Goal: Transaction & Acquisition: Purchase product/service

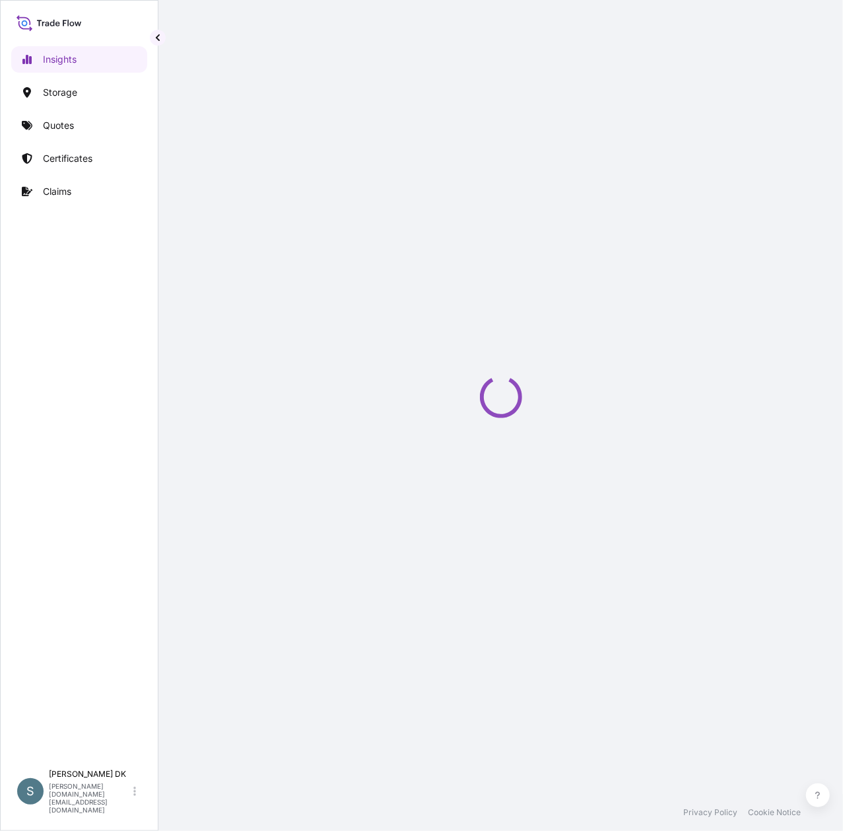
select select "2025"
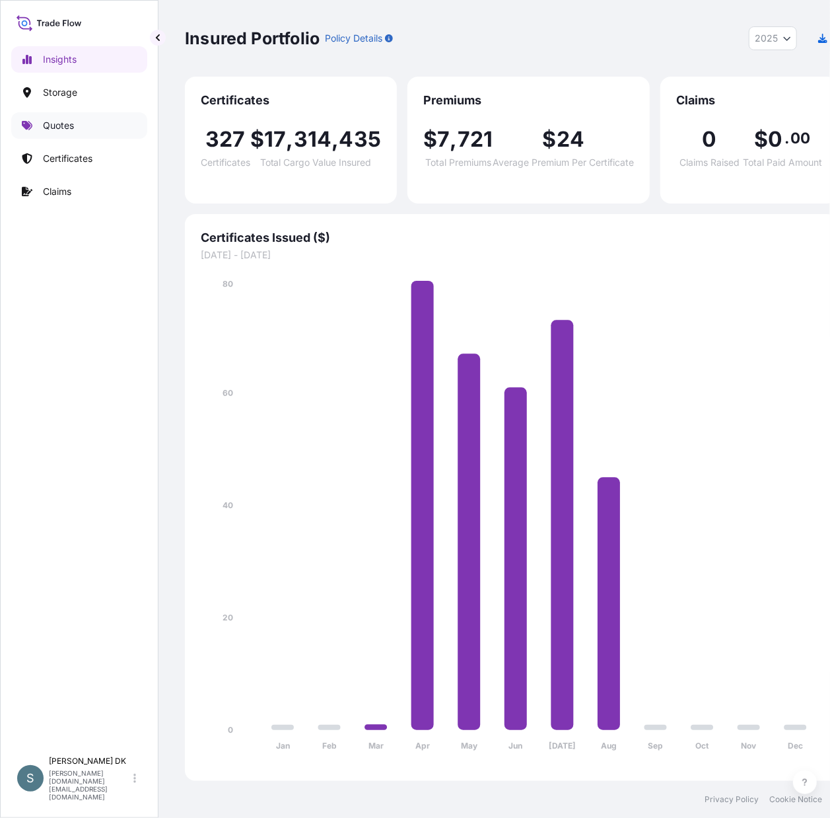
click at [55, 125] on p "Quotes" at bounding box center [58, 125] width 31 height 13
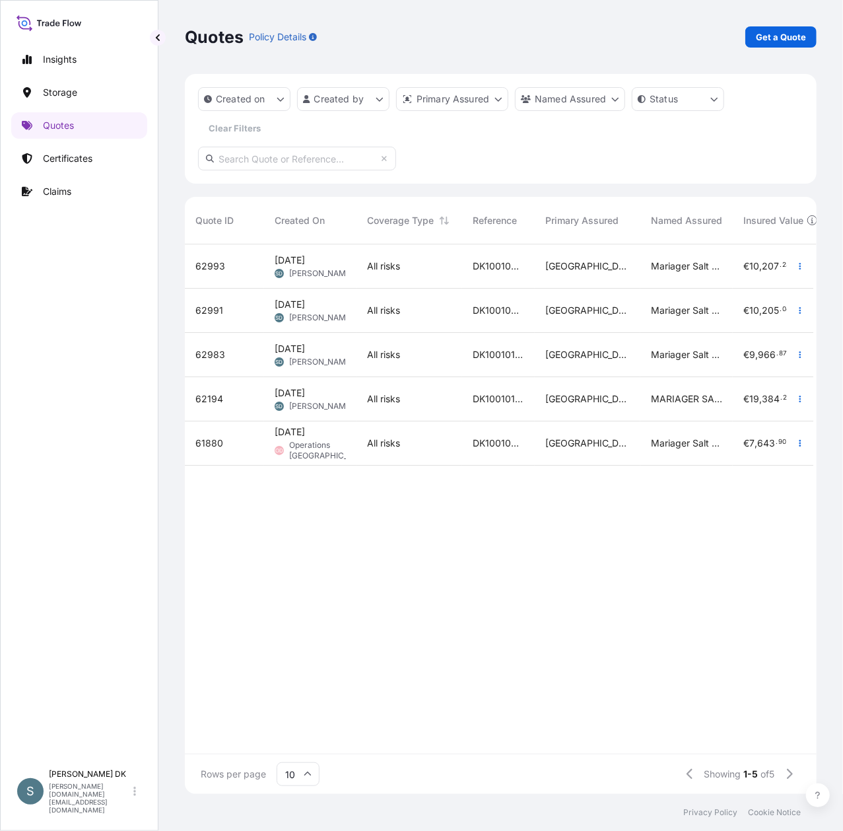
scroll to position [14, 14]
click at [762, 38] on p "Get a Quote" at bounding box center [781, 36] width 50 height 13
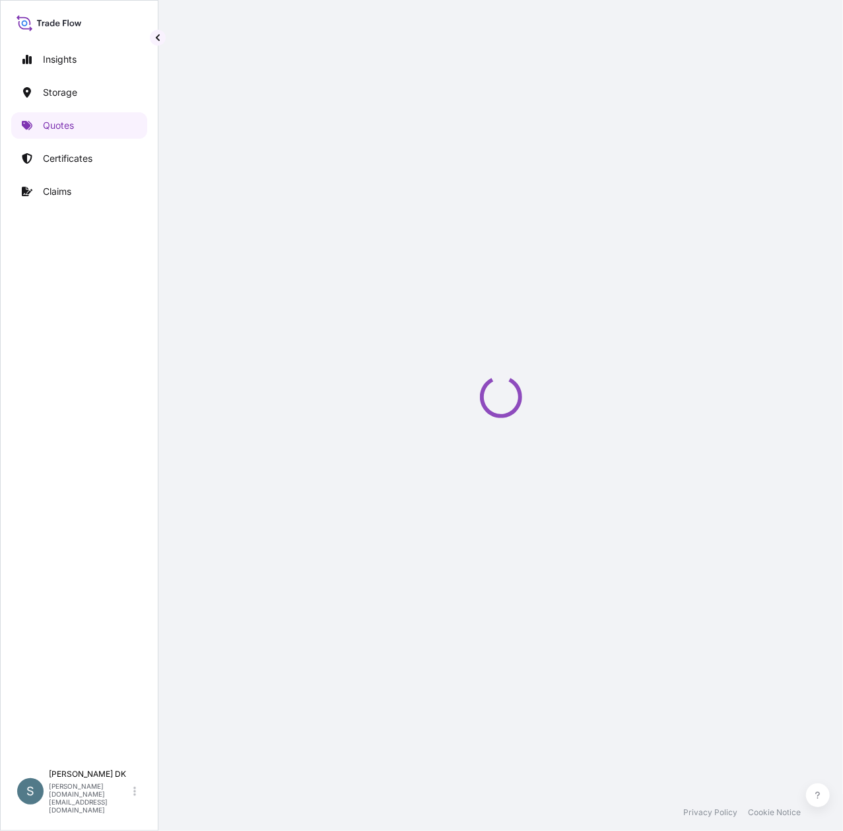
select select "Water"
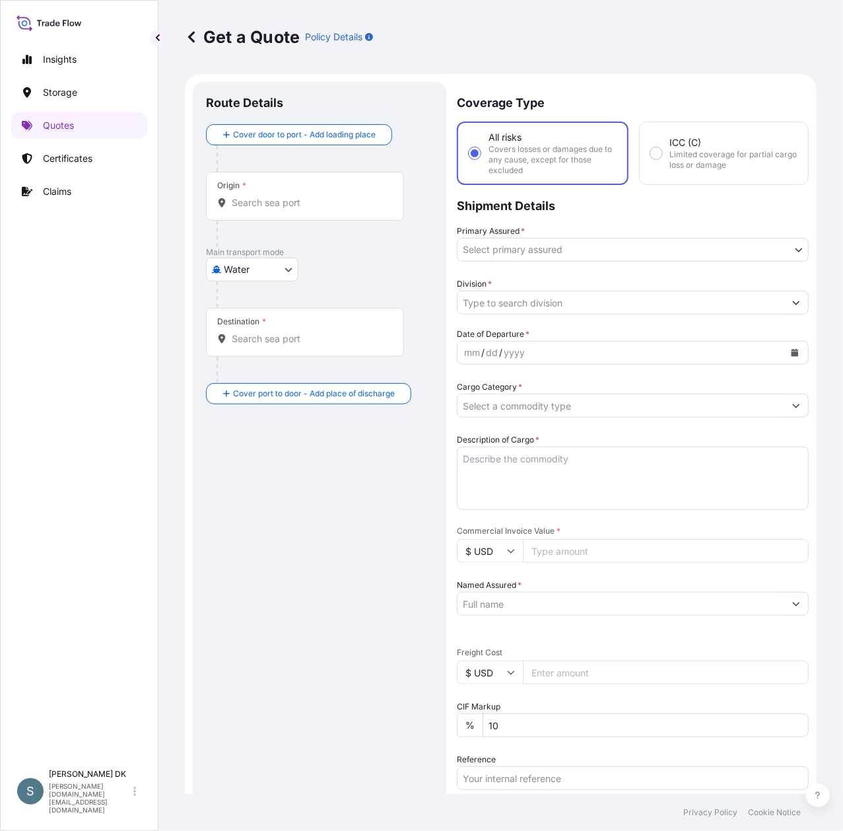
scroll to position [22, 0]
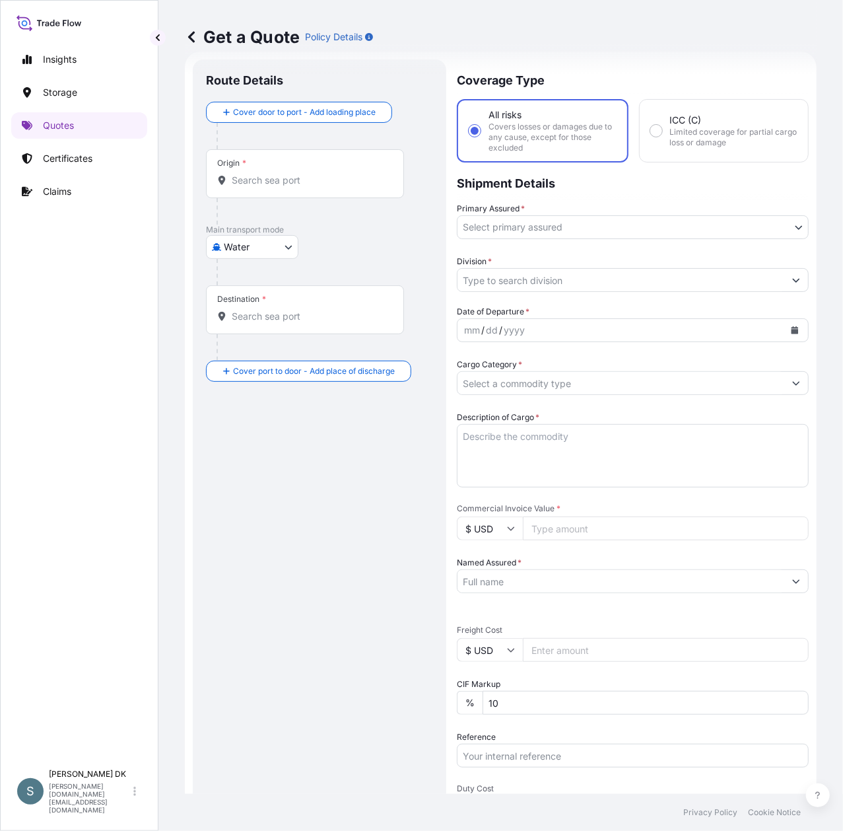
click at [228, 198] on div "Origin *" at bounding box center [305, 173] width 198 height 49
click at [232, 187] on input "Origin *" at bounding box center [310, 180] width 156 height 13
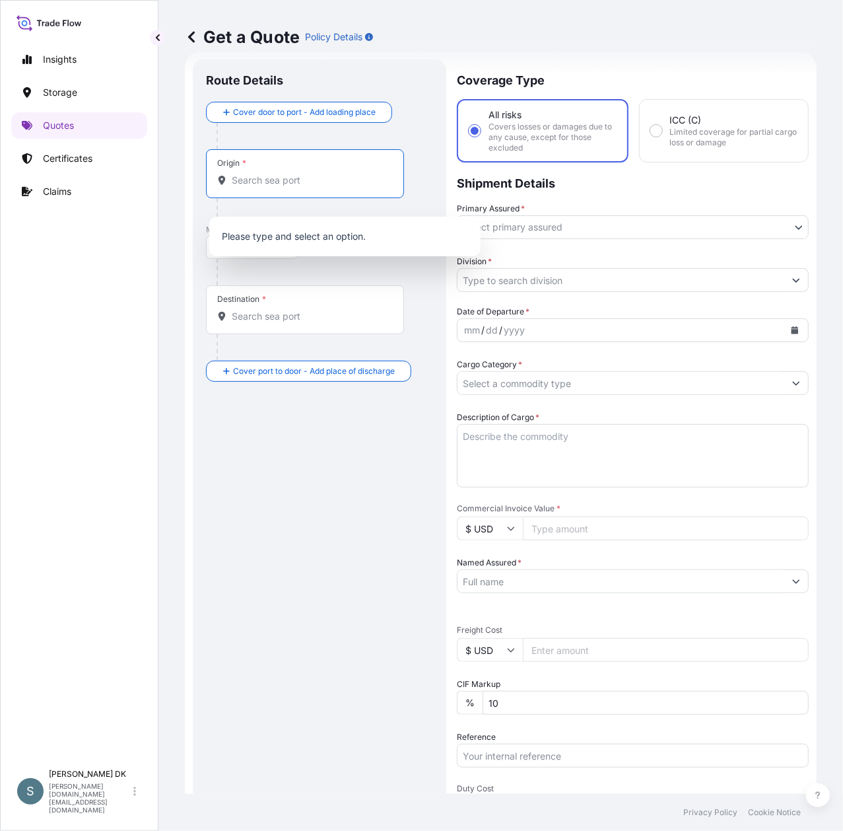
paste input "AARHUS, DENMARK"
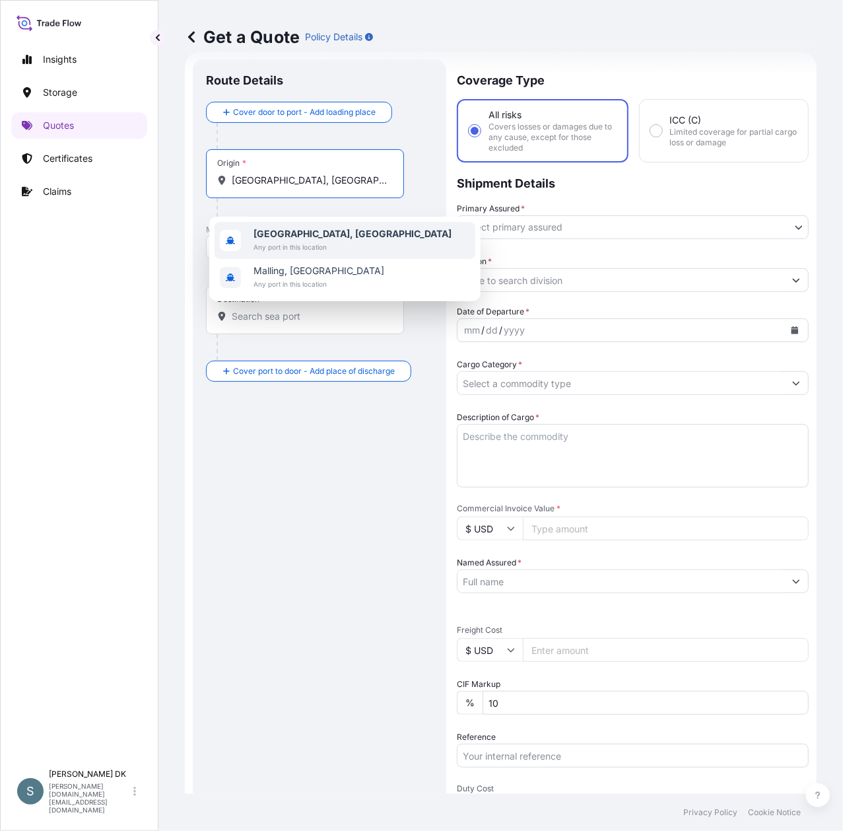
click at [304, 238] on b "Aarhus, Denmark" at bounding box center [353, 233] width 198 height 11
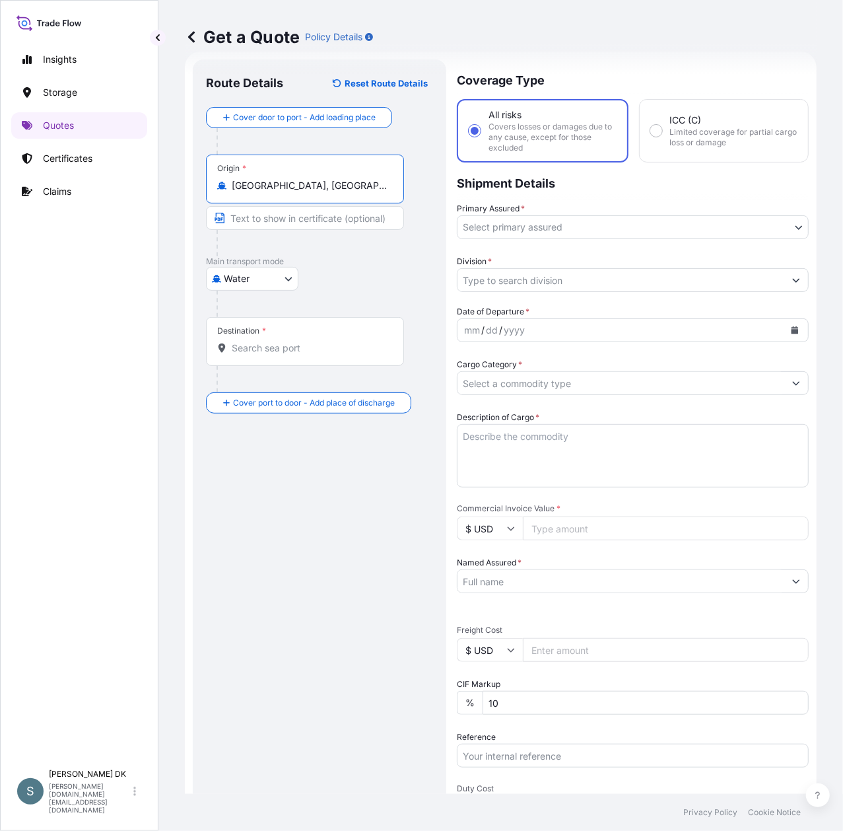
type input "Aarhus, Denmark"
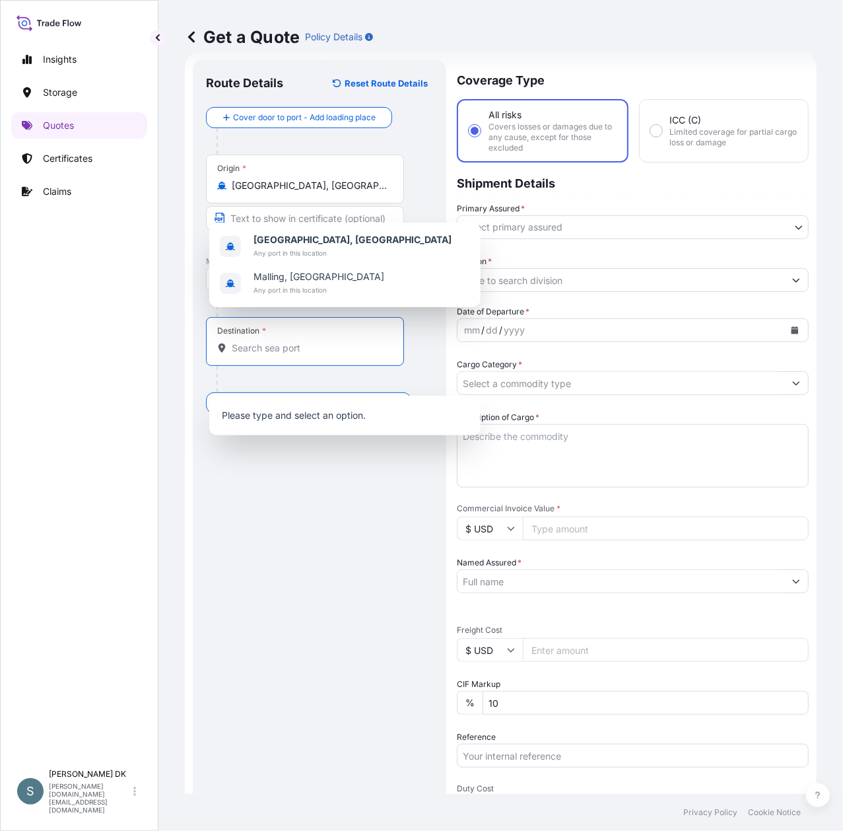
click at [344, 355] on input "Destination *" at bounding box center [310, 347] width 156 height 13
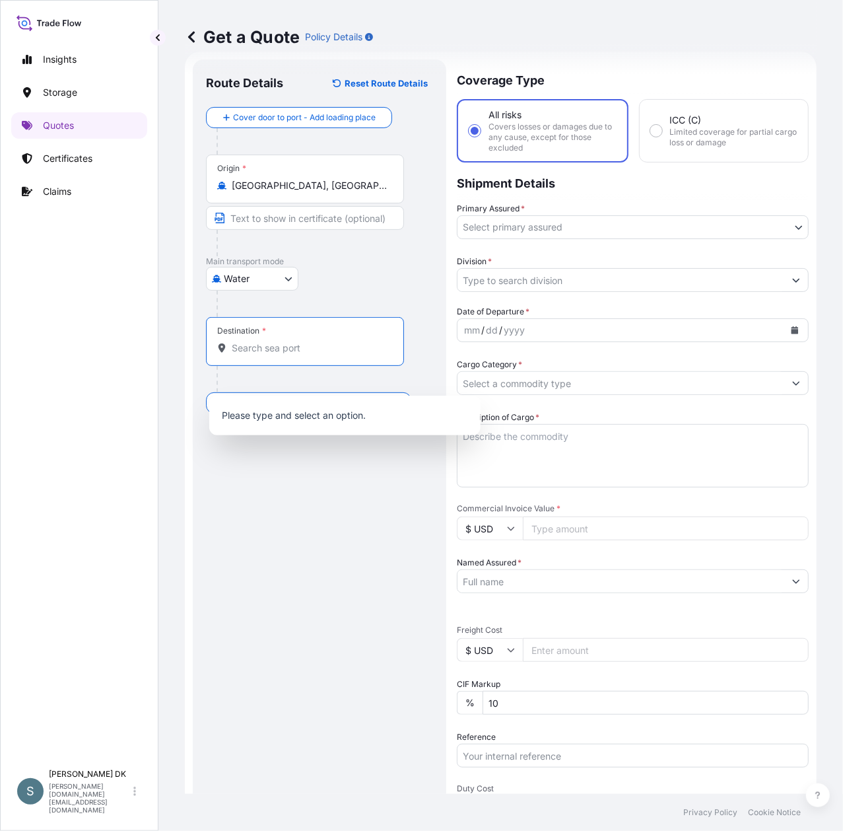
paste input "GUAYAQUIL, ECUADOR"
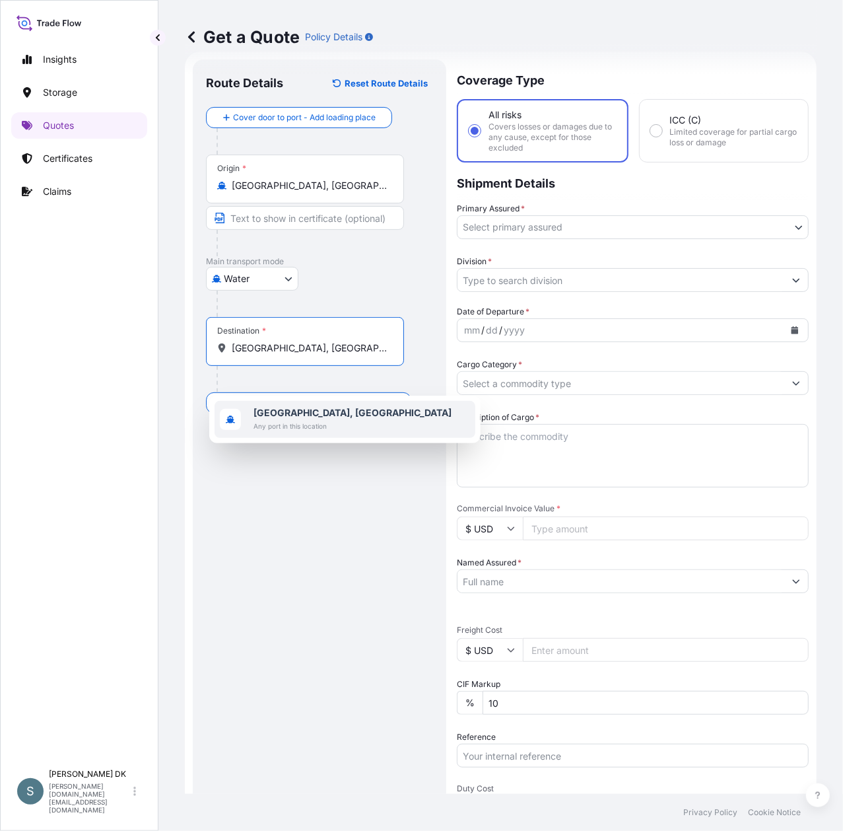
click at [292, 423] on span "Any port in this location" at bounding box center [353, 425] width 198 height 13
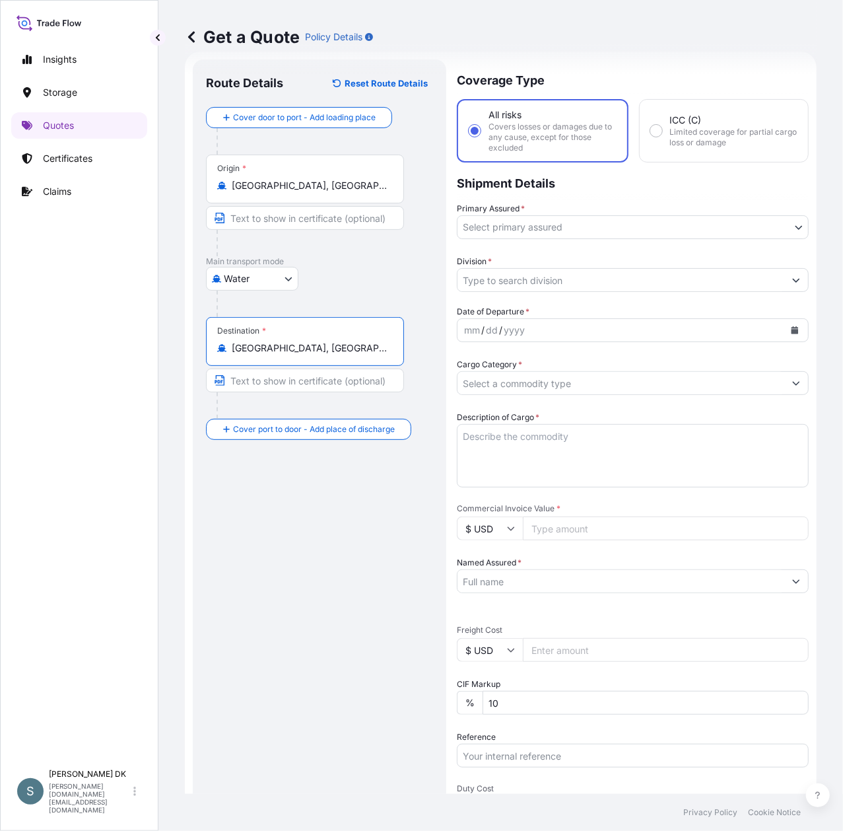
type input "Guayaquil, Ecuador"
click at [307, 543] on div "Route Details Reset Route Details Cover door to port - Add loading place Place …" at bounding box center [322, 542] width 232 height 938
click at [502, 231] on body "2 options available. 0 options available. 1 option available. Insights Storage …" at bounding box center [421, 415] width 843 height 831
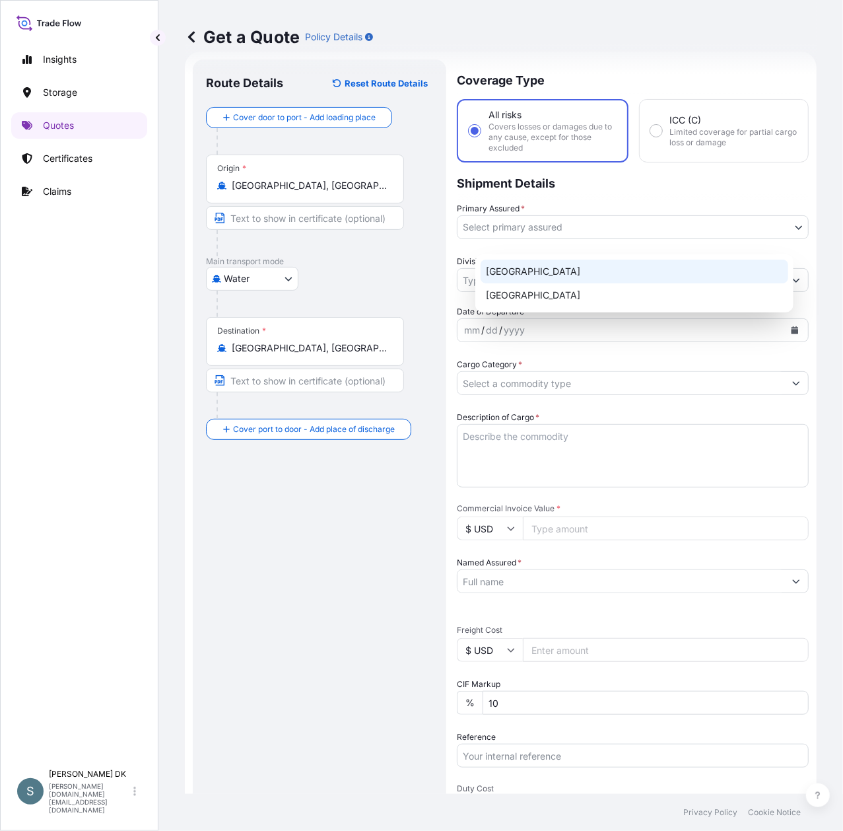
click at [502, 277] on div "Denmark" at bounding box center [635, 272] width 308 height 24
select select "31589"
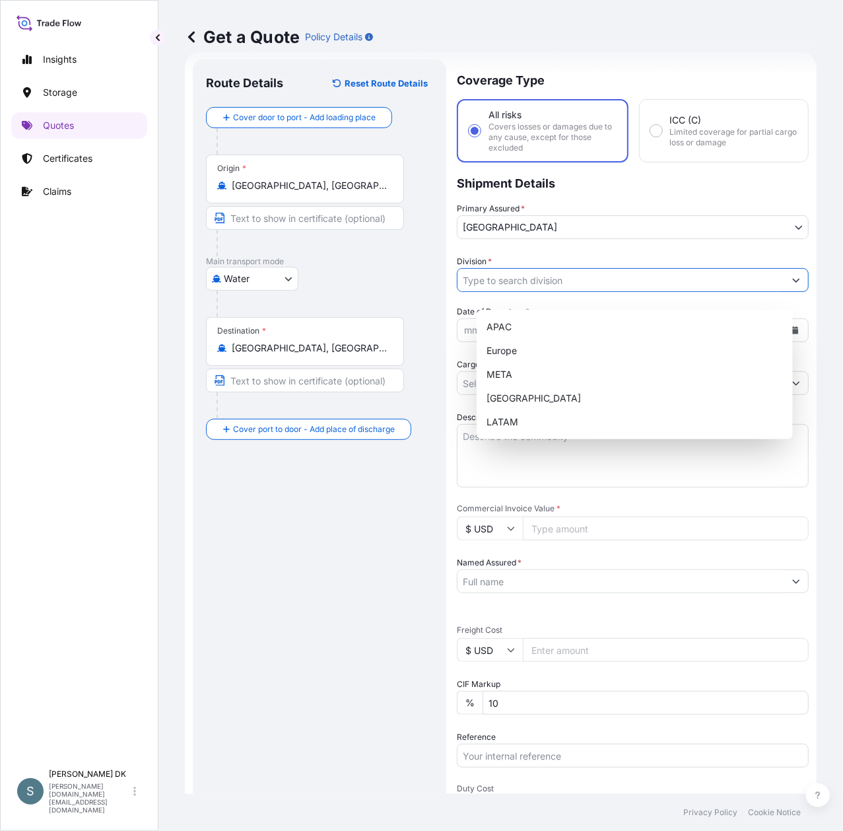
click at [519, 292] on input "Division *" at bounding box center [621, 280] width 327 height 24
click at [512, 347] on div "Europe" at bounding box center [635, 351] width 306 height 24
type input "Europe"
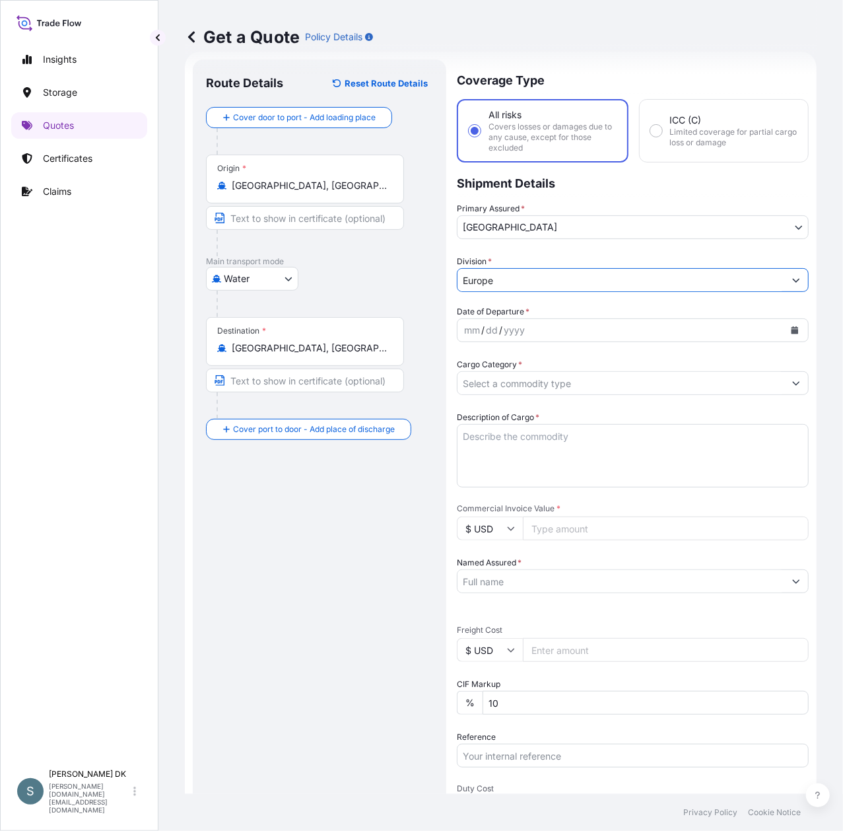
click at [317, 535] on div "Route Details Reset Route Details Cover door to port - Add loading place Place …" at bounding box center [319, 542] width 227 height 938
click at [792, 334] on icon "Calendar" at bounding box center [795, 330] width 7 height 8
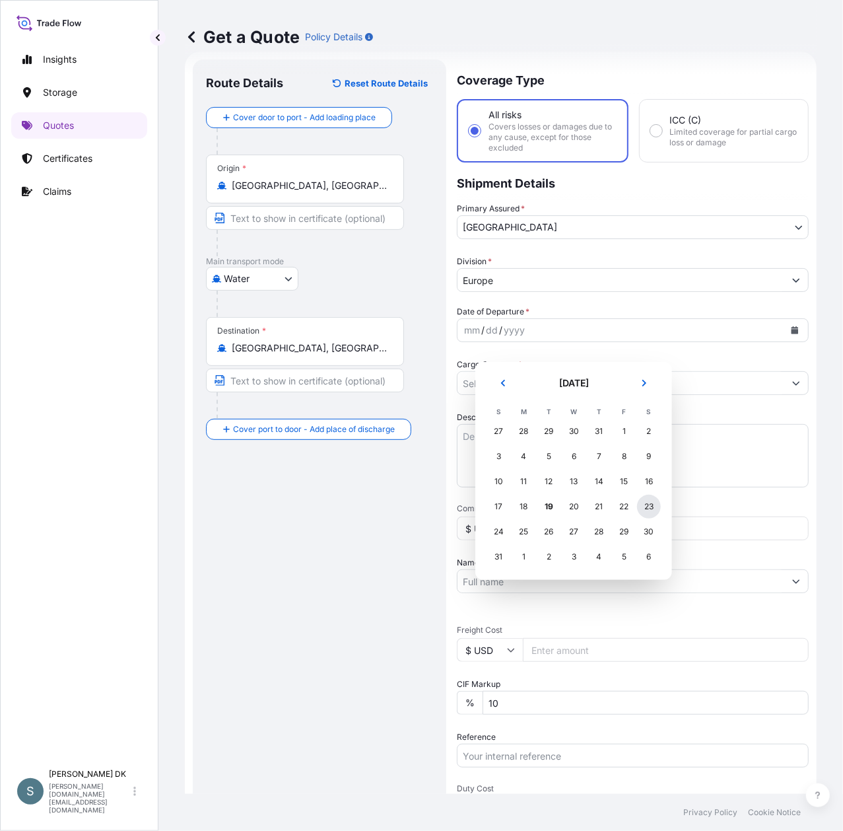
click at [651, 518] on div "23" at bounding box center [649, 507] width 24 height 24
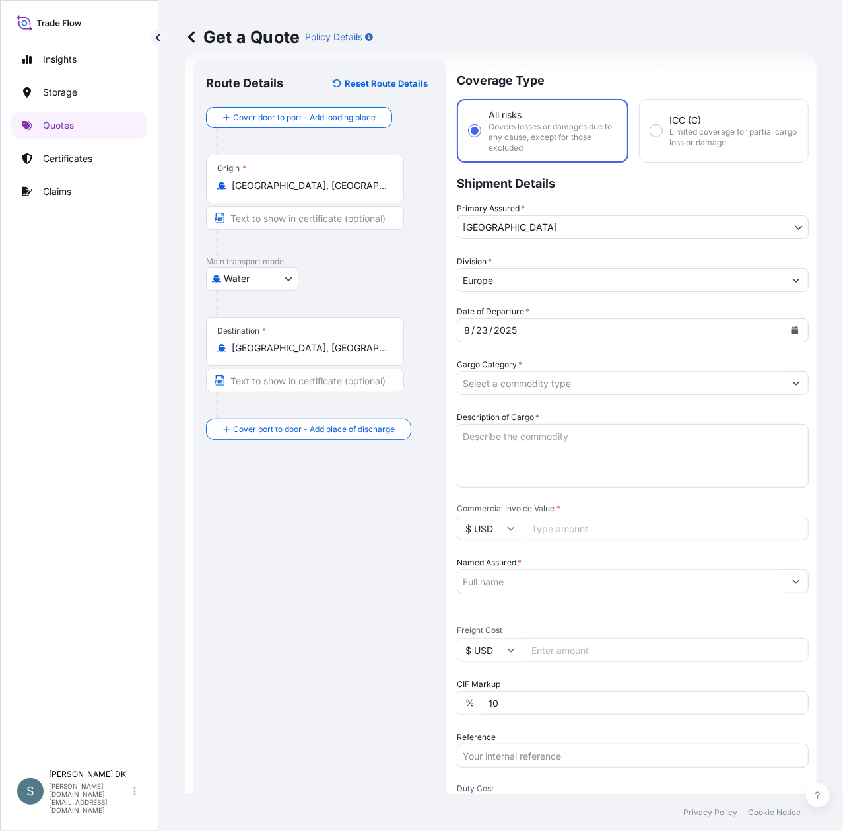
click at [295, 540] on div "Route Details Reset Route Details Cover door to port - Add loading place Place …" at bounding box center [319, 542] width 227 height 938
click at [503, 394] on input "Cargo Category *" at bounding box center [621, 383] width 327 height 24
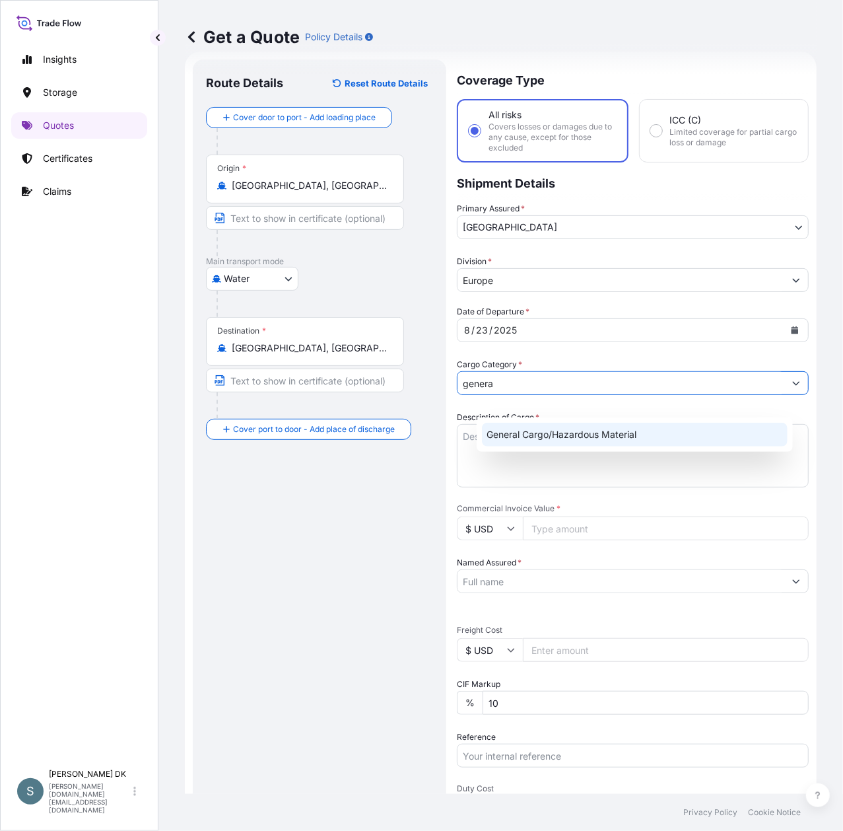
click at [524, 458] on textarea "Description of Cargo *" at bounding box center [633, 455] width 352 height 63
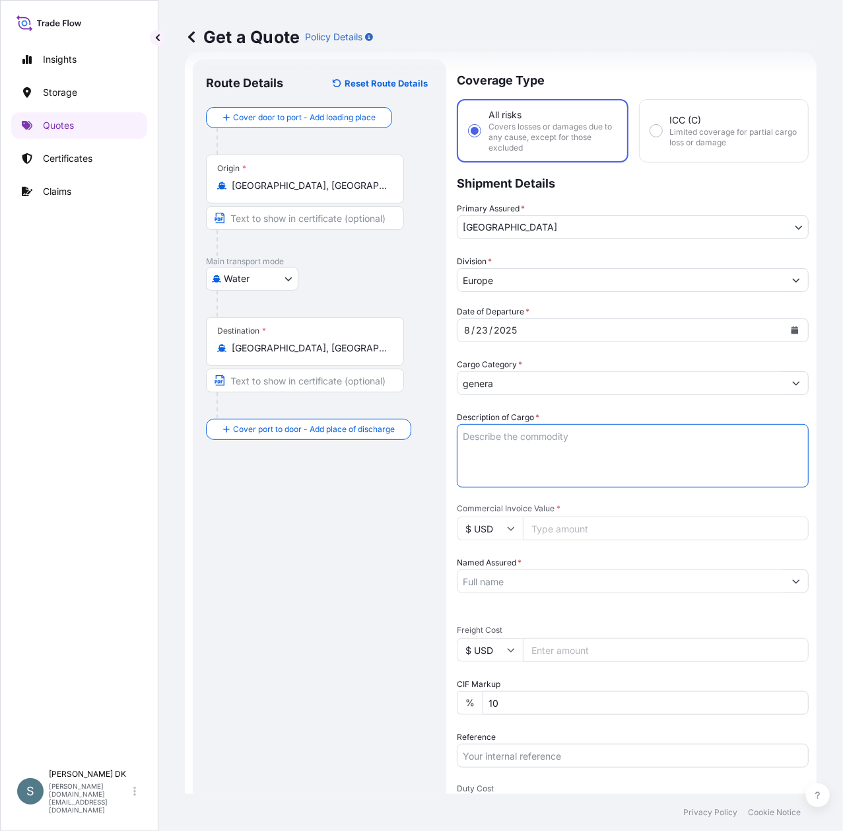
click at [515, 395] on input "genera" at bounding box center [621, 383] width 327 height 24
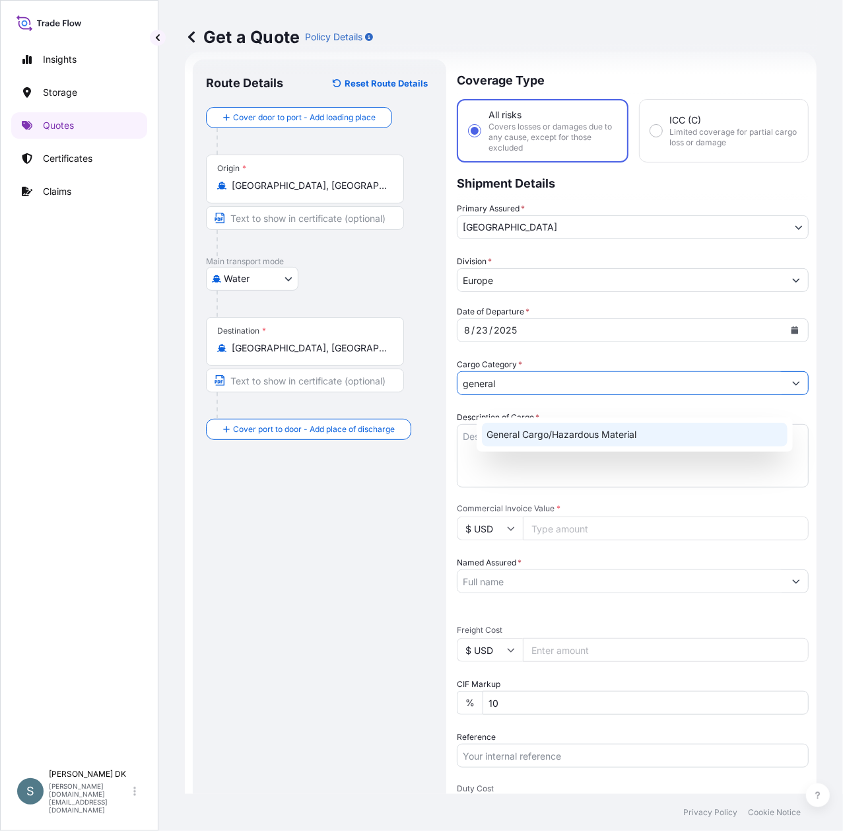
click at [530, 438] on div "General Cargo/Hazardous Material" at bounding box center [635, 435] width 306 height 24
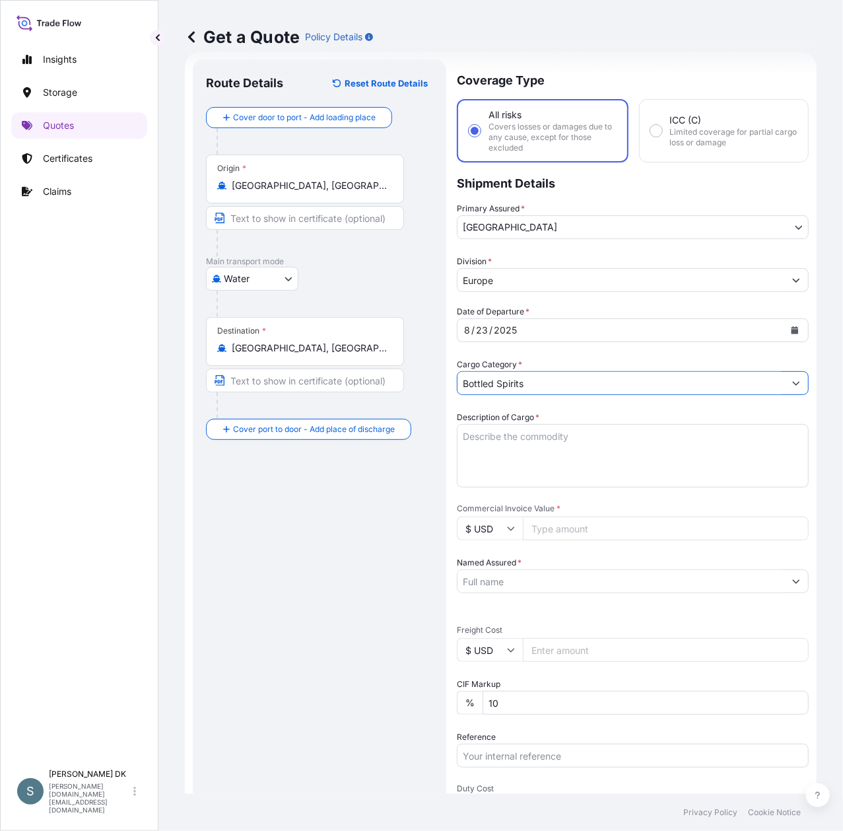
click at [569, 395] on input "Bottled Spirits" at bounding box center [621, 383] width 327 height 24
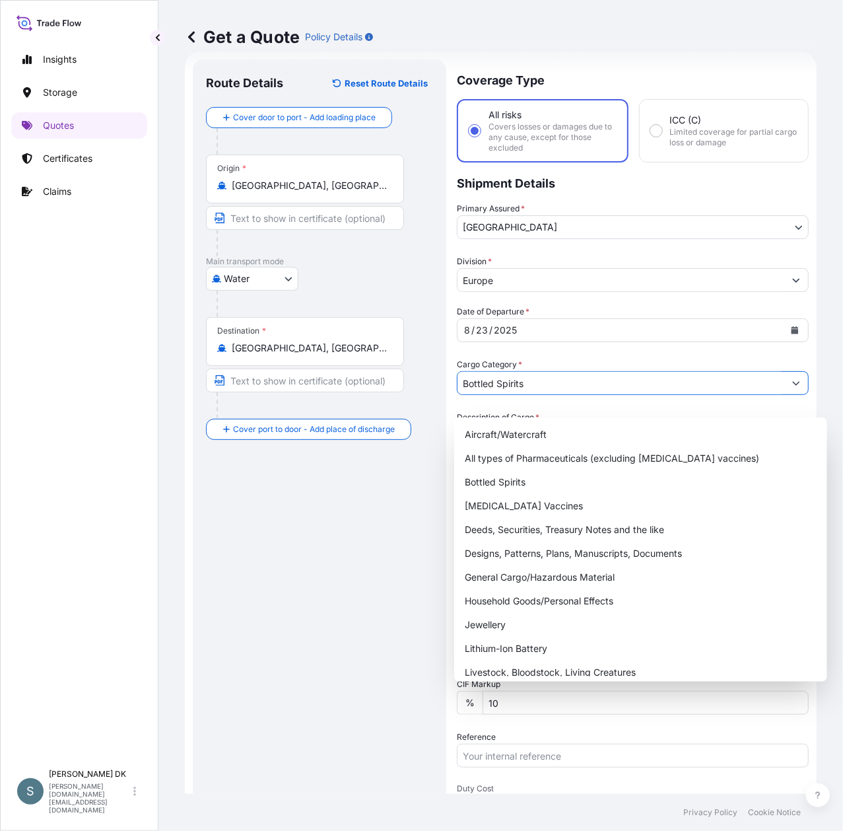
click at [785, 394] on button "Show suggestions" at bounding box center [797, 383] width 24 height 24
drag, startPoint x: 566, startPoint y: 394, endPoint x: 409, endPoint y: 398, distance: 156.5
click at [409, 398] on form "Route Details Reset Route Details Cover door to port - Add loading place Place …" at bounding box center [501, 542] width 632 height 981
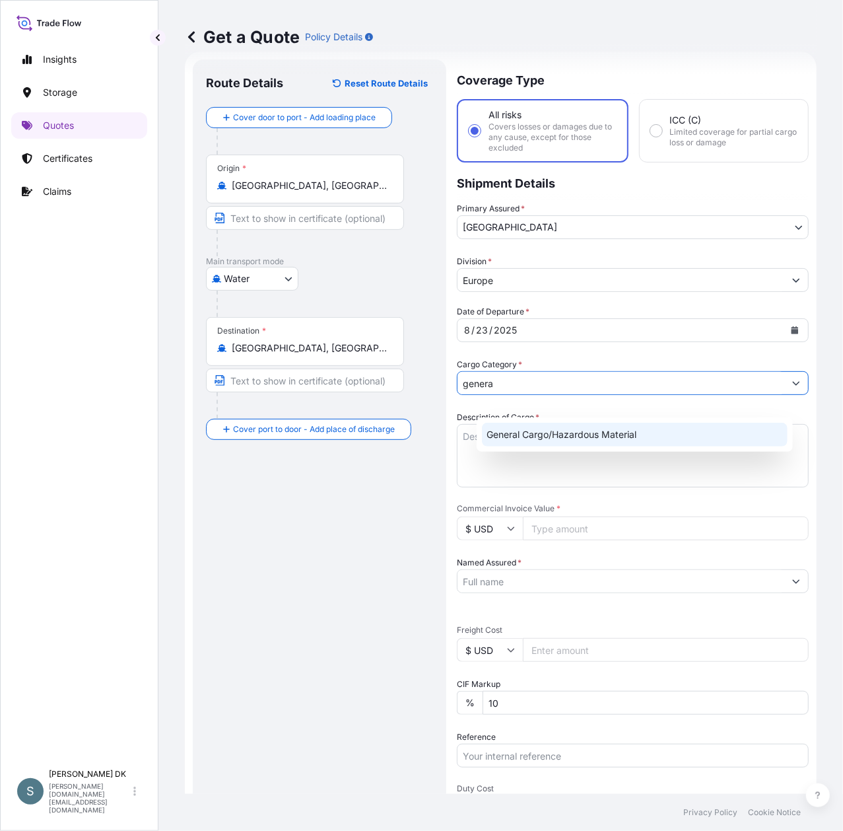
click at [516, 429] on div "General Cargo/Hazardous Material" at bounding box center [635, 435] width 306 height 24
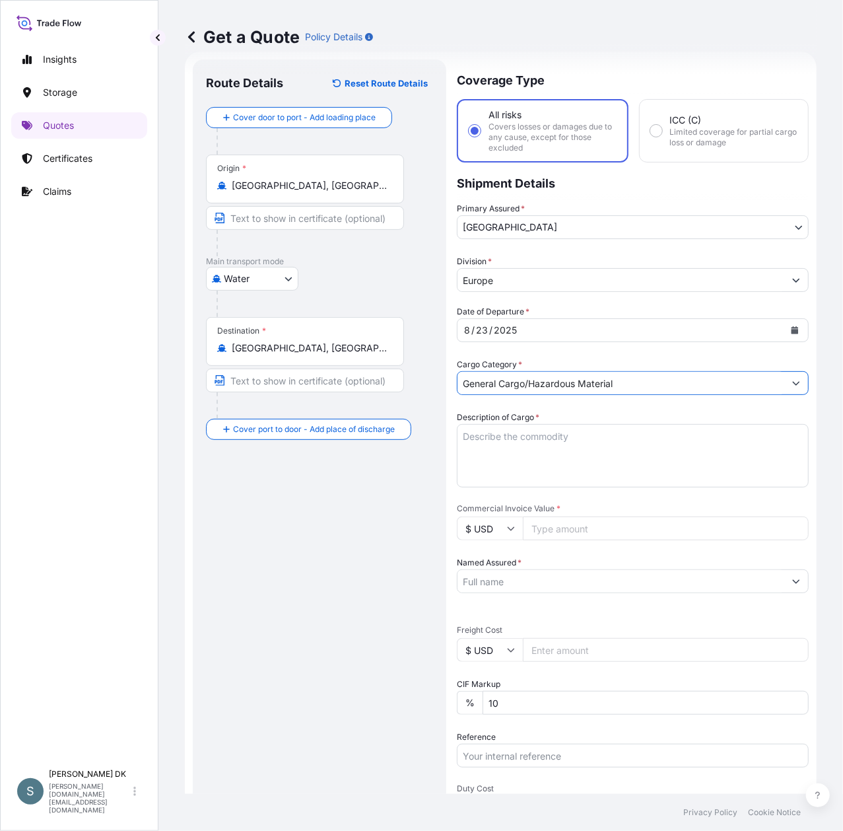
type input "General Cargo/Hazardous Material"
click at [560, 463] on textarea "Description of Cargo *" at bounding box center [633, 455] width 352 height 63
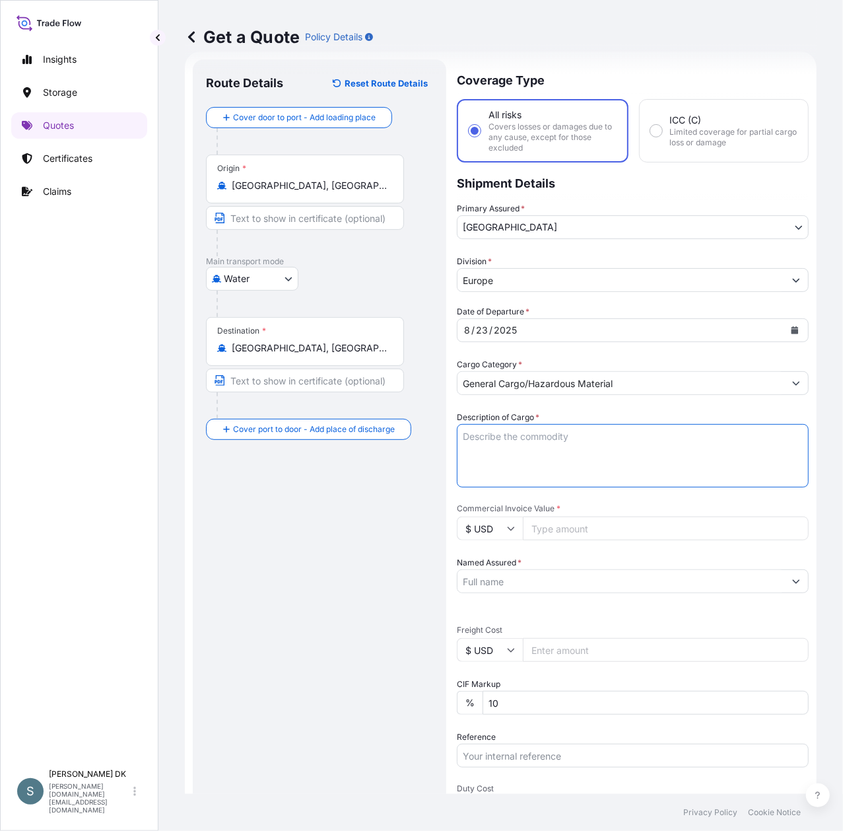
paste textarea "SANAL P, SODIUM CHLORIDE, PHARMACEUTICAL QUALITY"
click at [483, 473] on textarea "SANAL P, SODIUM CHLORIDE, PHARMACEUTICAL QUALITY" at bounding box center [633, 455] width 352 height 63
type textarea "SANAL P, SODIUM CHLORIDE, PHARMACEUTICAL QUALITY"
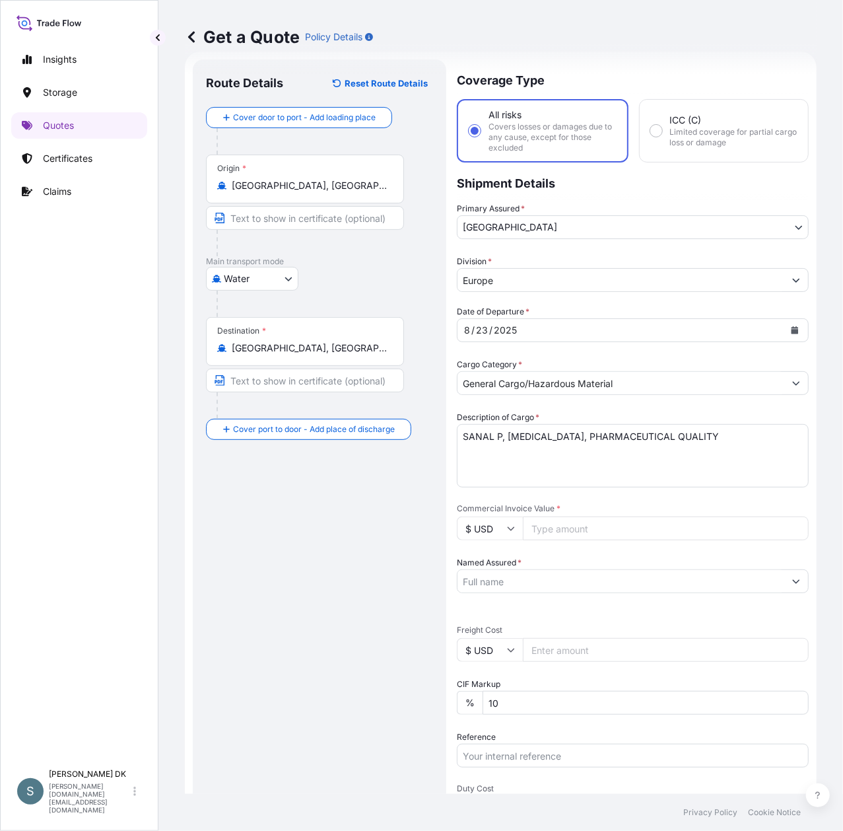
click at [380, 565] on div "Route Details Reset Route Details Cover door to port - Add loading place Place …" at bounding box center [319, 542] width 227 height 938
click at [505, 540] on input "$ USD" at bounding box center [490, 528] width 66 height 24
click at [506, 601] on div "€ EUR" at bounding box center [508, 588] width 55 height 25
type input "€ EUR"
click at [497, 662] on input "$ USD" at bounding box center [490, 650] width 66 height 24
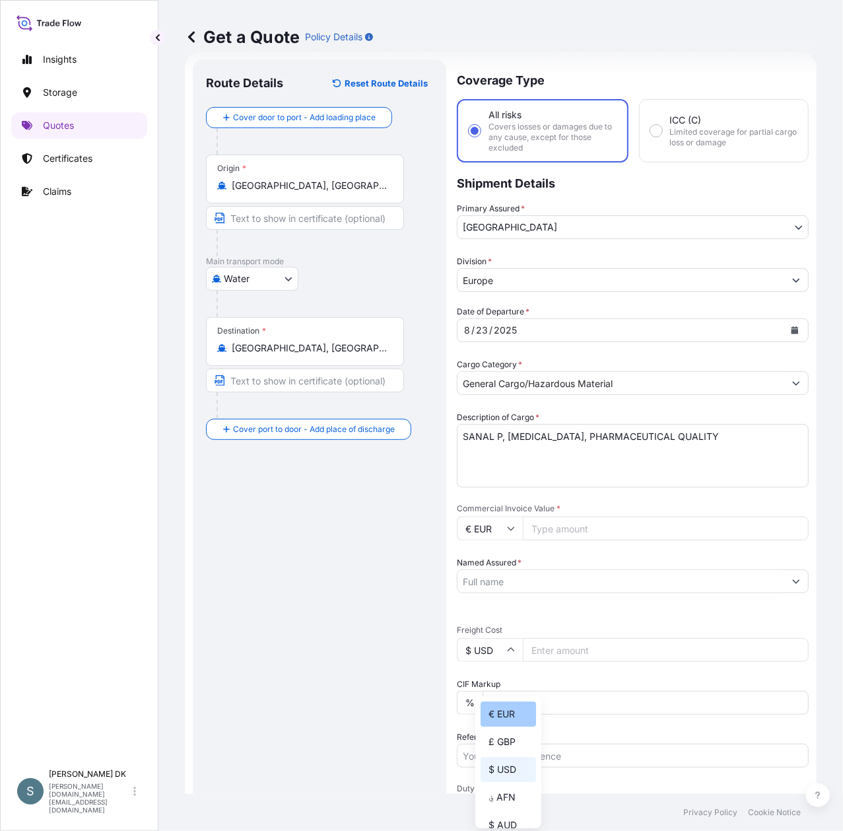
click at [500, 715] on div "€ EUR" at bounding box center [508, 713] width 55 height 25
type input "€ EUR"
click at [281, 656] on div "Route Details Reset Route Details Cover door to port - Add loading place Place …" at bounding box center [319, 542] width 227 height 938
click at [572, 540] on input "Commercial Invoice Value *" at bounding box center [666, 528] width 286 height 24
paste input "19330.50"
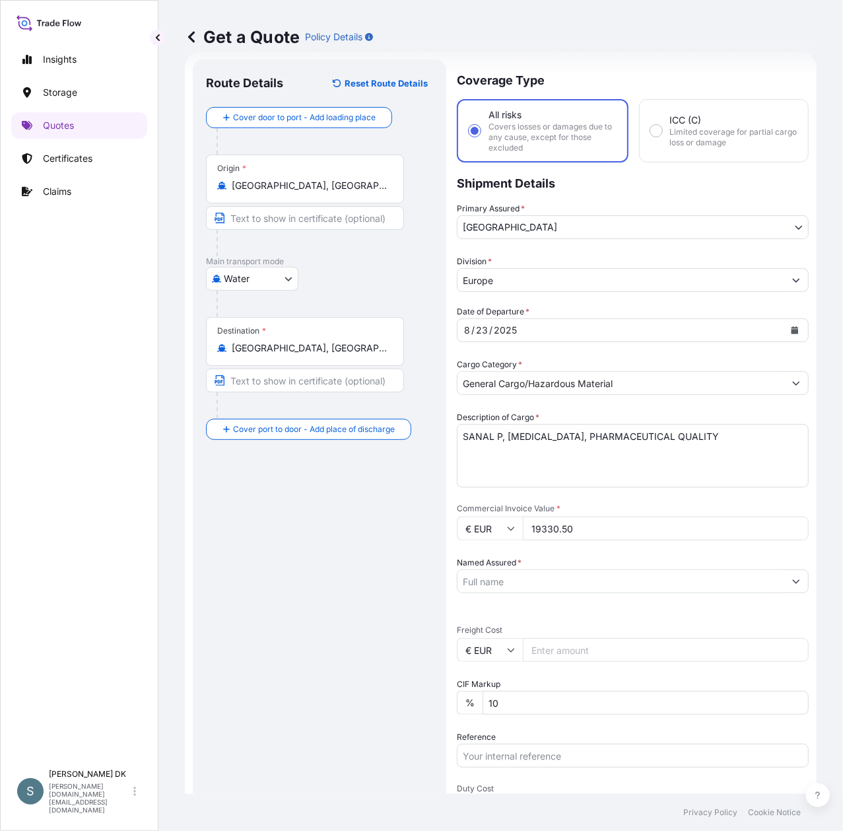
type input "19330.50"
click at [368, 571] on div "Route Details Reset Route Details Cover door to port - Add loading place Place …" at bounding box center [319, 542] width 227 height 938
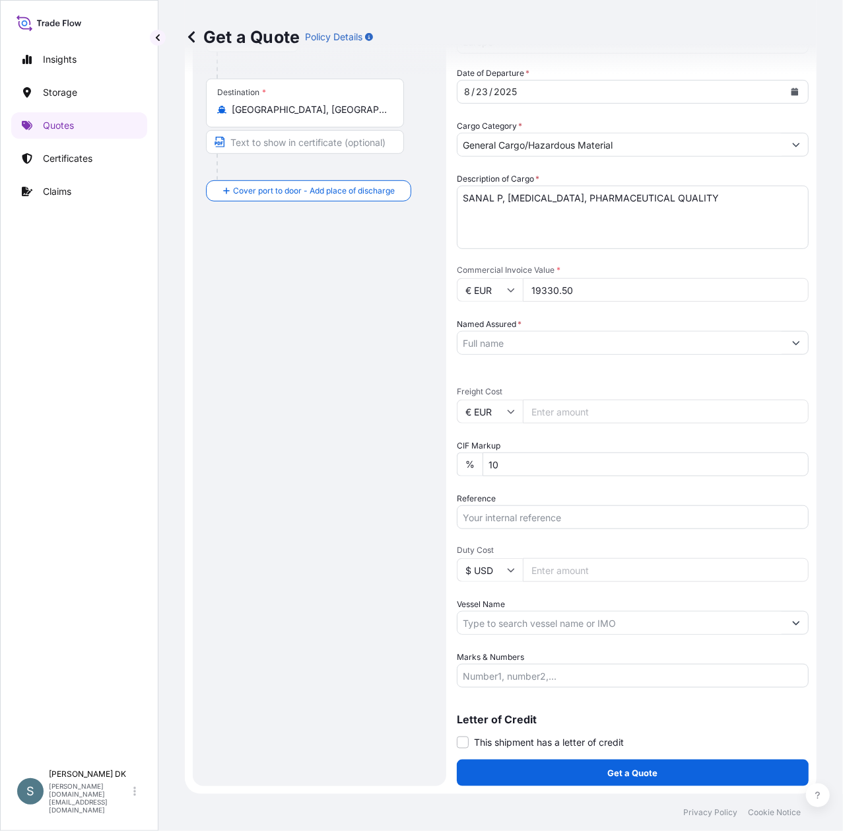
scroll to position [0, 0]
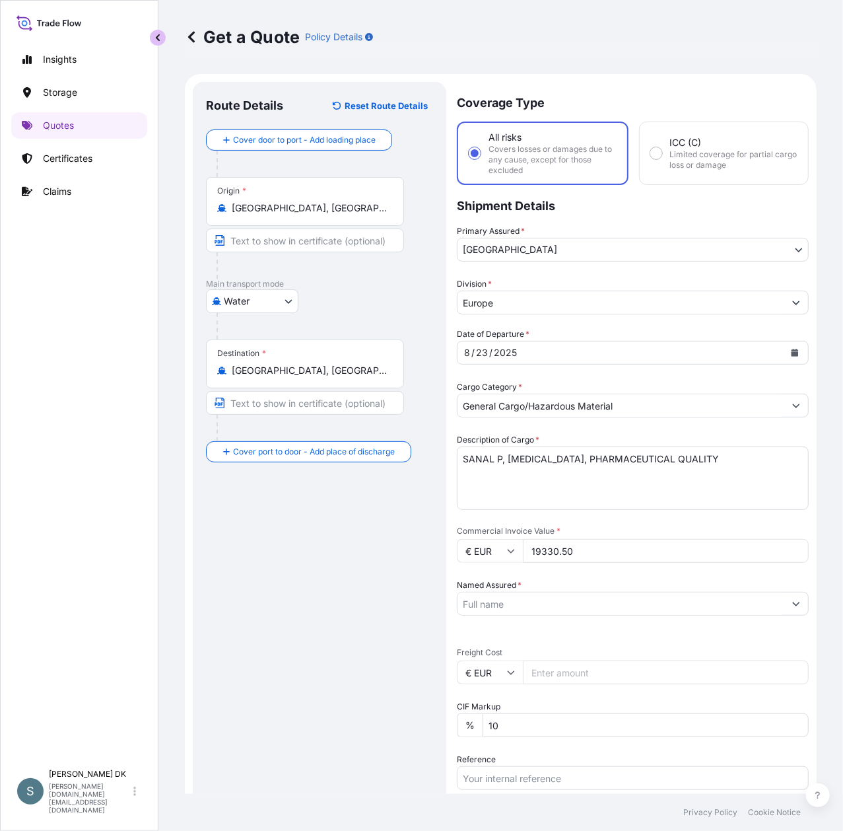
click at [151, 46] on button "button" at bounding box center [158, 38] width 16 height 16
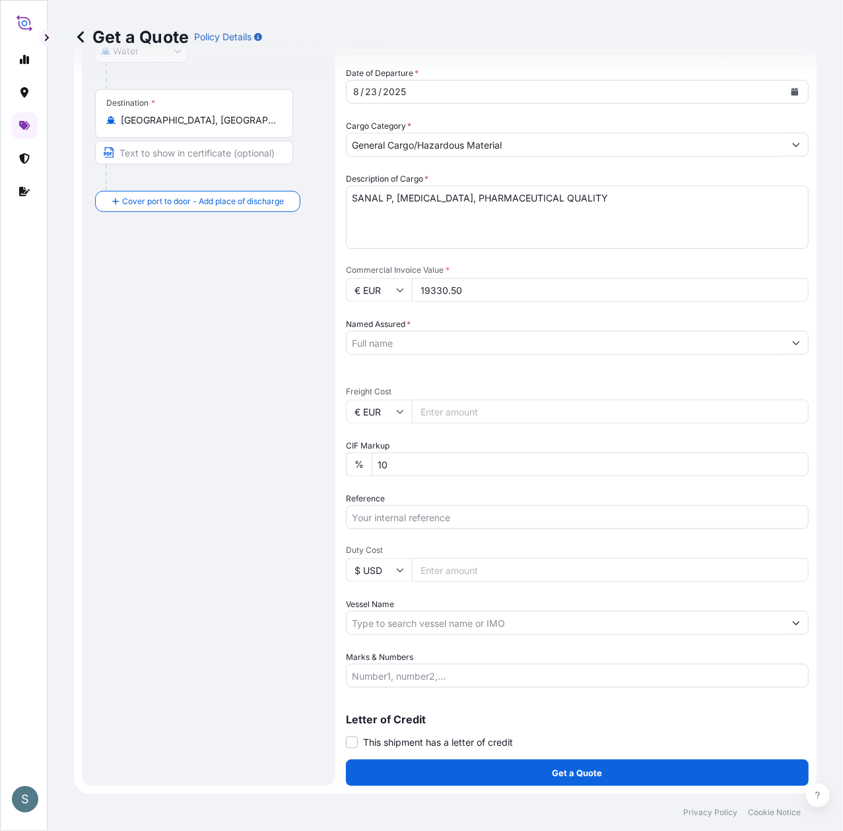
scroll to position [293, 0]
click at [421, 331] on input "Named Assured *" at bounding box center [566, 343] width 438 height 24
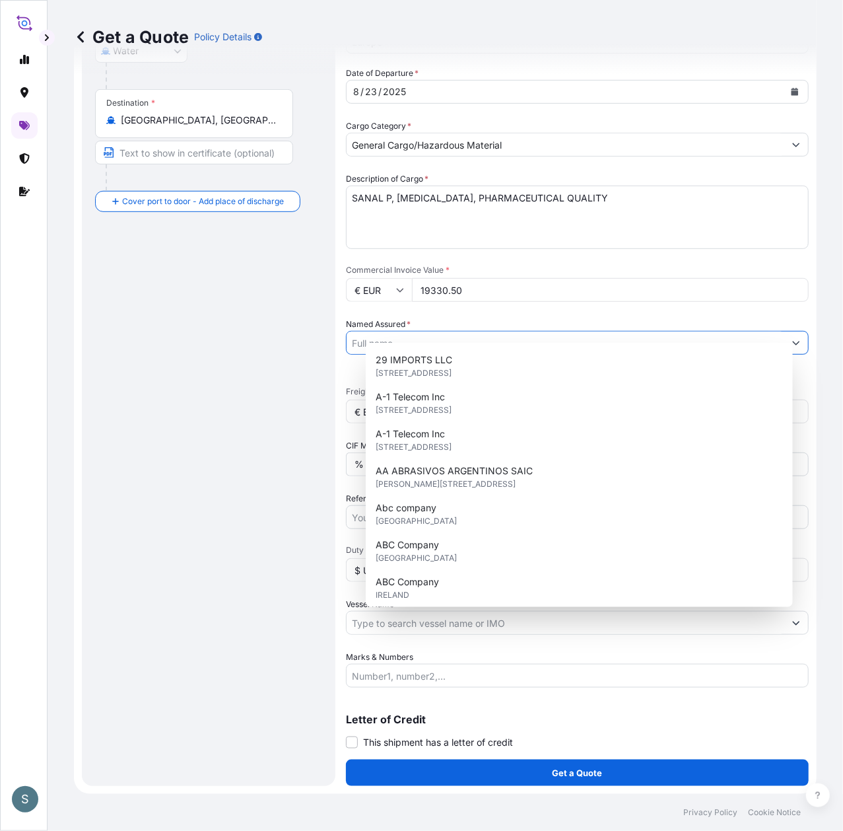
paste input "Mariager Salt Specialties A/S"
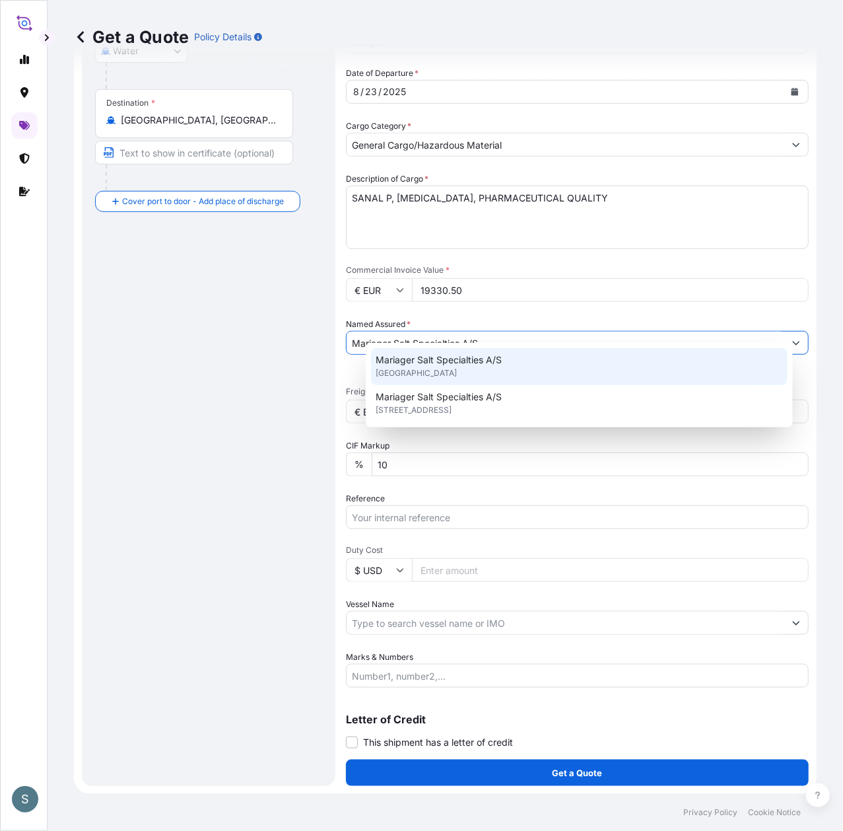
click at [421, 360] on span "Mariager Salt Specialties A/S" at bounding box center [439, 359] width 126 height 13
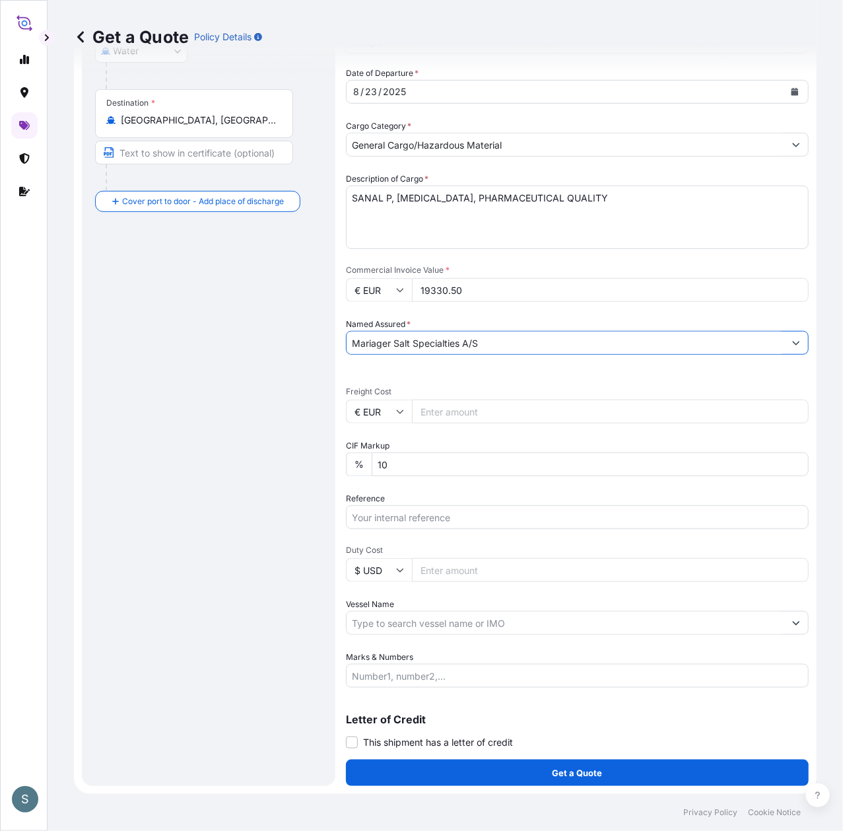
click at [520, 331] on input "Mariager Salt Specialties A/S" at bounding box center [566, 343] width 438 height 24
click at [785, 332] on button "Show suggestions" at bounding box center [797, 343] width 24 height 24
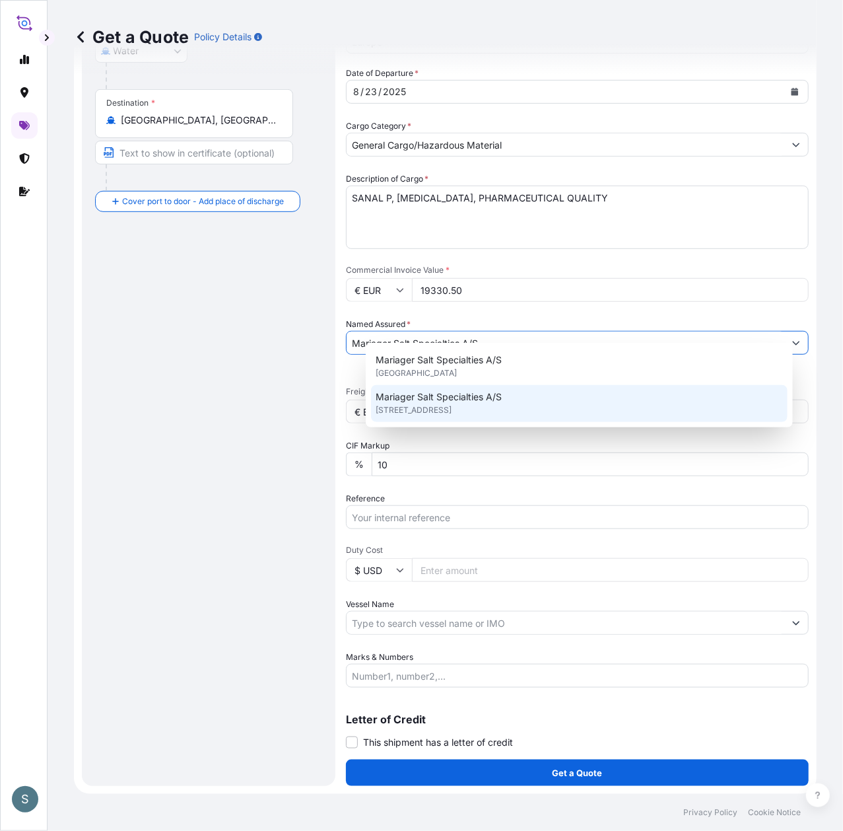
click at [400, 412] on span "Hadsundvej 17, 9550, Mariager, DENMARK" at bounding box center [414, 409] width 76 height 13
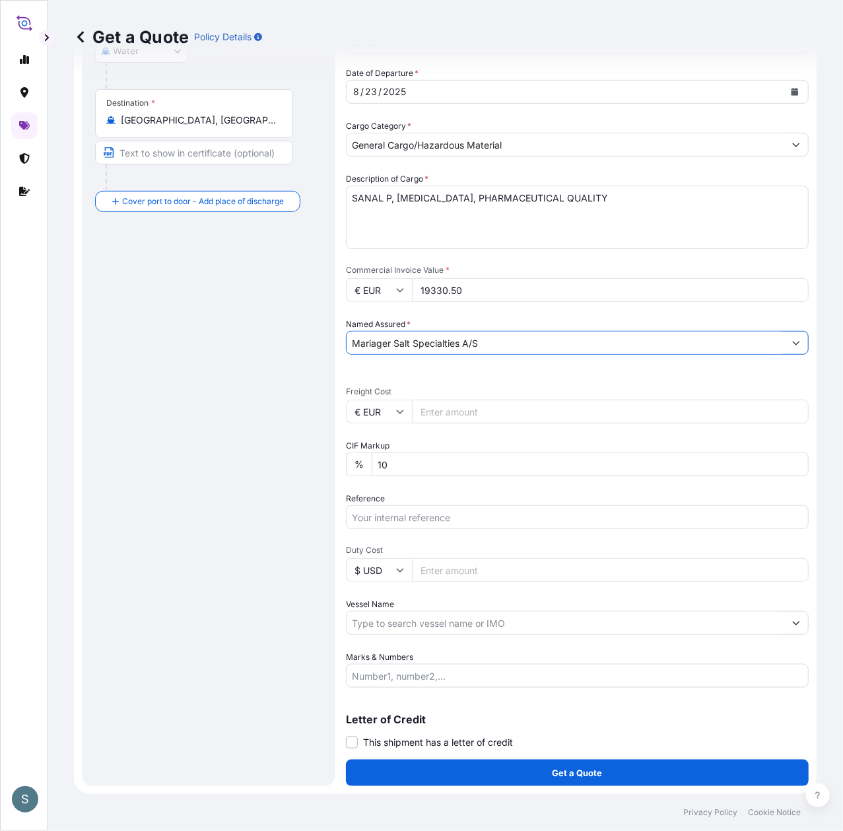
type input "Mariager Salt Specialties A/S"
drag, startPoint x: 215, startPoint y: 413, endPoint x: 38, endPoint y: 400, distance: 177.5
click at [214, 413] on div "Route Details Reset Route Details Cover door to port - Add loading place Place …" at bounding box center [208, 309] width 227 height 928
click at [444, 400] on input "Freight Cost" at bounding box center [610, 412] width 397 height 24
drag, startPoint x: 510, startPoint y: 267, endPoint x: 439, endPoint y: 269, distance: 70.7
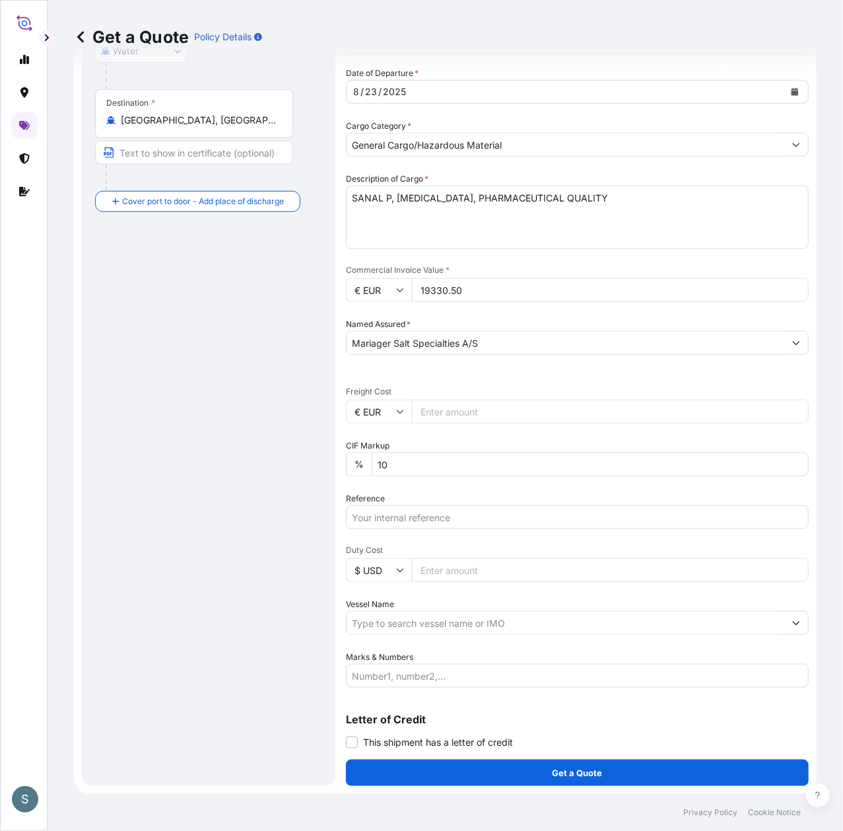
click at [439, 278] on input "19330.50" at bounding box center [610, 290] width 397 height 24
click at [412, 402] on input "€ EUR" at bounding box center [379, 412] width 66 height 24
click at [444, 400] on input "Freight Cost" at bounding box center [610, 412] width 397 height 24
paste input "4077.27"
type input "4077.27"
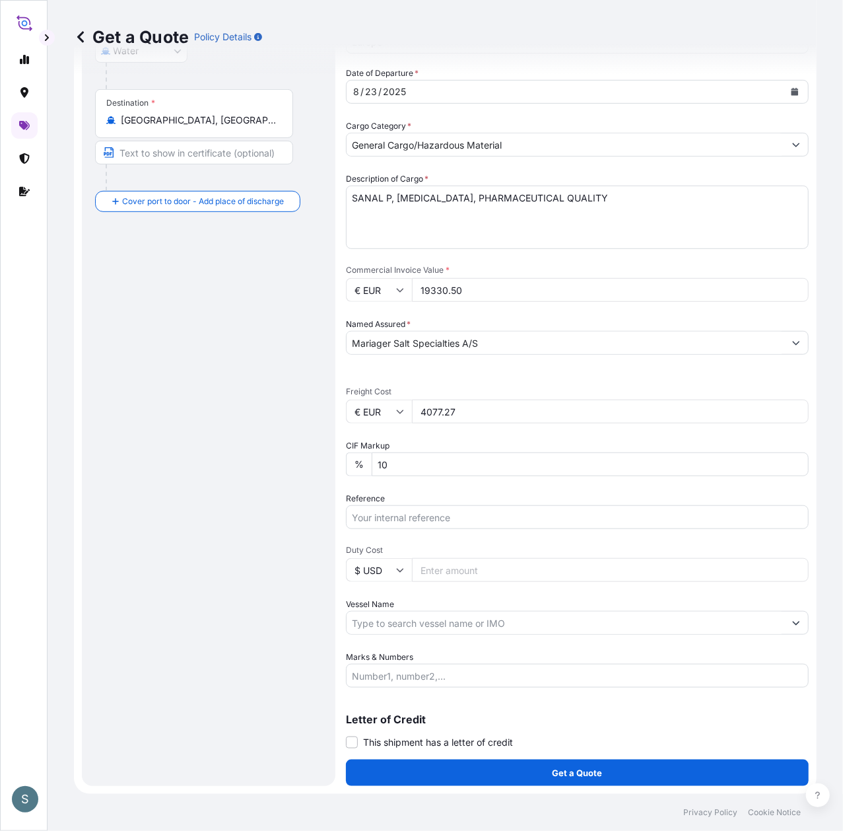
click at [210, 400] on div "Route Details Reset Route Details Cover door to port - Add loading place Place …" at bounding box center [208, 309] width 227 height 928
click at [395, 505] on input "Reference" at bounding box center [577, 517] width 463 height 24
paste input "DK1001019389 2543698"
click at [448, 507] on input "DK1001019389 2543698" at bounding box center [577, 517] width 463 height 24
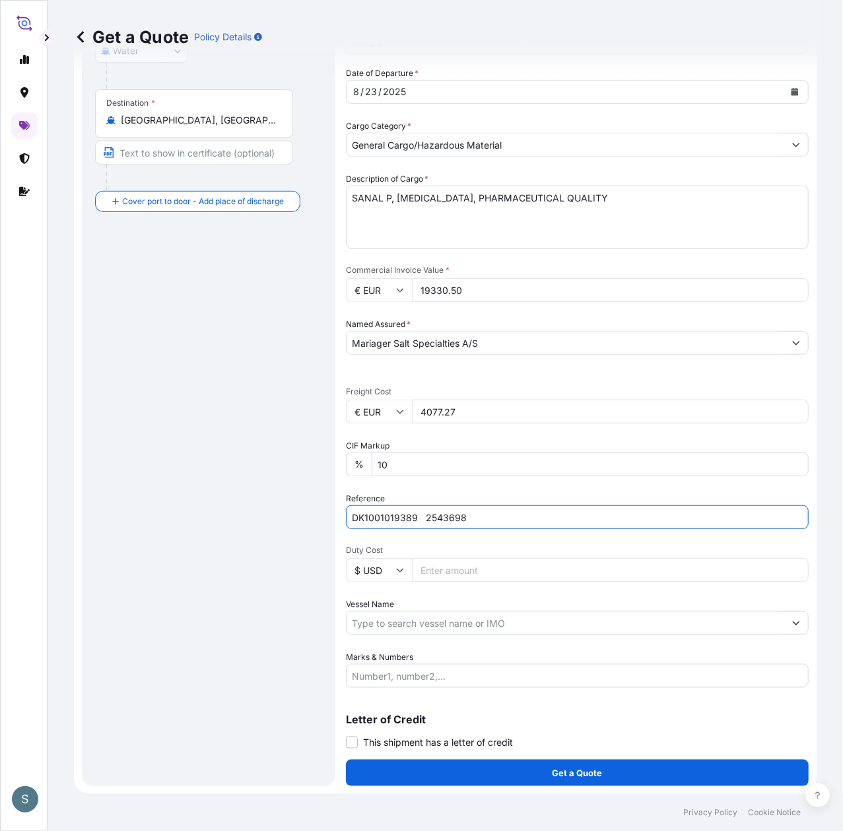
click at [444, 505] on input "DK1001019389 2543698" at bounding box center [577, 517] width 463 height 24
type input "DK1001019389 - 2543698"
click at [180, 511] on div "Route Details Reset Route Details Cover door to port - Add loading place Place …" at bounding box center [208, 309] width 227 height 928
drag, startPoint x: 482, startPoint y: 397, endPoint x: 380, endPoint y: 396, distance: 101.7
click at [380, 400] on div "€ EUR 4077.27" at bounding box center [577, 412] width 463 height 24
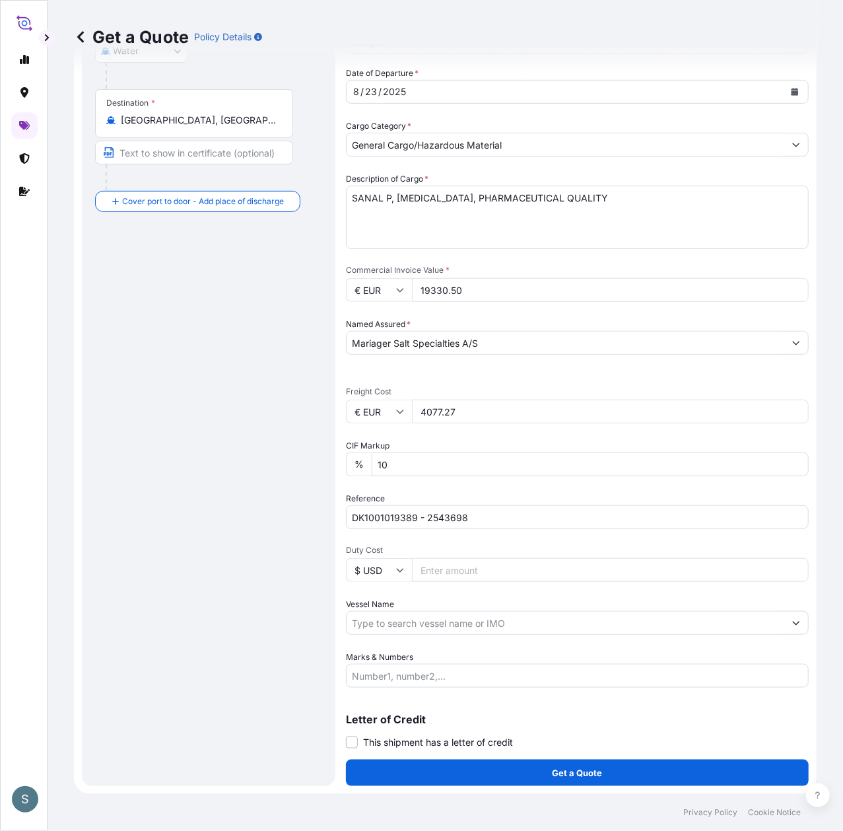
click at [213, 415] on div "Route Details Reset Route Details Cover door to port - Add loading place Place …" at bounding box center [208, 309] width 227 height 928
click at [243, 372] on div "Route Details Reset Route Details Cover door to port - Add loading place Place …" at bounding box center [208, 309] width 227 height 928
click at [405, 611] on input "Vessel Name" at bounding box center [566, 623] width 438 height 24
paste input "CHATTANOOGA"
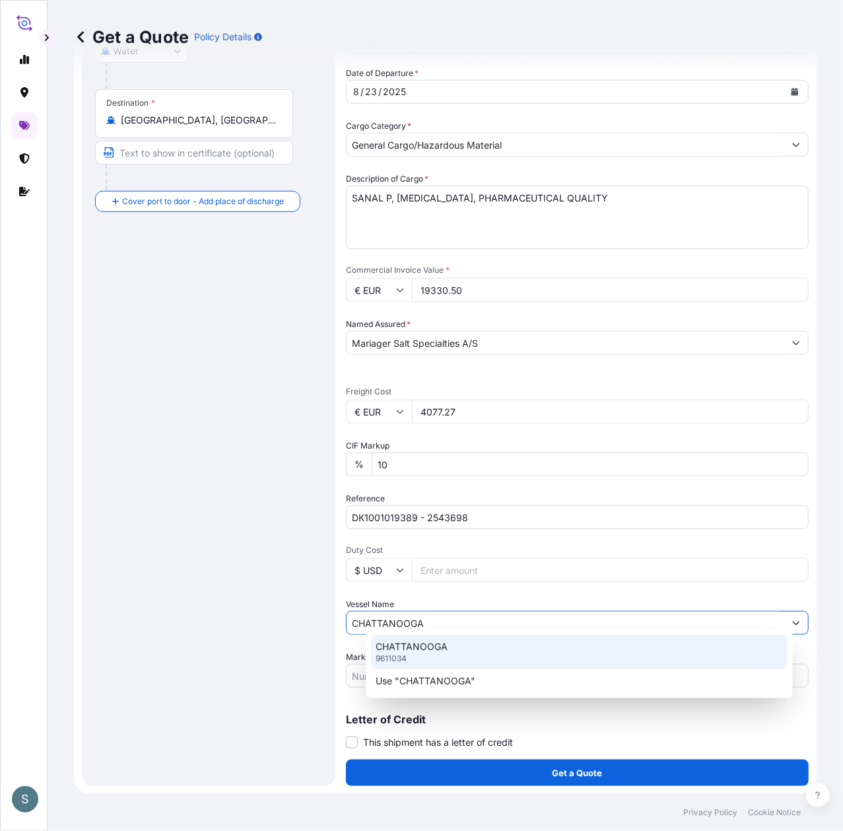
click at [438, 646] on p "CHATTANOOGA" at bounding box center [412, 646] width 72 height 13
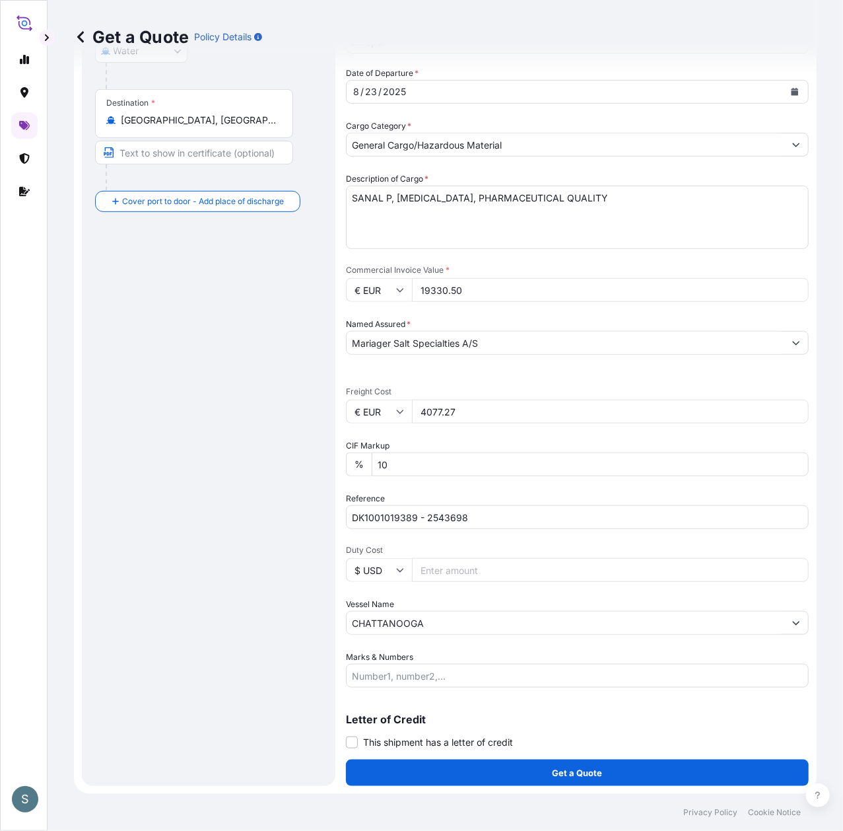
click at [294, 656] on div "Route Details Reset Route Details Cover door to port - Add loading place Place …" at bounding box center [208, 309] width 227 height 928
click at [442, 616] on input "CHATTANOOGA" at bounding box center [566, 623] width 438 height 24
click at [786, 617] on button "Show suggestions" at bounding box center [797, 623] width 24 height 24
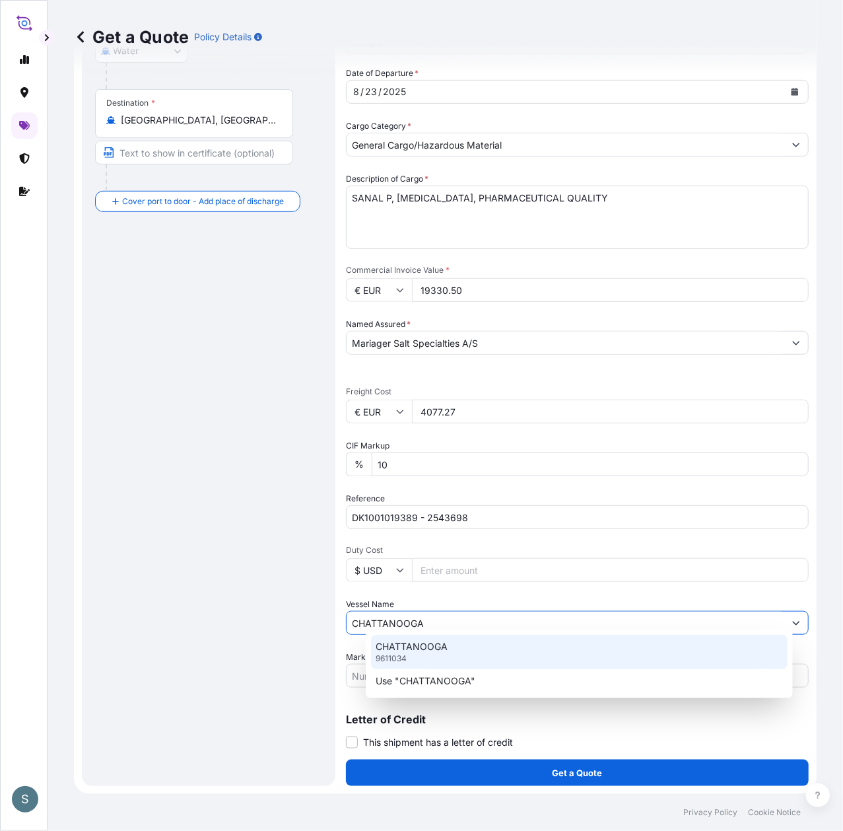
click at [456, 656] on div "CHATTANOOGA 9611034" at bounding box center [579, 652] width 417 height 34
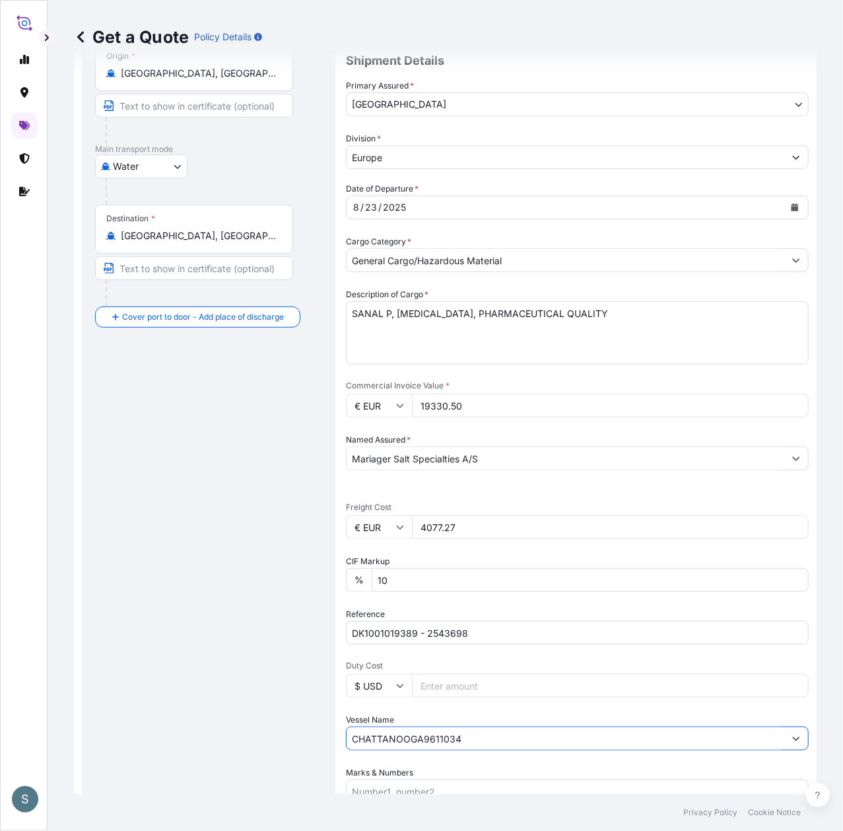
scroll to position [0, 0]
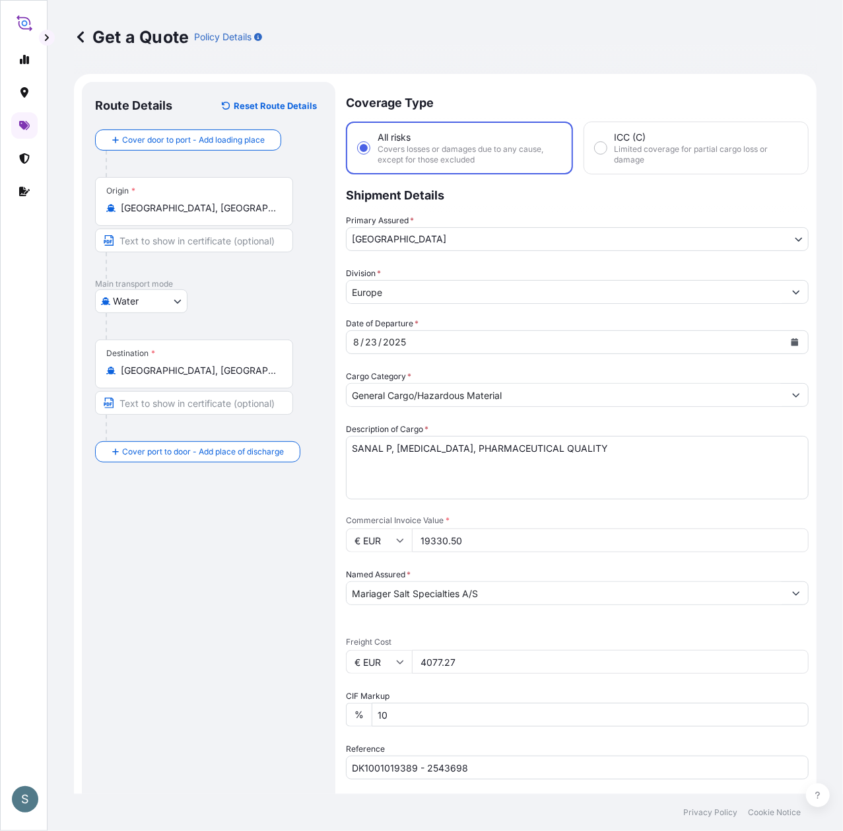
type input "CHATTANOOGA"
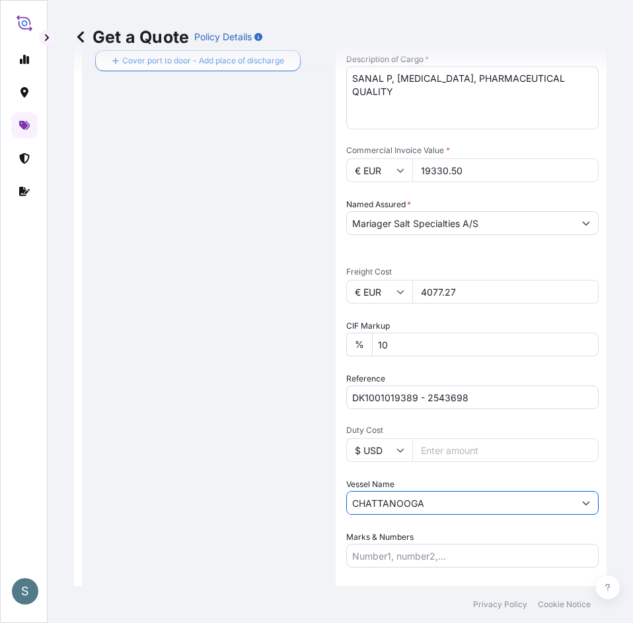
scroll to position [513, 0]
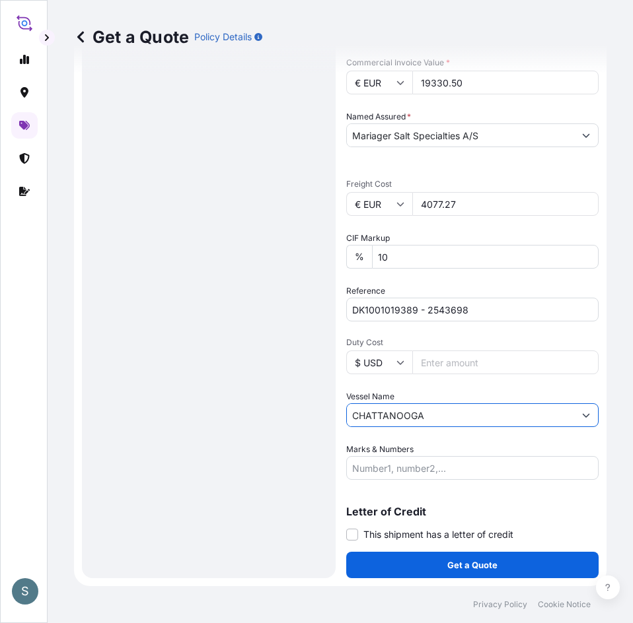
click at [237, 443] on div "Route Details Reset Route Details Cover door to port - Add loading place Place …" at bounding box center [208, 90] width 227 height 949
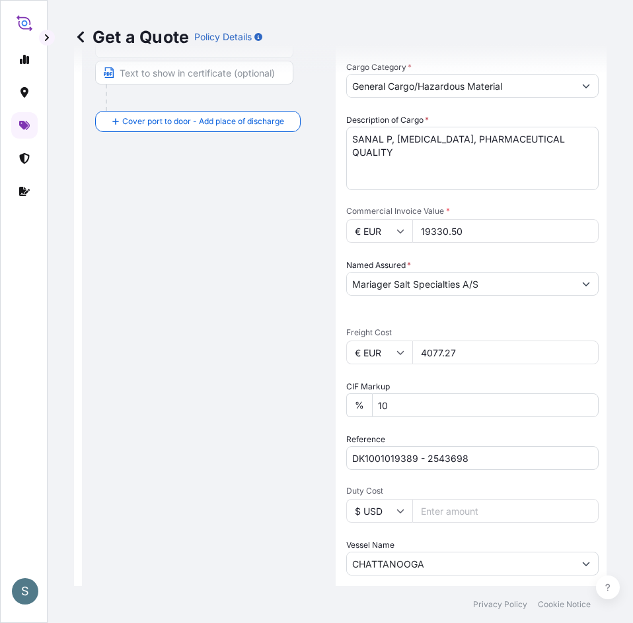
scroll to position [440, 0]
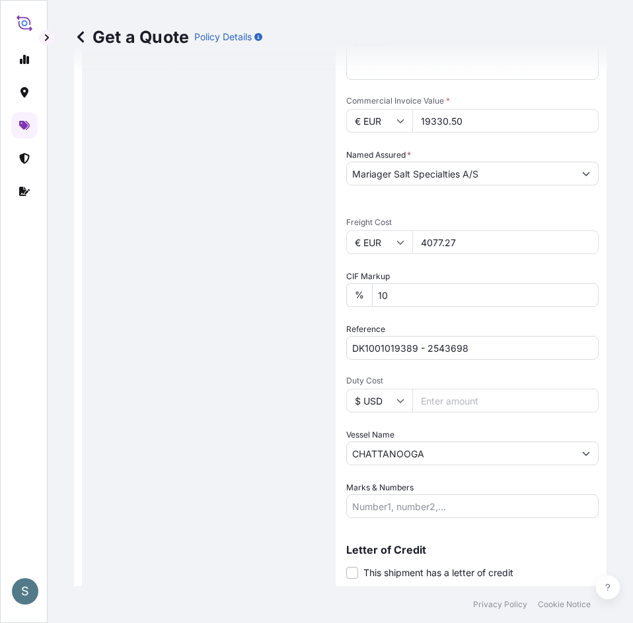
drag, startPoint x: 502, startPoint y: 285, endPoint x: 429, endPoint y: 285, distance: 73.3
click at [429, 254] on div "€ EUR 4077.27" at bounding box center [472, 242] width 252 height 24
click at [306, 328] on div "Route Details Reset Route Details Cover door to port - Add loading place Place …" at bounding box center [208, 129] width 227 height 949
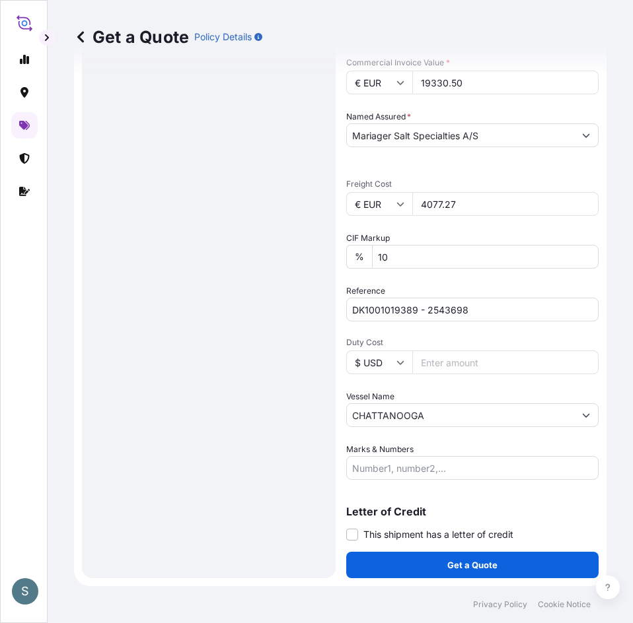
scroll to position [538, 0]
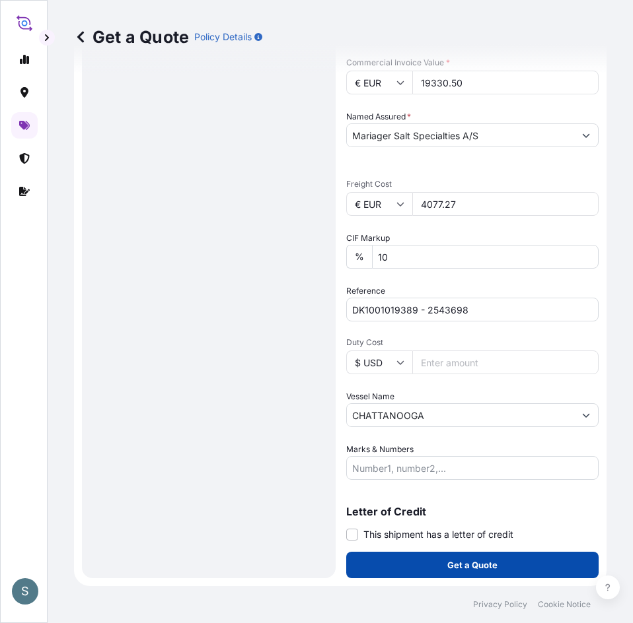
click at [419, 559] on button "Get a Quote" at bounding box center [472, 565] width 252 height 26
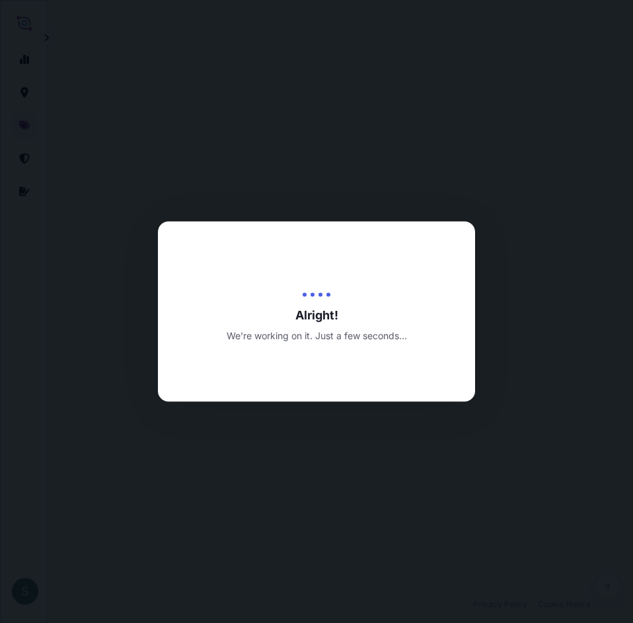
select select "Water"
select select "31589"
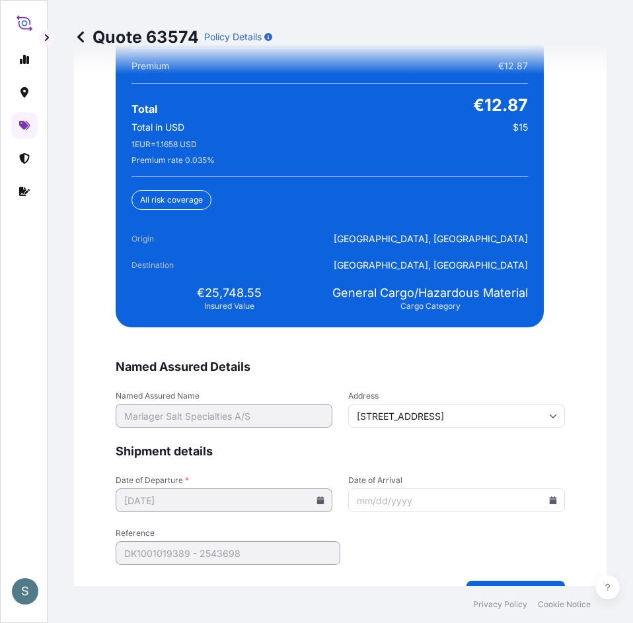
scroll to position [3282, 0]
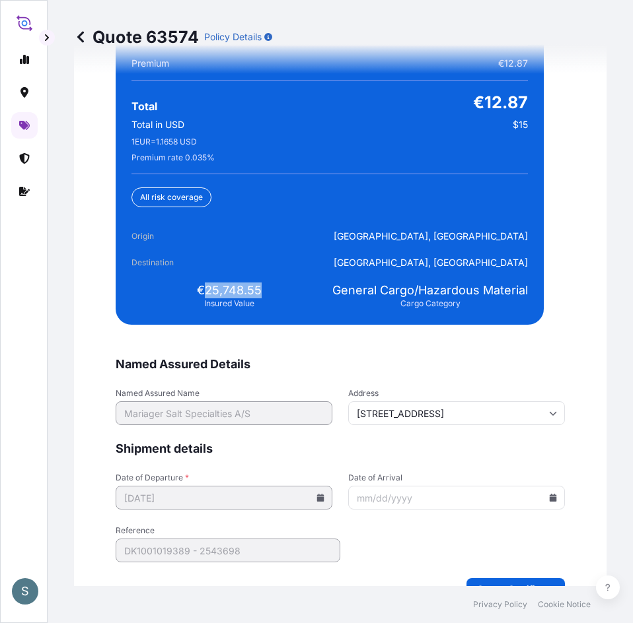
drag, startPoint x: 201, startPoint y: 440, endPoint x: 258, endPoint y: 431, distance: 58.2
click at [258, 325] on div "Summary DK1001019389 - 2543698 Premium €12.87 Total €12.87 Total in USD $15 1 E…" at bounding box center [330, 165] width 428 height 319
copy span "25,748.55"
click at [211, 325] on div "Summary DK1001019389 - 2543698 Premium €12.87 Total €12.87 Total in USD $15 1 E…" at bounding box center [330, 165] width 428 height 319
drag, startPoint x: 203, startPoint y: 440, endPoint x: 263, endPoint y: 435, distance: 60.3
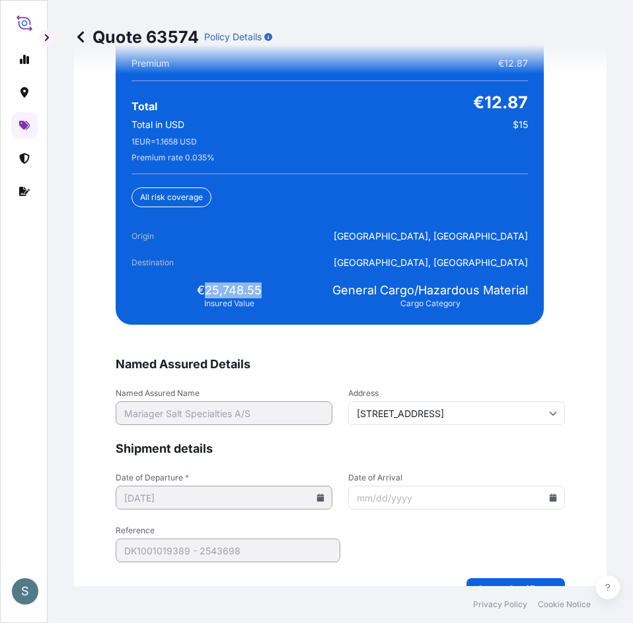
click at [263, 309] on div "€25,748.55 Insured Value" at bounding box center [228, 296] width 195 height 26
copy span "25,748.55"
click at [217, 325] on div "Summary DK1001019389 - 2543698 Premium €12.87 Total €12.87 Total in USD $15 1 E…" at bounding box center [330, 165] width 428 height 319
drag, startPoint x: 202, startPoint y: 439, endPoint x: 260, endPoint y: 438, distance: 58.1
click at [260, 309] on div "€25,748.55 Insured Value" at bounding box center [228, 296] width 195 height 26
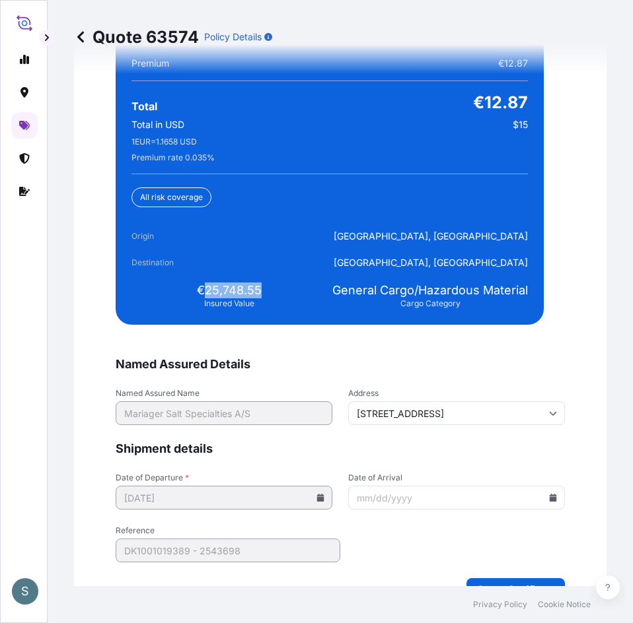
copy span "25,748.55"
click at [312, 163] on div "Premium rate 0.035 %" at bounding box center [329, 158] width 396 height 11
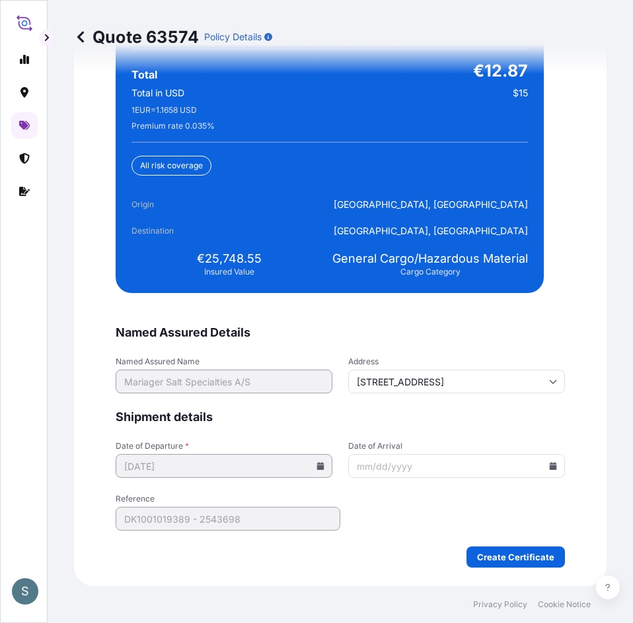
scroll to position [3470, 0]
click at [552, 460] on input "Date of Arrival" at bounding box center [456, 466] width 217 height 24
click at [549, 462] on icon at bounding box center [552, 466] width 7 height 8
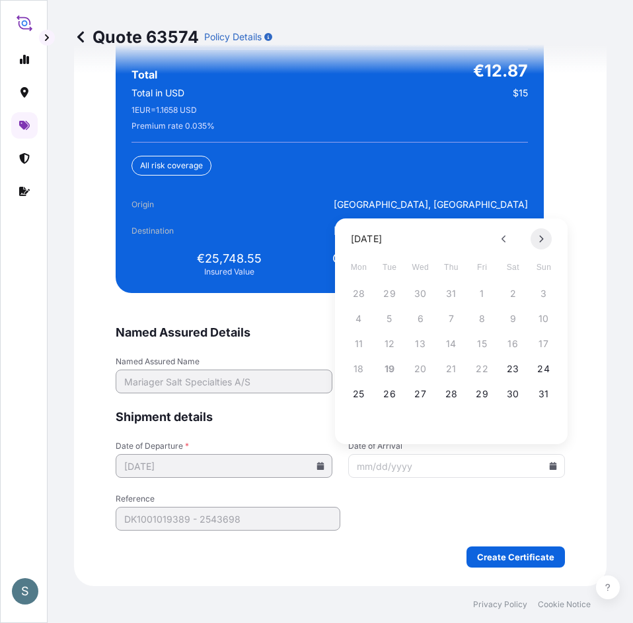
click at [546, 237] on button at bounding box center [540, 238] width 21 height 21
click at [444, 295] on button "2" at bounding box center [450, 293] width 21 height 21
type input "10/02/2025"
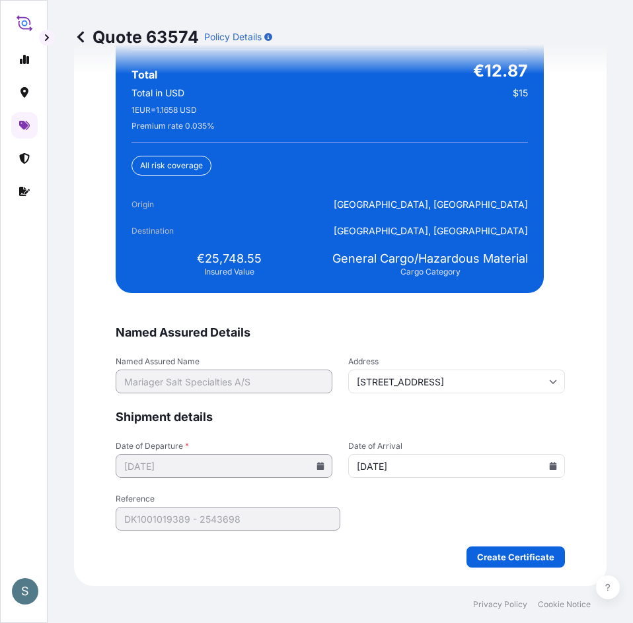
click at [413, 531] on form "Named Assured Details Named Assured Name Mariager Salt Specialties A/S Address …" at bounding box center [340, 446] width 449 height 243
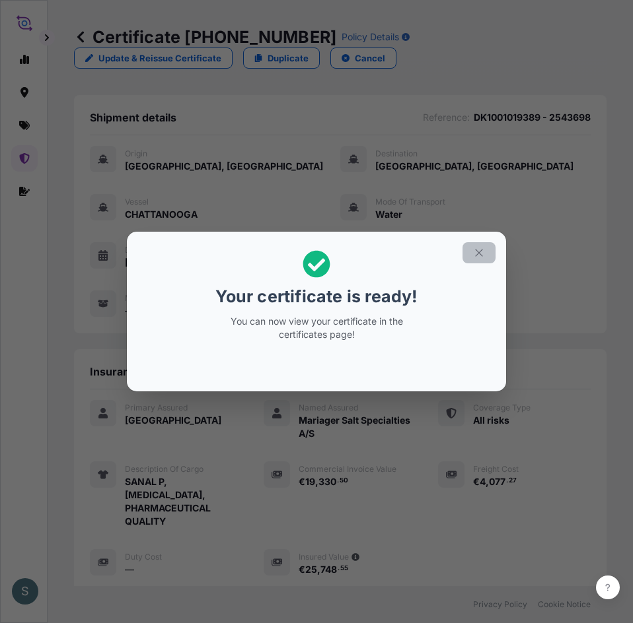
click at [495, 247] on button "button" at bounding box center [478, 252] width 33 height 21
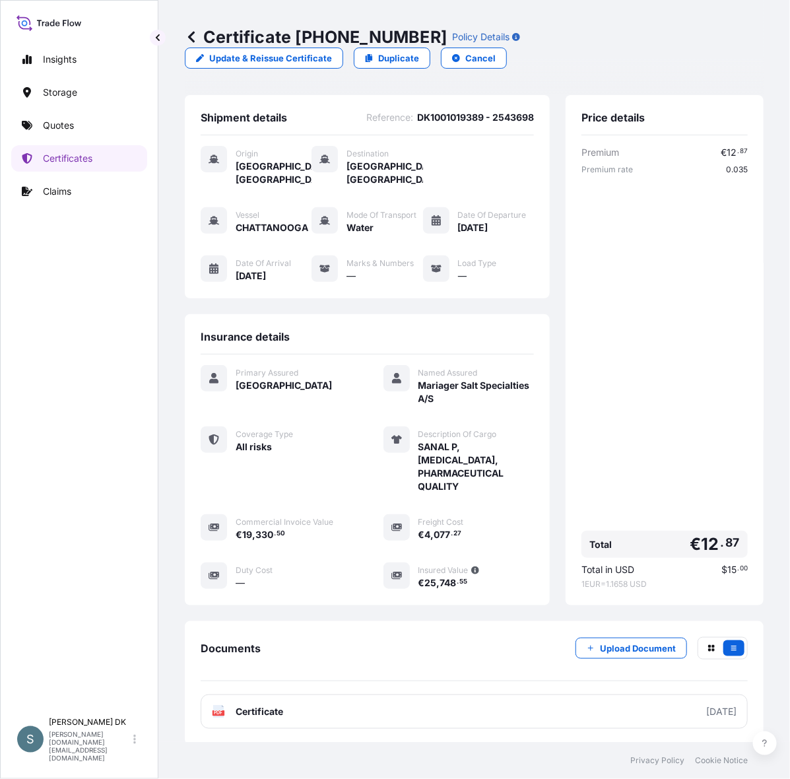
scroll to position [127, 0]
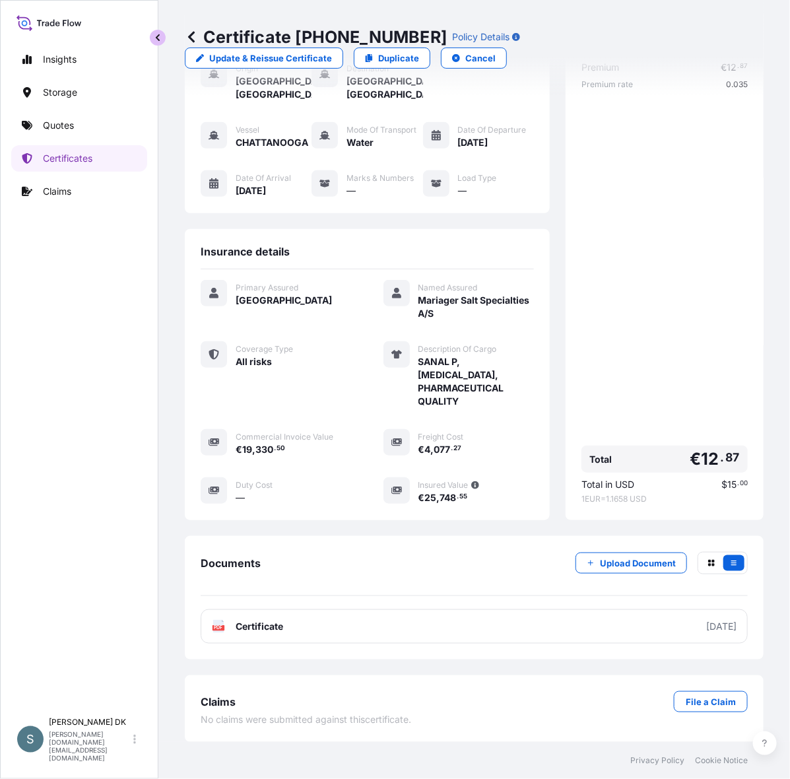
click at [151, 42] on button "button" at bounding box center [158, 38] width 16 height 16
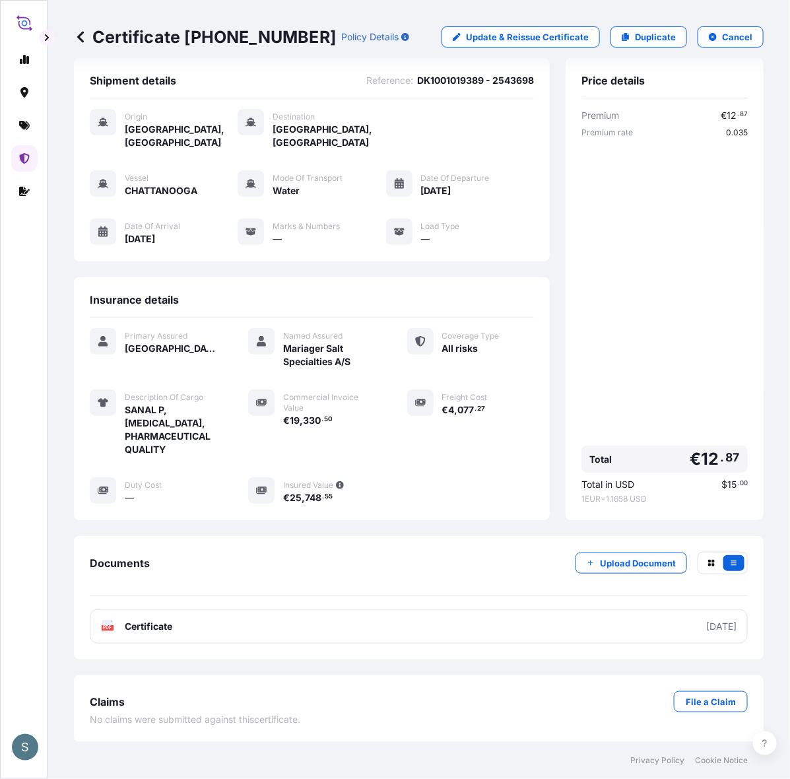
scroll to position [33, 0]
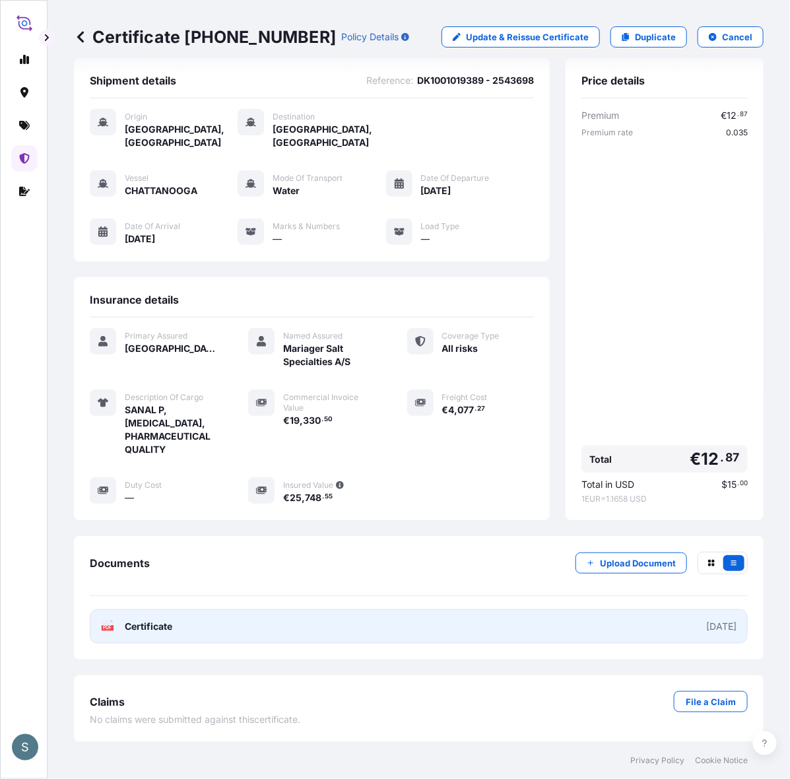
click at [140, 610] on link "PDF Certificate 2025-08-19" at bounding box center [419, 627] width 658 height 34
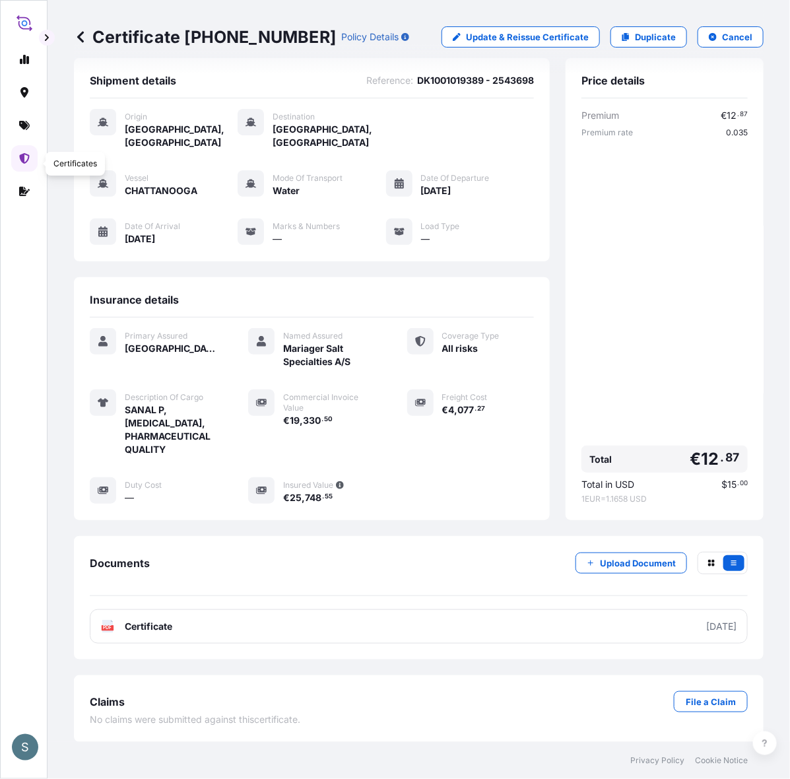
click at [17, 163] on link at bounding box center [24, 158] width 26 height 26
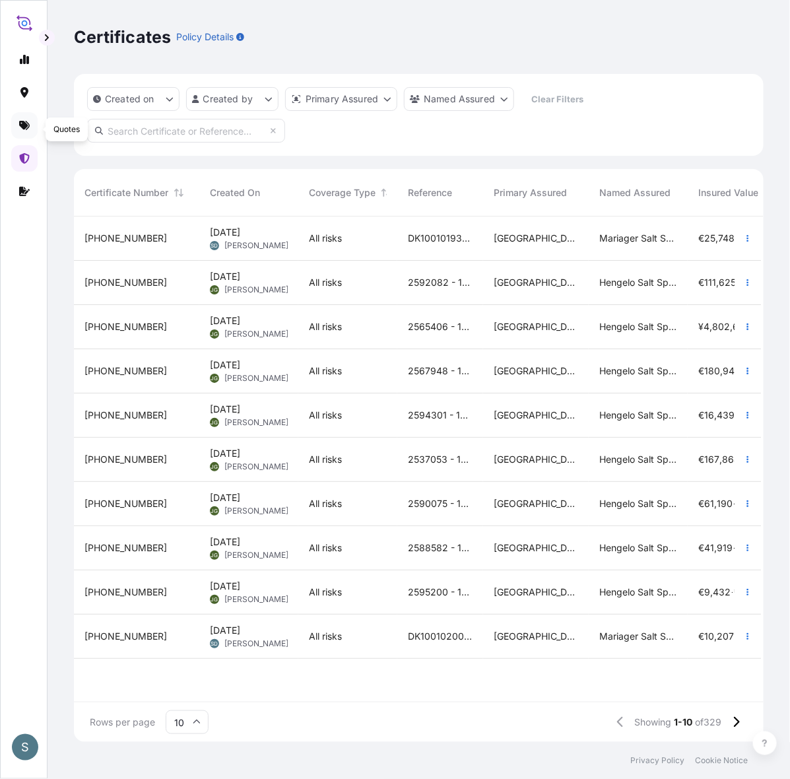
scroll to position [513, 675]
click at [20, 127] on icon at bounding box center [24, 125] width 11 height 9
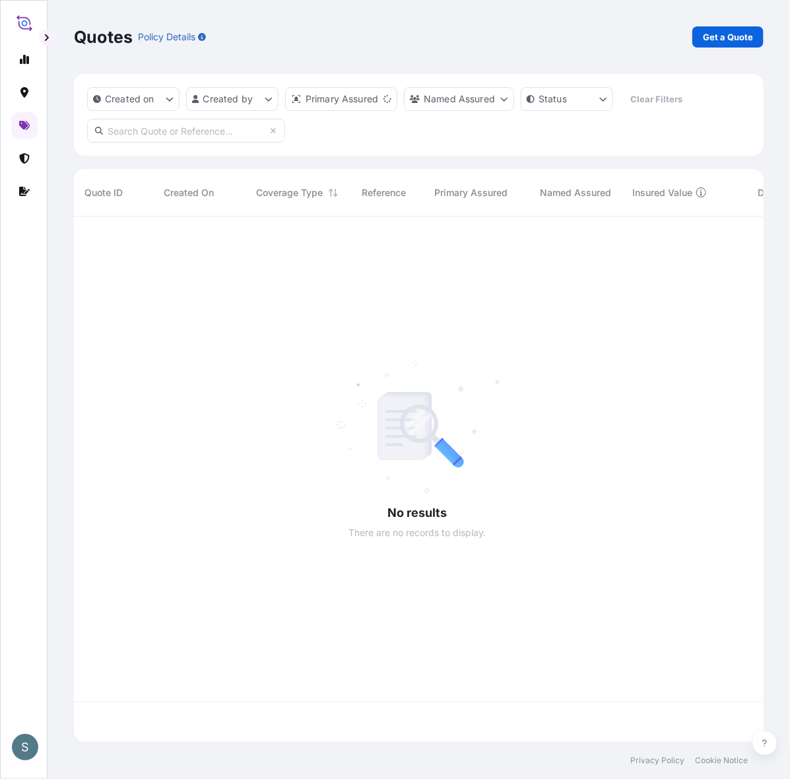
scroll to position [513, 675]
click at [721, 47] on link "Get a Quote" at bounding box center [728, 36] width 71 height 21
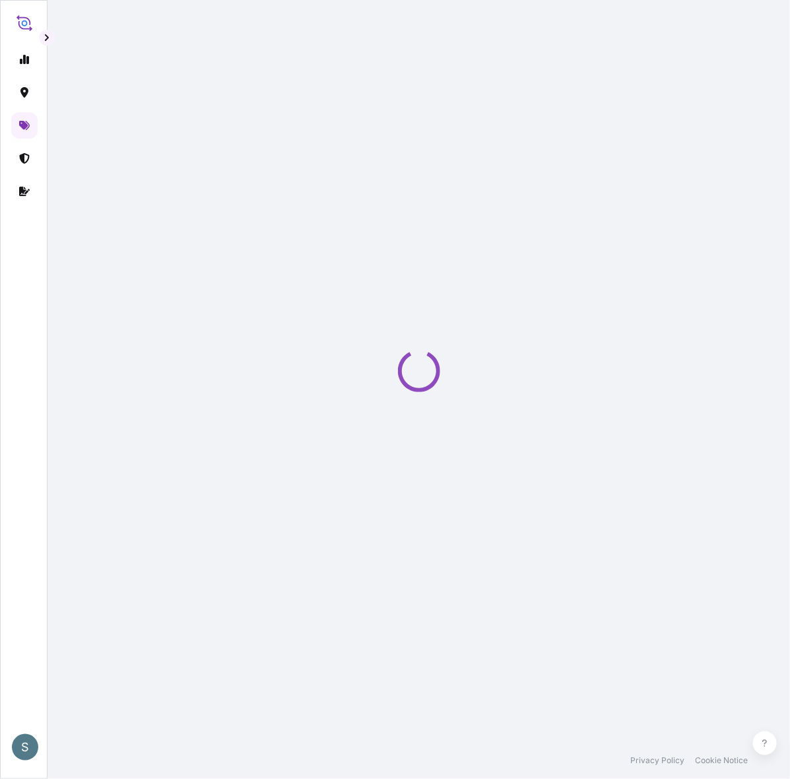
scroll to position [22, 0]
select select "Water"
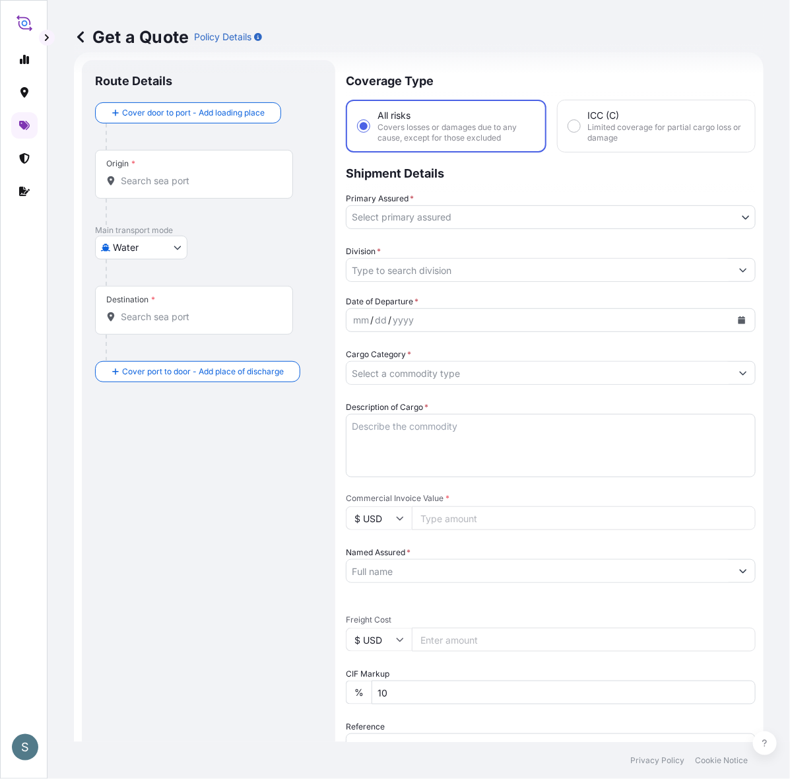
click at [300, 59] on div "Get a Quote Policy Details" at bounding box center [419, 37] width 690 height 74
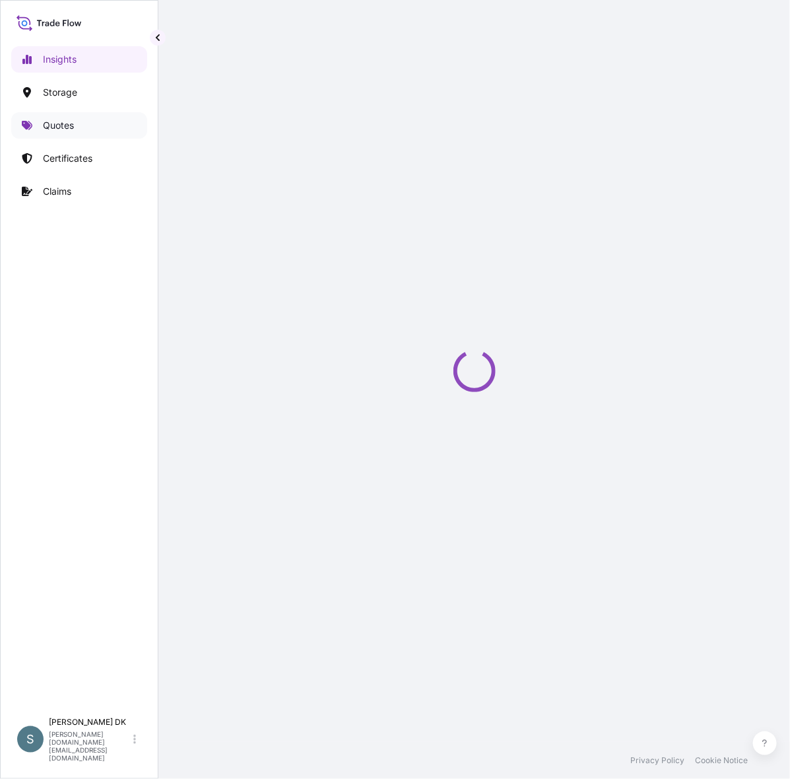
click at [61, 121] on link "Quotes" at bounding box center [79, 125] width 136 height 26
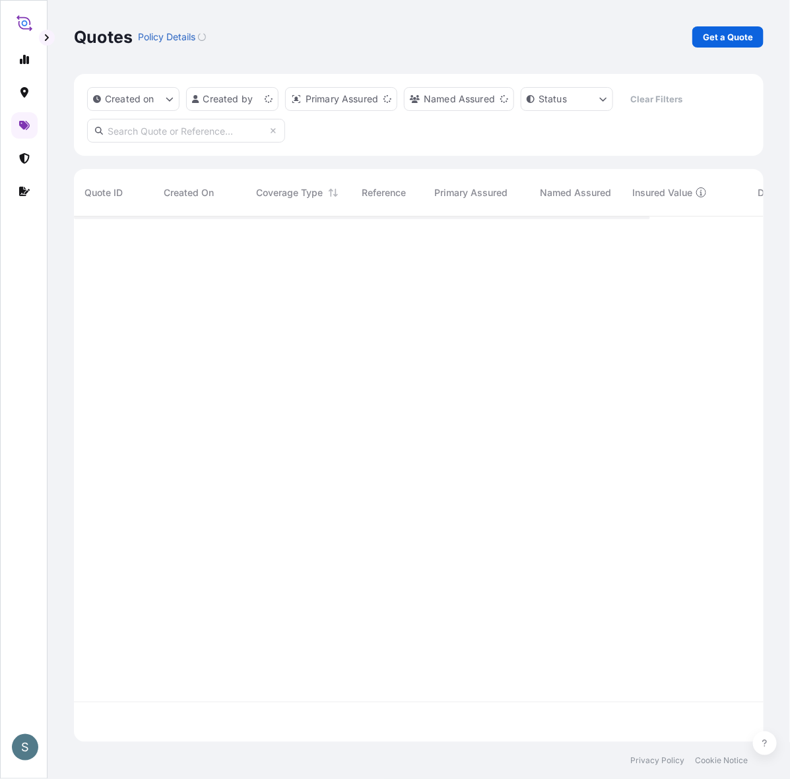
scroll to position [513, 675]
click at [730, 28] on div "Quotes Policy Details Get a Quote" at bounding box center [419, 37] width 690 height 74
click at [726, 38] on p "Get a Quote" at bounding box center [728, 36] width 50 height 13
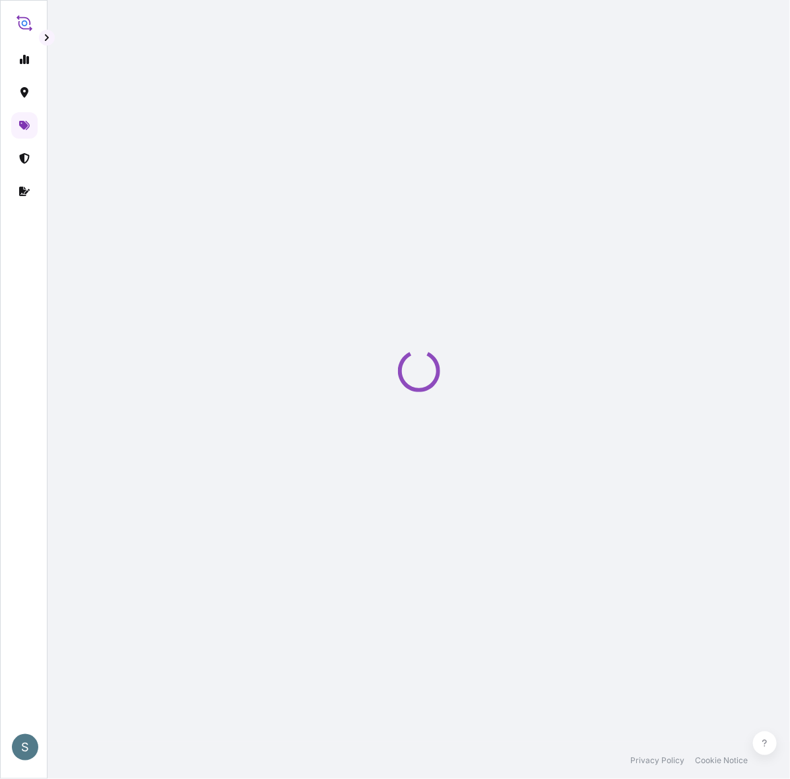
scroll to position [22, 0]
select select "Water"
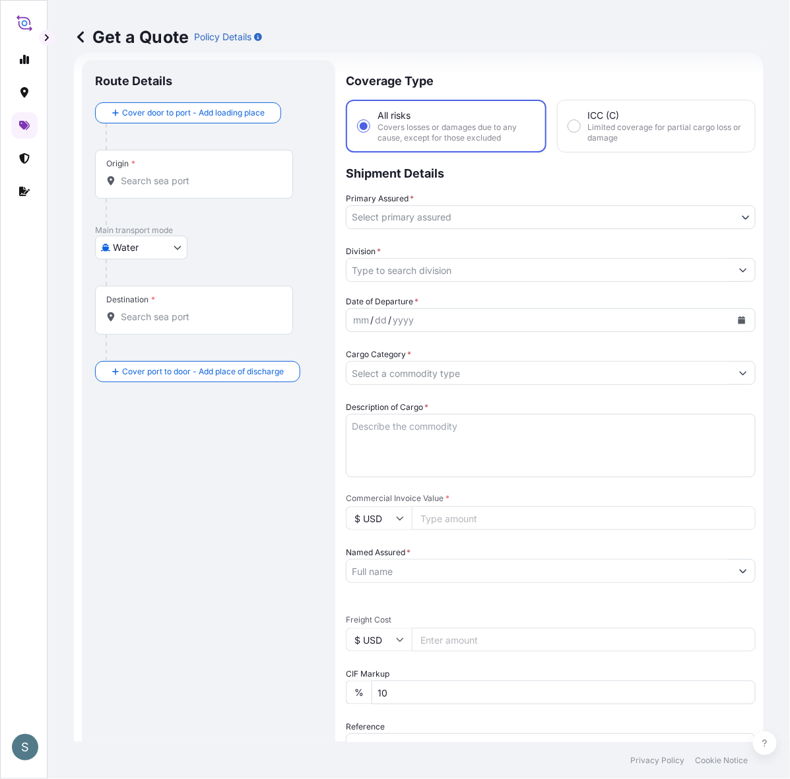
click at [193, 199] on div "Origin *" at bounding box center [194, 174] width 198 height 49
click at [193, 188] on input "Origin *" at bounding box center [199, 180] width 156 height 13
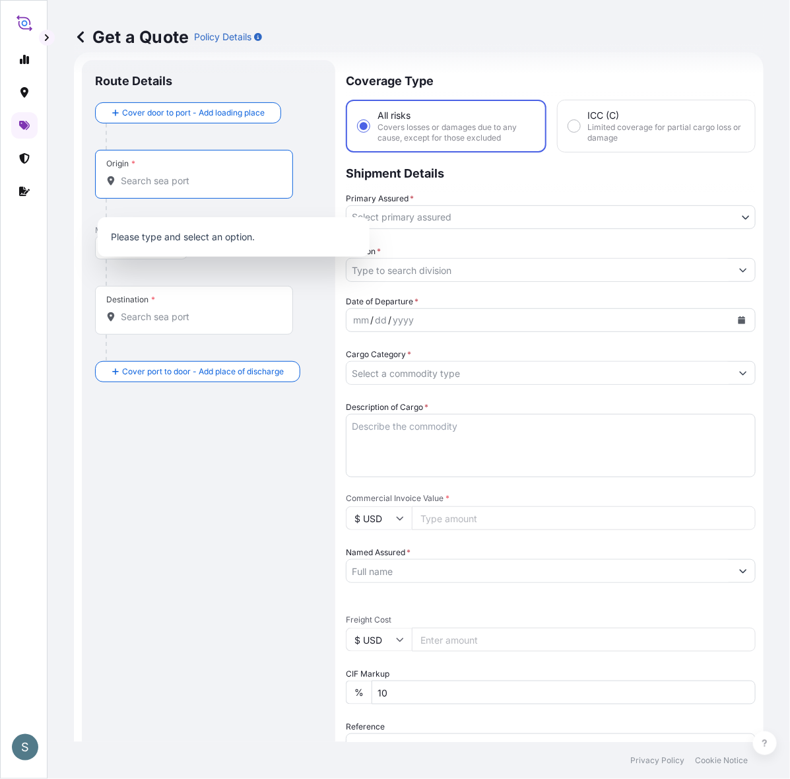
paste input "[GEOGRAPHIC_DATA], [GEOGRAPHIC_DATA]"
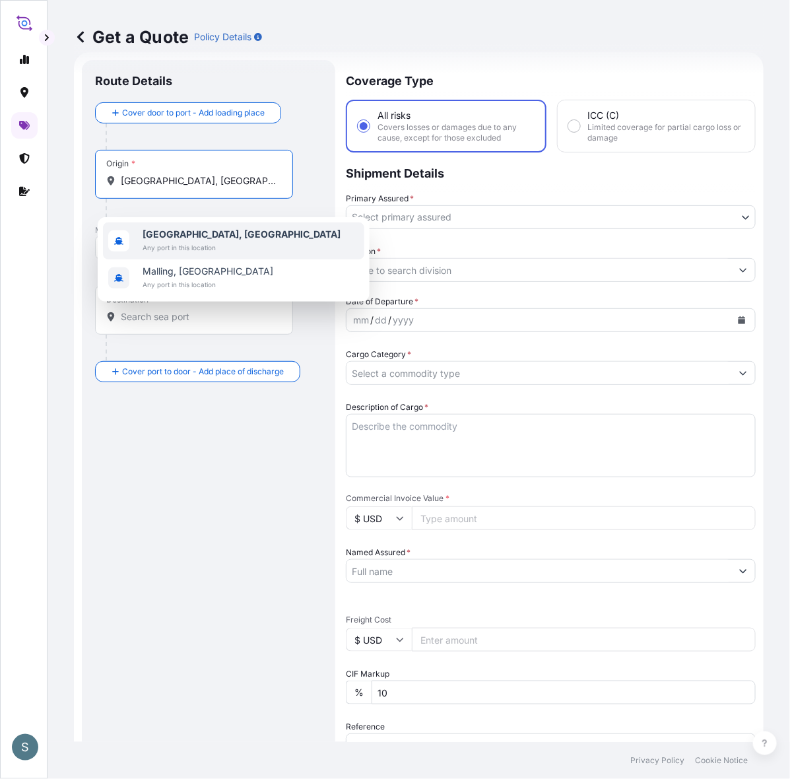
click at [182, 246] on span "Any port in this location" at bounding box center [242, 247] width 198 height 13
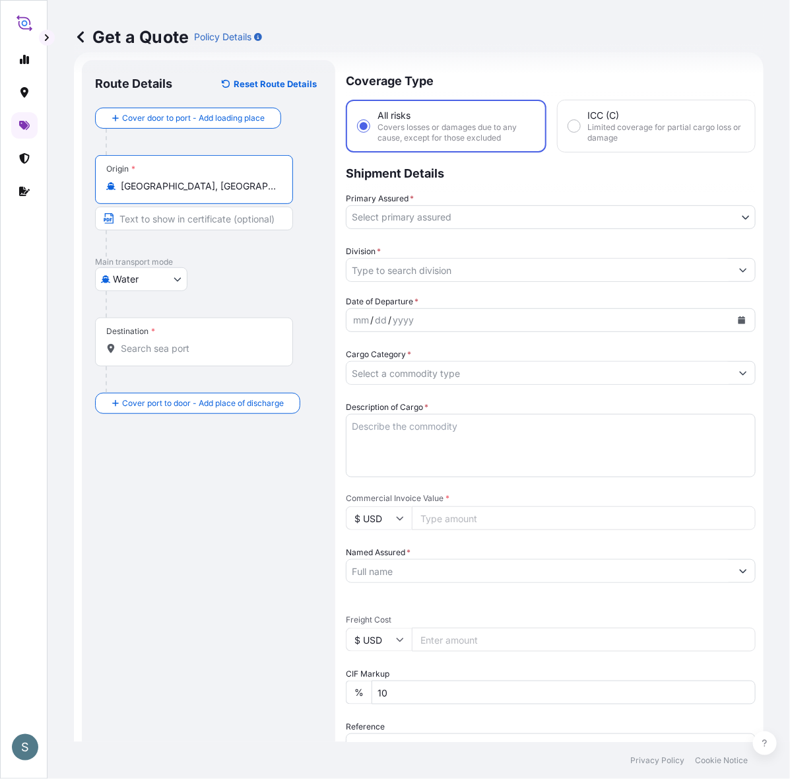
type input "[GEOGRAPHIC_DATA], [GEOGRAPHIC_DATA]"
click at [163, 355] on input "Destination *" at bounding box center [199, 348] width 156 height 13
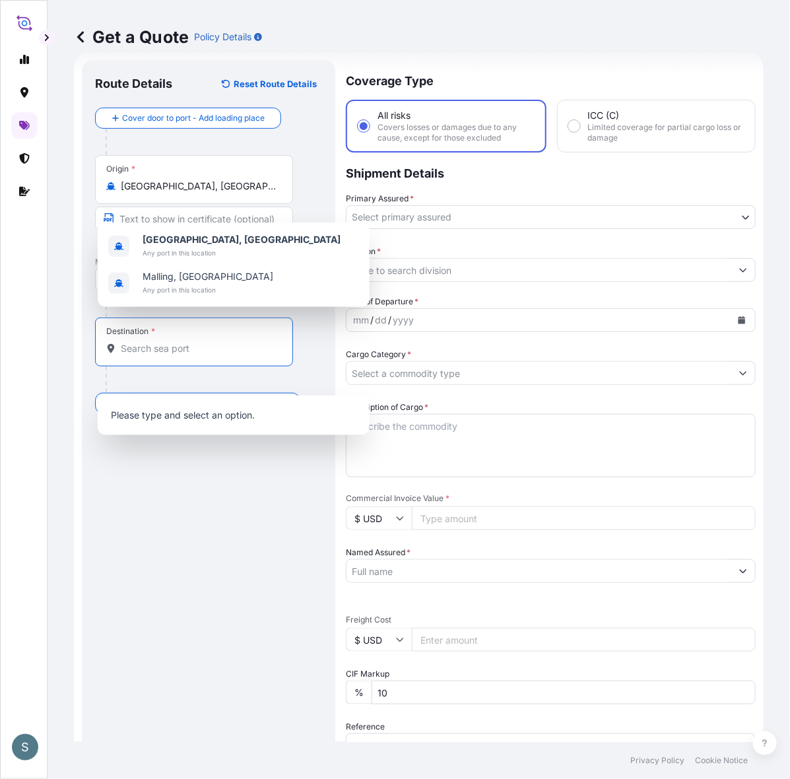
paste input "CALGARY, AL"
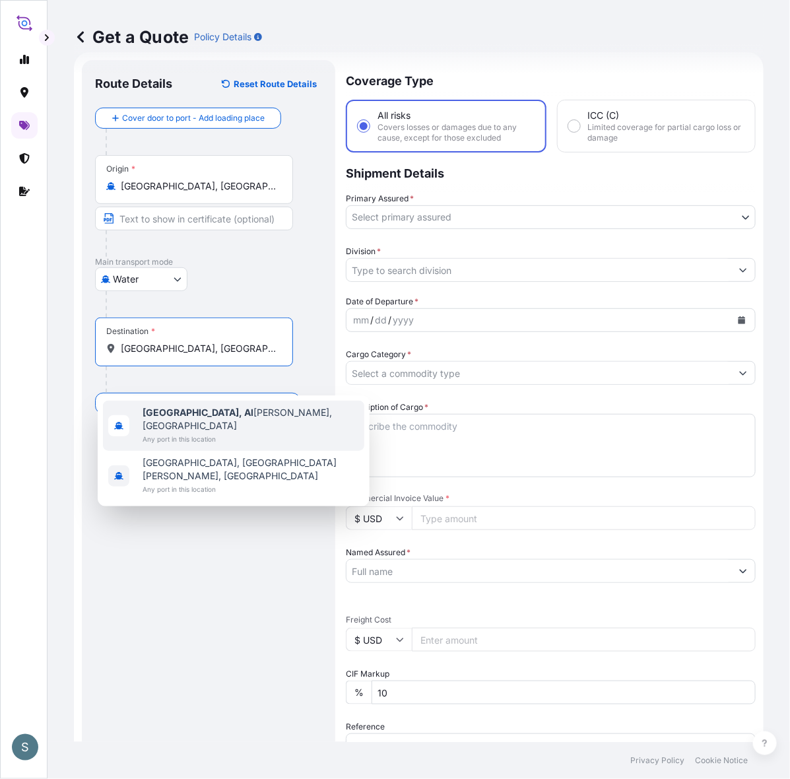
drag, startPoint x: 190, startPoint y: 371, endPoint x: 172, endPoint y: 371, distance: 17.2
click at [172, 355] on input "CALGARY, AL" at bounding box center [199, 348] width 156 height 13
drag, startPoint x: 186, startPoint y: 367, endPoint x: 97, endPoint y: 378, distance: 89.2
click at [97, 367] on div "Destination * CALGARY" at bounding box center [194, 342] width 198 height 49
paste input ", AL"
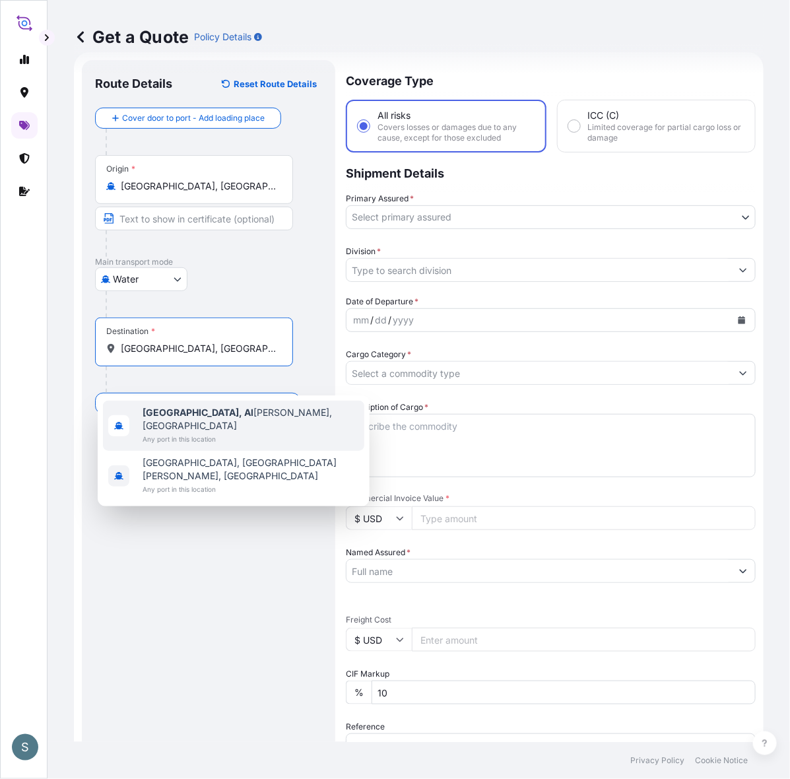
click at [216, 433] on span "Any port in this location" at bounding box center [251, 439] width 217 height 13
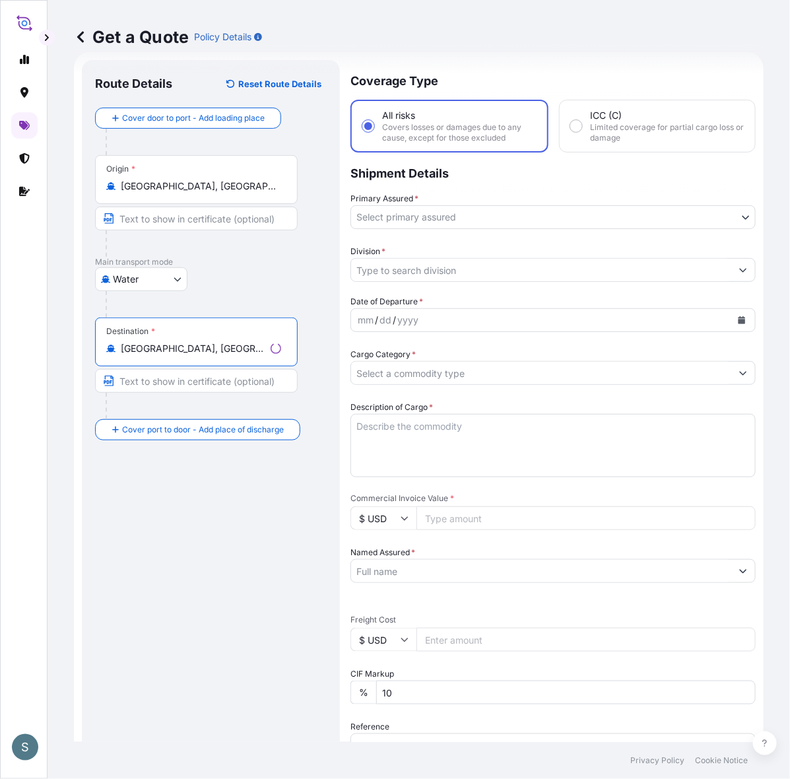
type input "Calgary, Alberta, Canada"
click at [231, 514] on div "Route Details Reset Route Details Cover door to port - Add loading place Place …" at bounding box center [211, 537] width 232 height 928
click at [505, 235] on body "S Get a Quote Policy Details Route Details Reset Route Details Cover door to po…" at bounding box center [395, 389] width 790 height 779
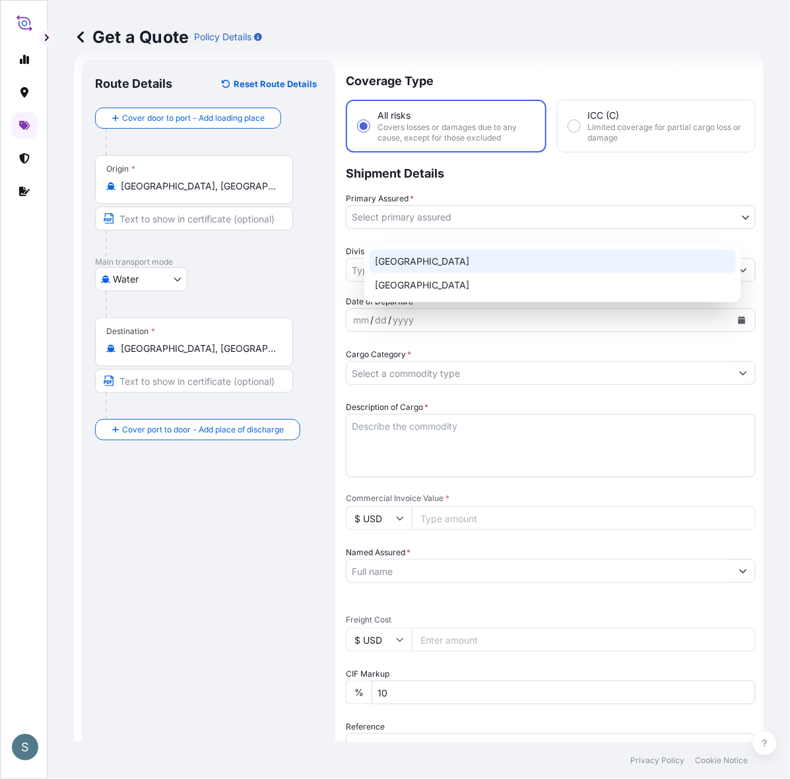
click at [414, 267] on div "[GEOGRAPHIC_DATA]" at bounding box center [553, 262] width 367 height 24
select select "31589"
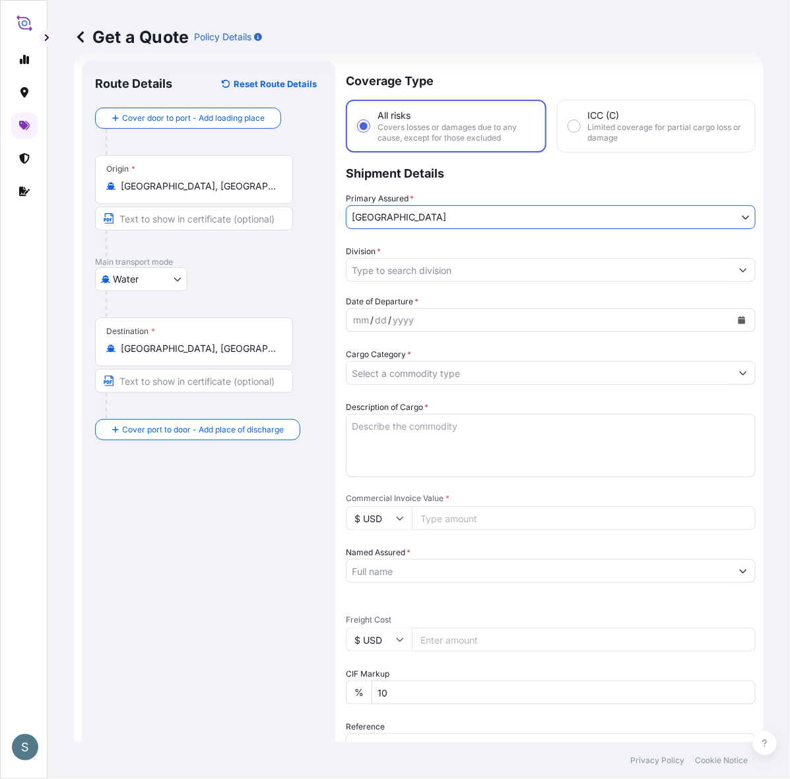
click at [417, 282] on input "Division *" at bounding box center [539, 270] width 385 height 24
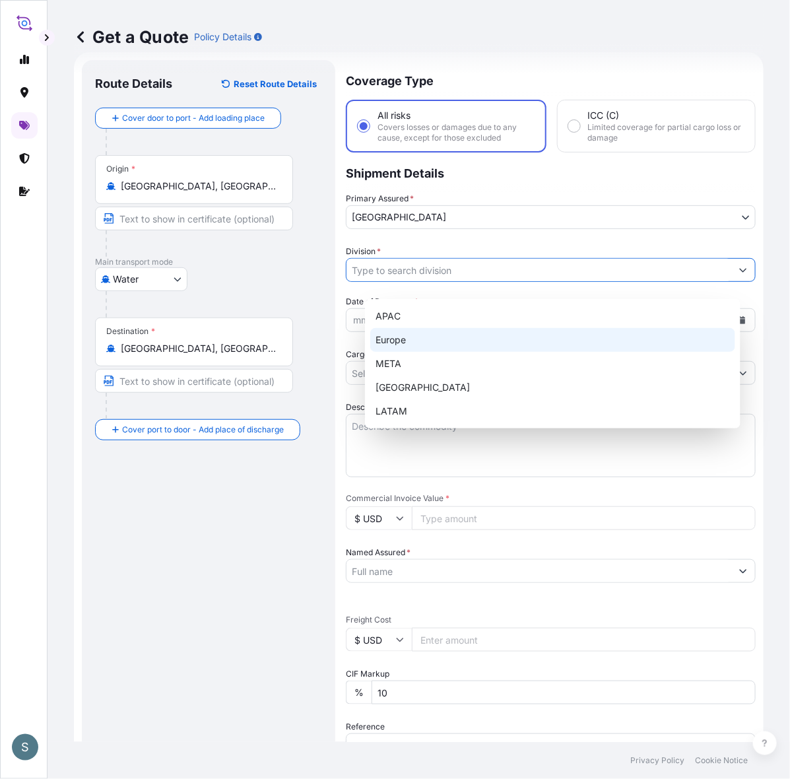
click at [404, 341] on div "Europe" at bounding box center [552, 340] width 365 height 24
type input "Europe"
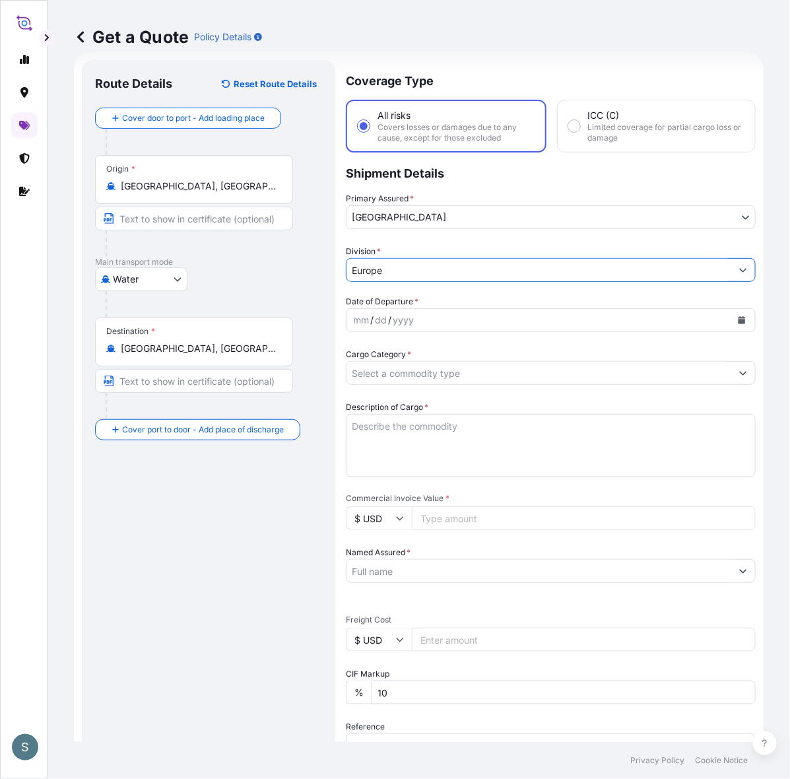
click at [208, 600] on div "Route Details Reset Route Details Cover door to port - Add loading place Place …" at bounding box center [208, 537] width 227 height 928
click at [739, 324] on icon "Calendar" at bounding box center [742, 320] width 7 height 8
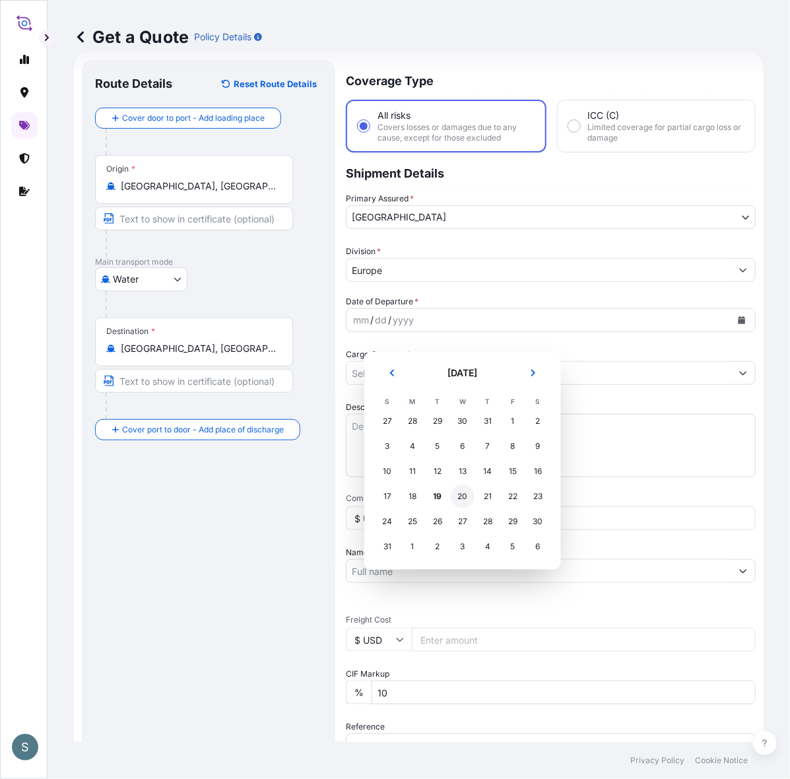
click at [471, 506] on div "20" at bounding box center [463, 497] width 24 height 24
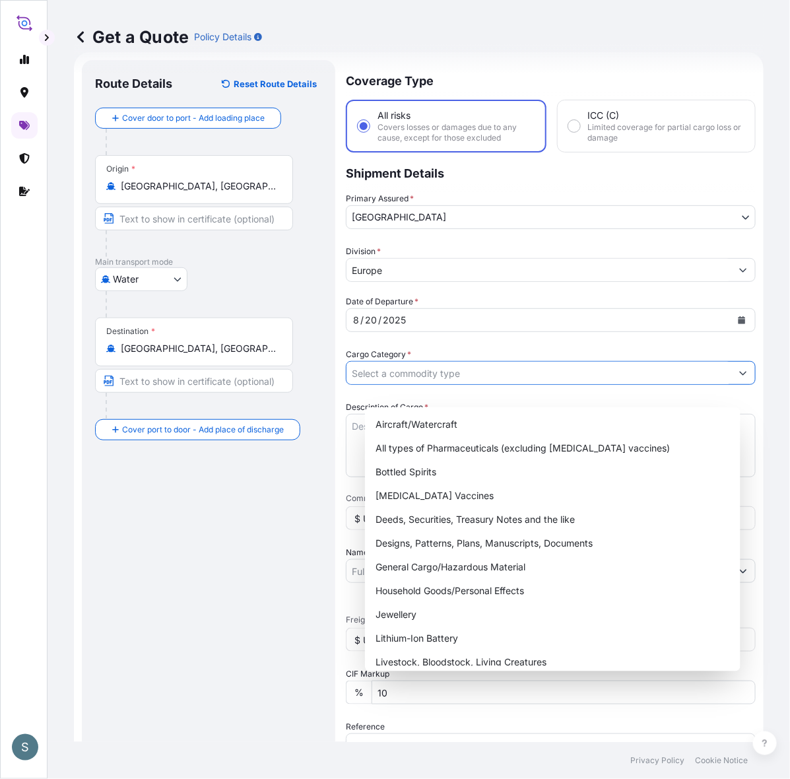
click at [413, 385] on input "Cargo Category *" at bounding box center [539, 373] width 385 height 24
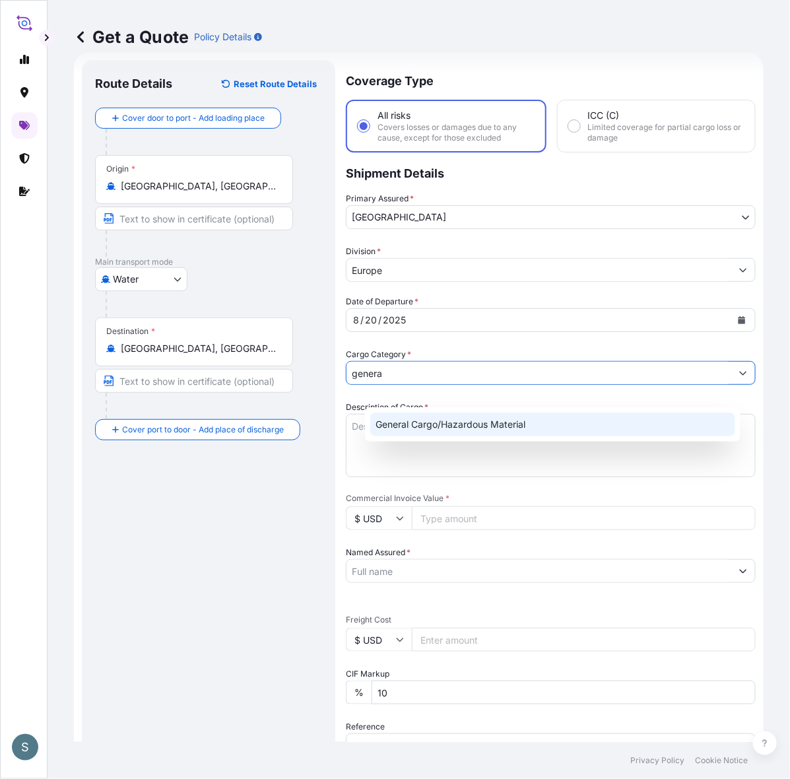
click at [423, 441] on div "General Cargo/Hazardous Material" at bounding box center [553, 424] width 376 height 34
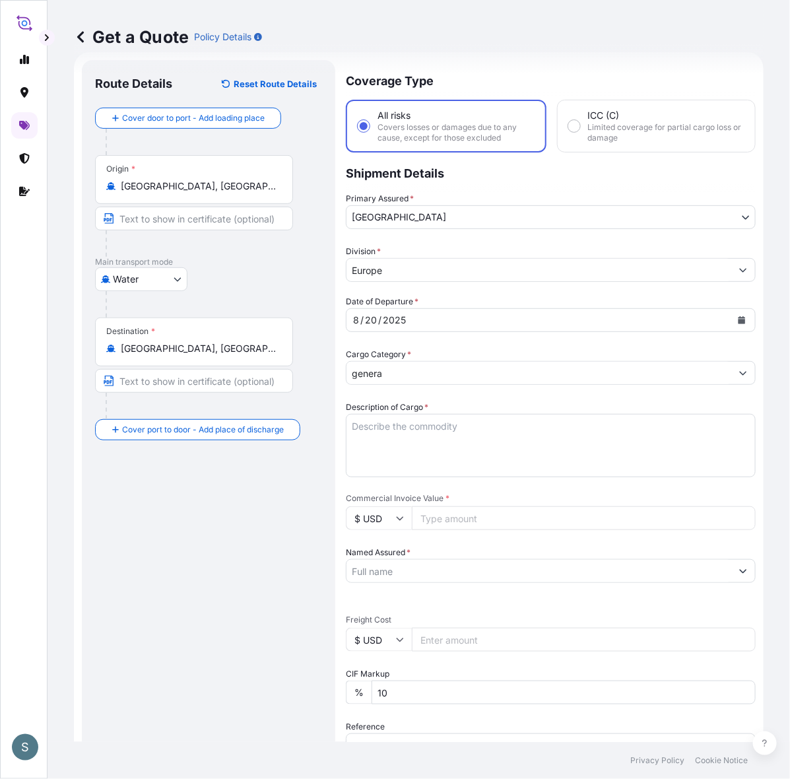
click at [423, 385] on input "genera" at bounding box center [539, 373] width 385 height 24
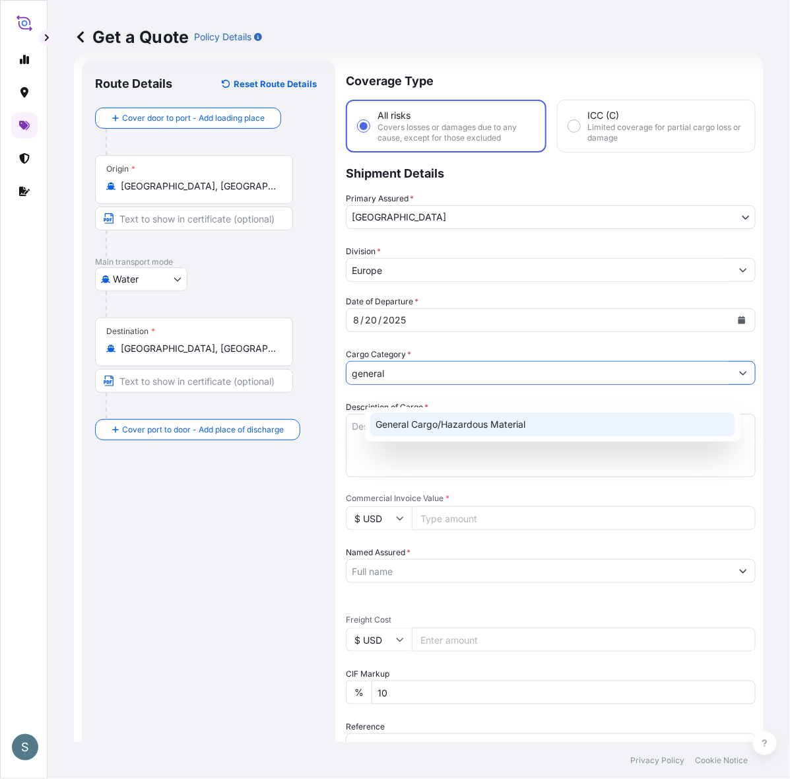
click at [429, 423] on div "General Cargo/Hazardous Material" at bounding box center [552, 425] width 365 height 24
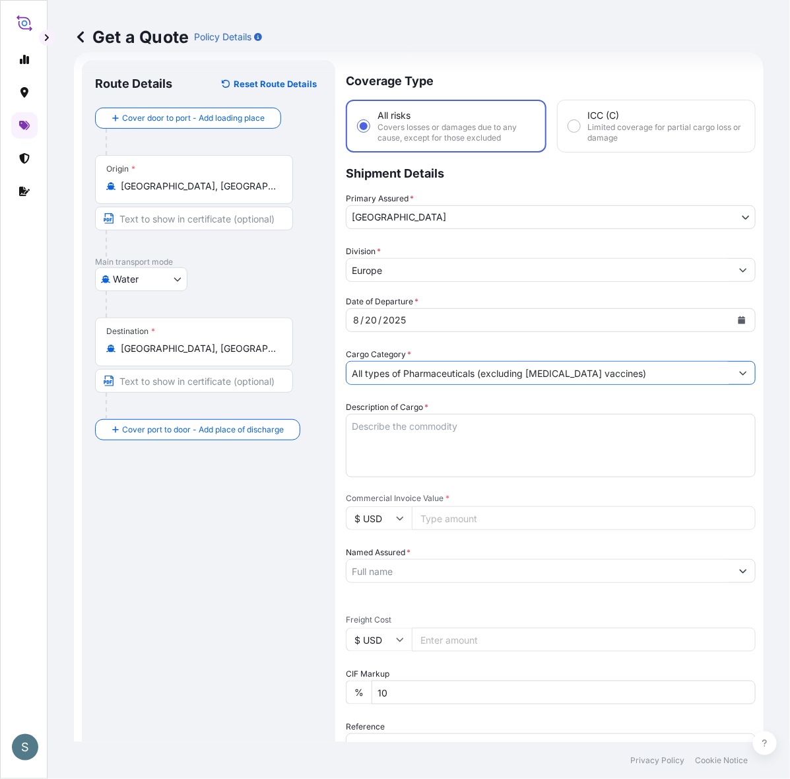
drag, startPoint x: 629, startPoint y: 394, endPoint x: 678, endPoint y: 394, distance: 48.9
click at [633, 385] on input "All types of Pharmaceuticals (excluding [MEDICAL_DATA] vaccines)" at bounding box center [539, 373] width 385 height 24
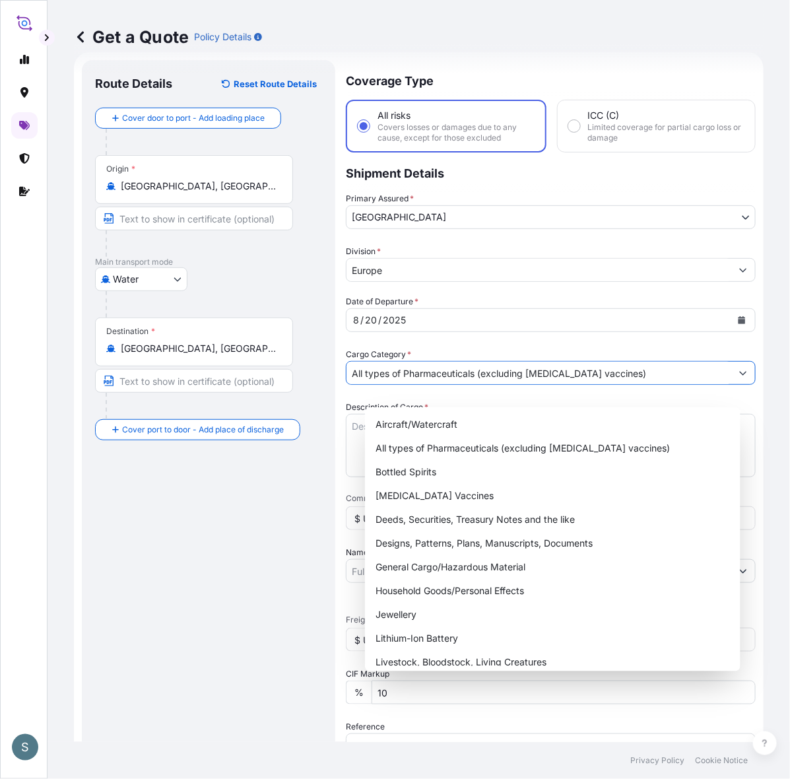
click at [732, 384] on button "Show suggestions" at bounding box center [744, 373] width 24 height 24
click at [664, 382] on input "All types of Pharmaceuticals (excluding [MEDICAL_DATA] vaccines)" at bounding box center [539, 373] width 385 height 24
click at [658, 385] on input "All types of Pharmaceuticals (excluding [MEDICAL_DATA] vaccines)" at bounding box center [539, 373] width 385 height 24
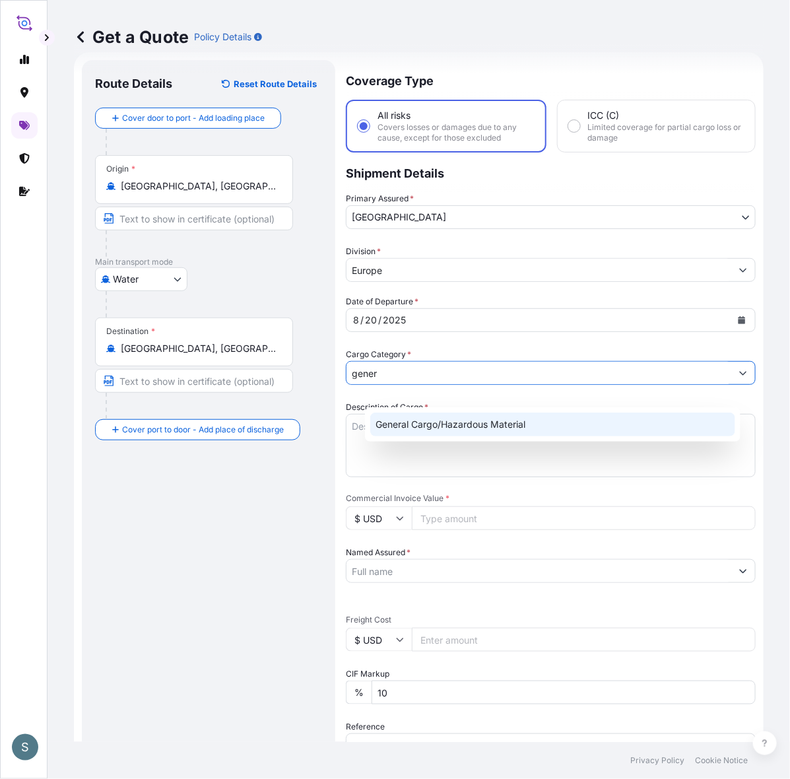
click at [576, 427] on div "General Cargo/Hazardous Material" at bounding box center [552, 425] width 365 height 24
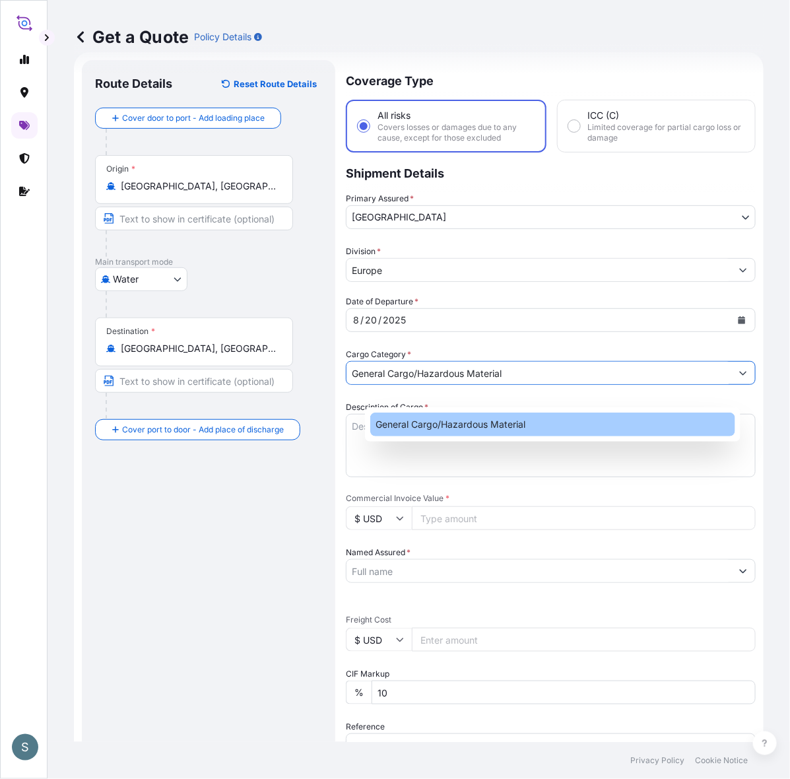
type input "General Cargo/Hazardous Material"
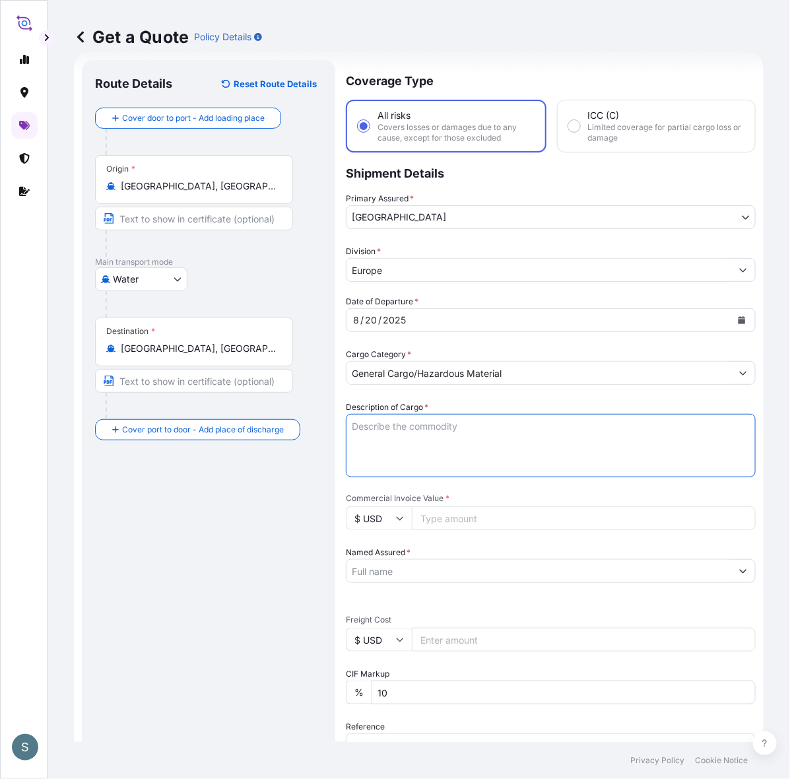
click at [506, 458] on textarea "Description of Cargo *" at bounding box center [551, 445] width 410 height 63
paste textarea "SANAL P, SODIUM CHLORIDE PHARMACEUTICAL QUALITY"
click at [370, 461] on textarea "SANAL P, SODIUM CHLORIDE PHARMACEUTICAL QUALITY" at bounding box center [551, 445] width 410 height 63
type textarea "SANAL P, SODIUM CHLORIDE PHARMACEUTICAL QUALITY"
click at [219, 555] on div "Route Details Reset Route Details Cover door to port - Add loading place Place …" at bounding box center [208, 537] width 227 height 928
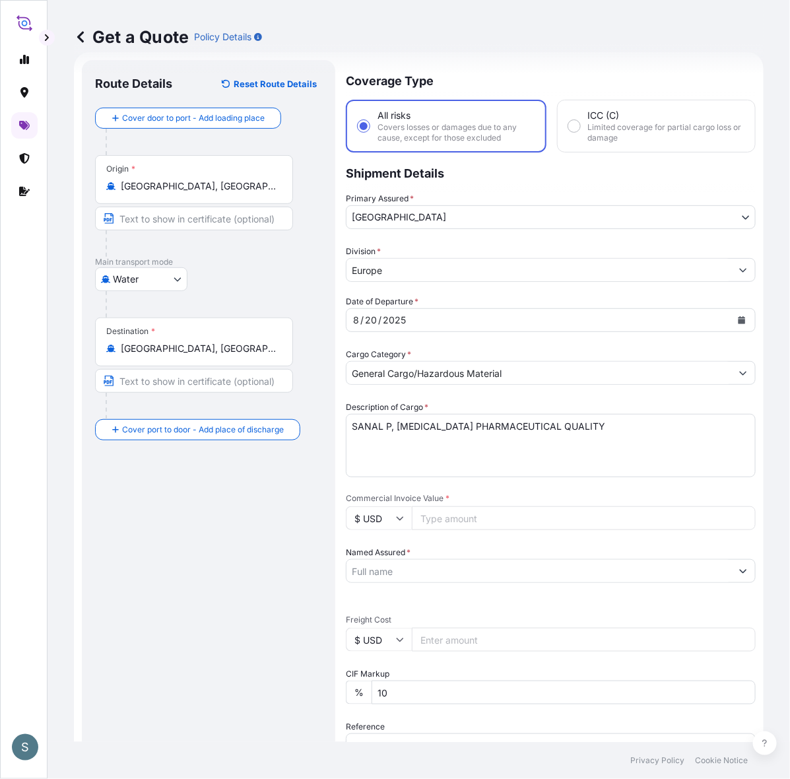
click at [381, 530] on input "$ USD" at bounding box center [379, 518] width 66 height 24
click at [394, 584] on div "€ EUR" at bounding box center [397, 577] width 55 height 25
type input "€ EUR"
click at [396, 652] on input "$ USD" at bounding box center [379, 640] width 66 height 24
click at [384, 698] on div "€ EUR" at bounding box center [397, 703] width 55 height 25
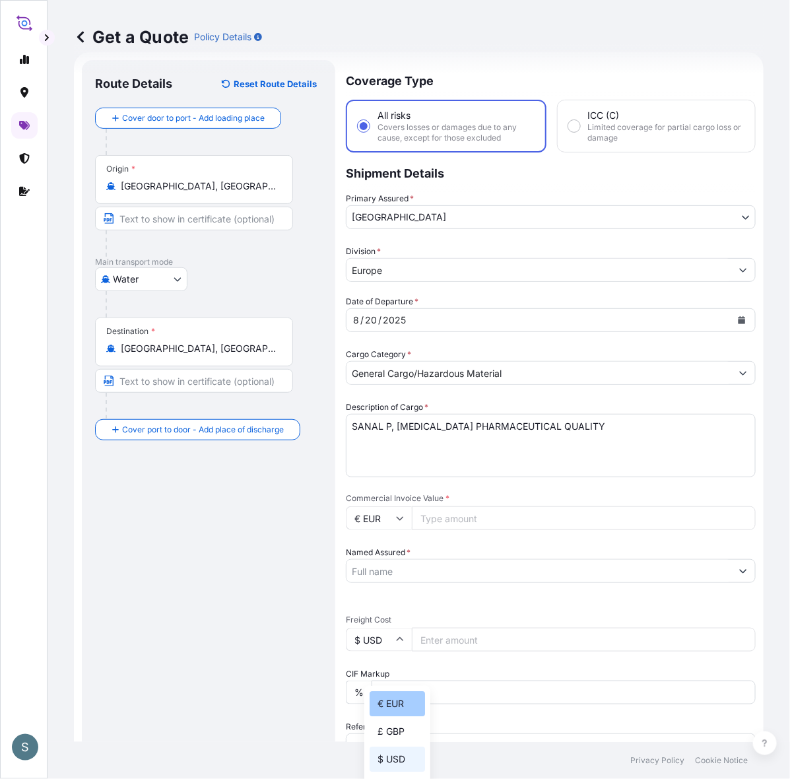
type input "€ EUR"
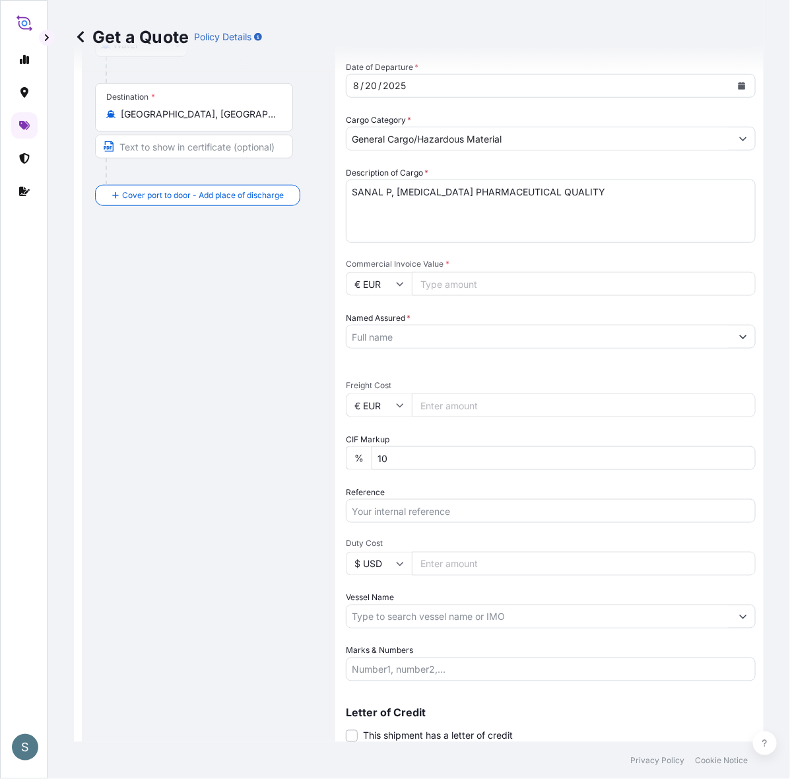
scroll to position [297, 0]
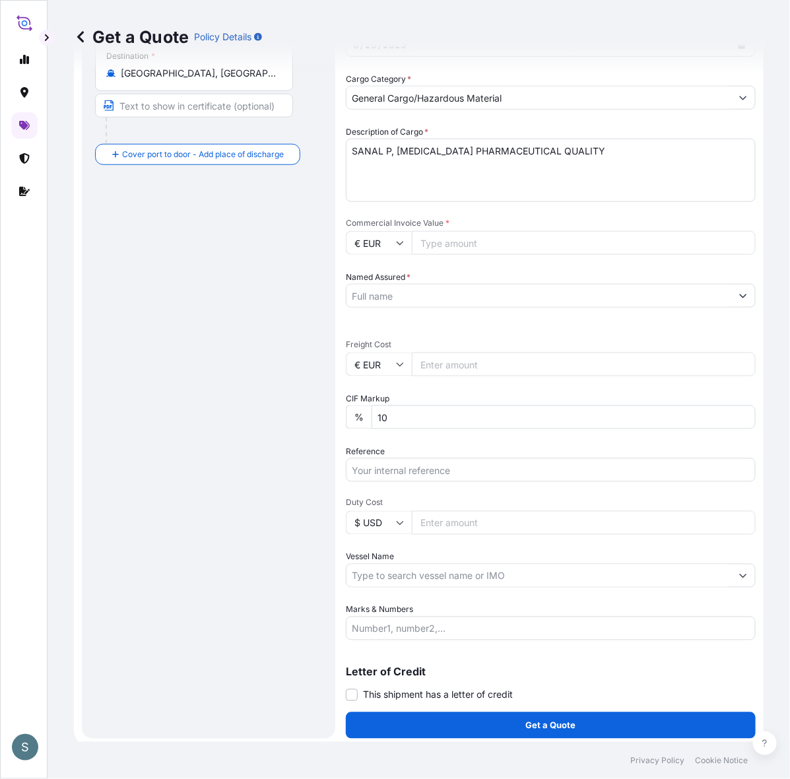
drag, startPoint x: 462, startPoint y: 273, endPoint x: 472, endPoint y: 274, distance: 10.0
click at [463, 255] on input "Commercial Invoice Value *" at bounding box center [584, 243] width 344 height 24
paste input "12201.00"
type input "12201.00"
click at [196, 350] on div "Route Details Reset Route Details Cover door to port - Add loading place Place …" at bounding box center [208, 262] width 227 height 928
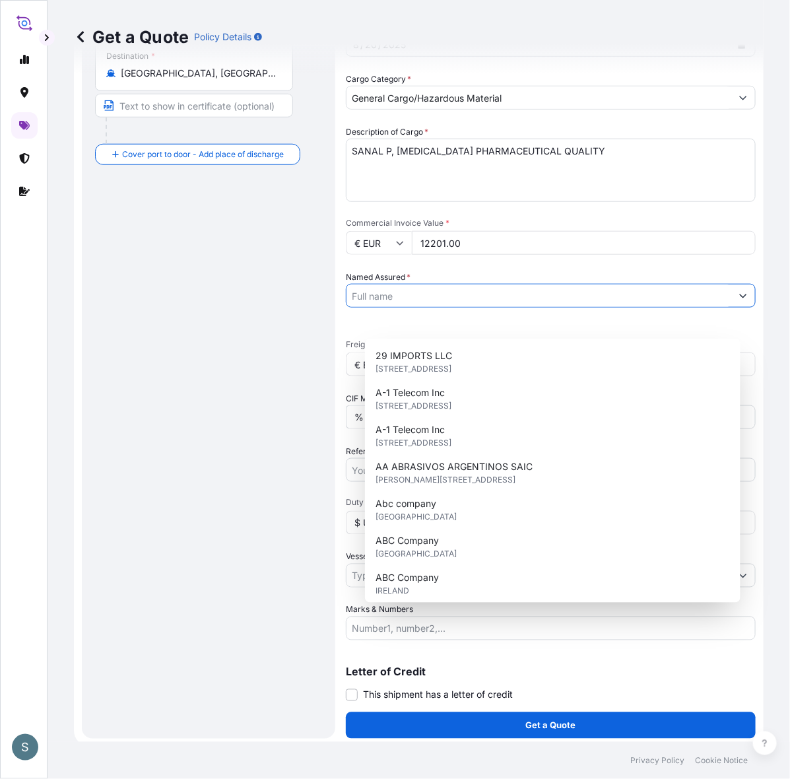
click at [401, 308] on input "Named Assured *" at bounding box center [539, 296] width 385 height 24
paste input "Mariager Salt Specialties A/S"
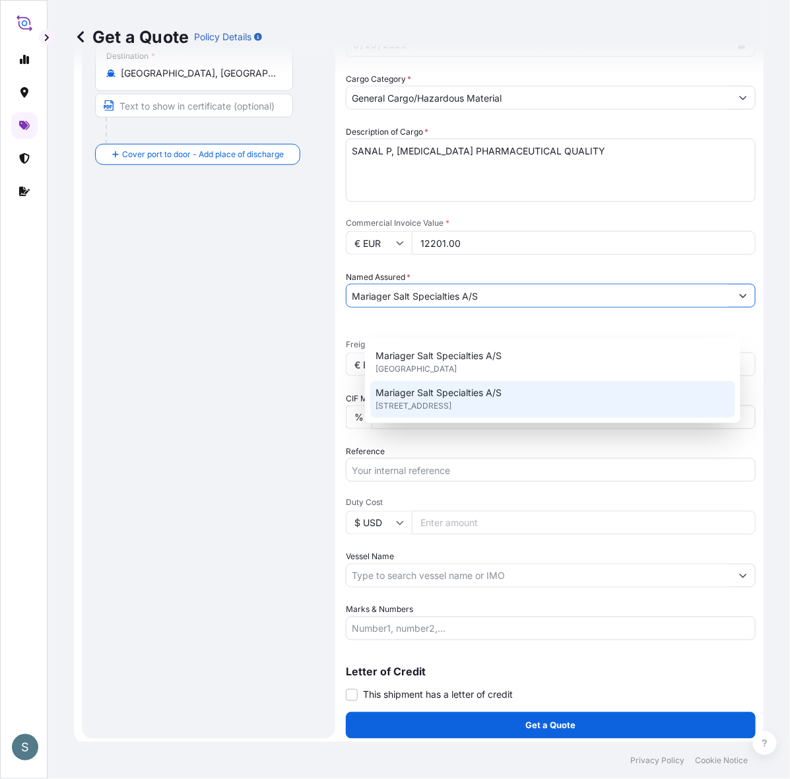
click at [448, 410] on span "Hadsundvej 17, 9550, Mariager, DENMARK" at bounding box center [414, 406] width 76 height 13
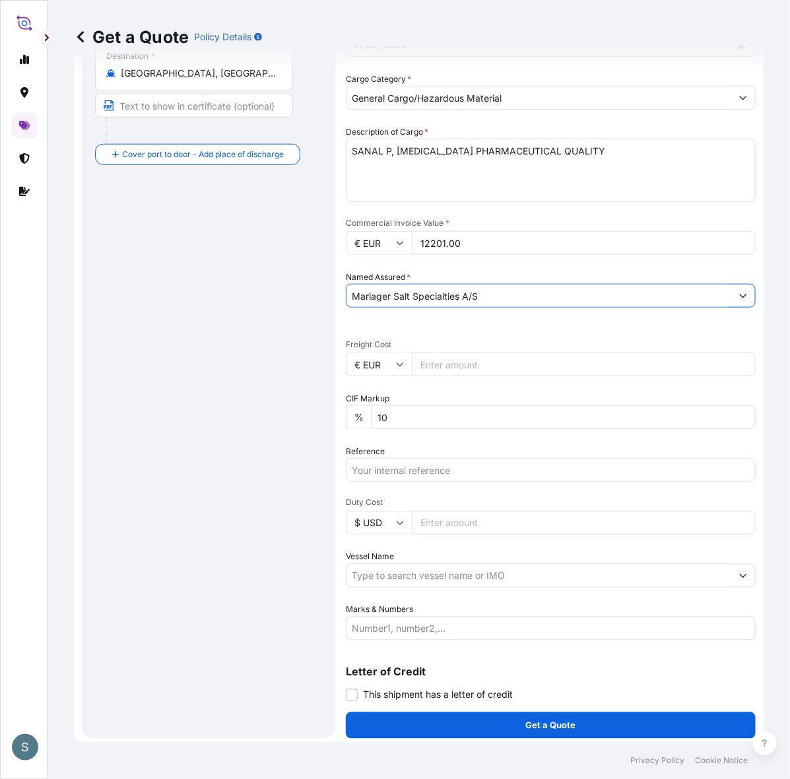
type input "Mariager Salt Specialties A/S"
click at [262, 479] on div "Route Details Reset Route Details Cover door to port - Add loading place Place …" at bounding box center [208, 262] width 227 height 928
click at [472, 376] on input "Freight Cost" at bounding box center [584, 365] width 344 height 24
paste input "5079.83"
type input "5079.83"
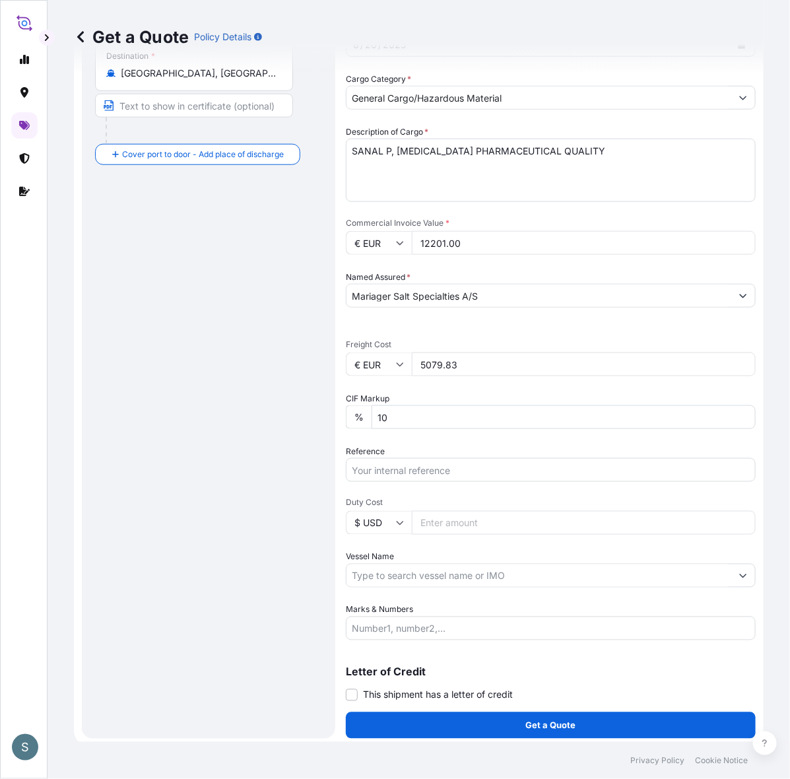
click at [227, 456] on div "Route Details Reset Route Details Cover door to port - Add loading place Place …" at bounding box center [208, 262] width 227 height 928
click at [281, 454] on div "Route Details Reset Route Details Cover door to port - Add loading place Place …" at bounding box center [208, 262] width 227 height 928
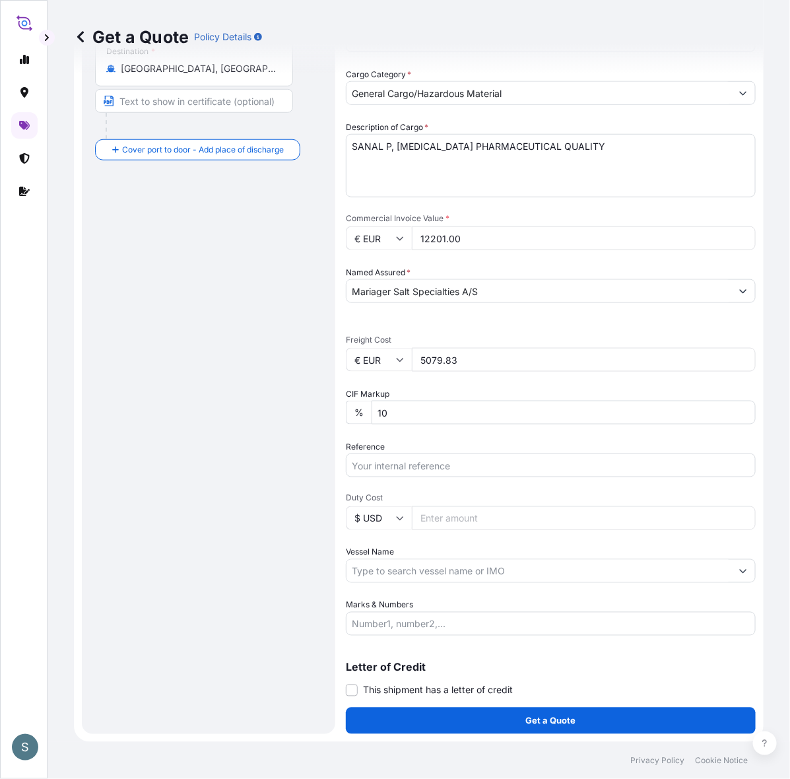
scroll to position [349, 0]
click at [423, 454] on input "Reference" at bounding box center [551, 466] width 410 height 24
paste input "DK1001020058 2599710"
click at [446, 456] on input "DK1001020058 2599710" at bounding box center [551, 466] width 410 height 24
type input "DK1001020058 - 2599710"
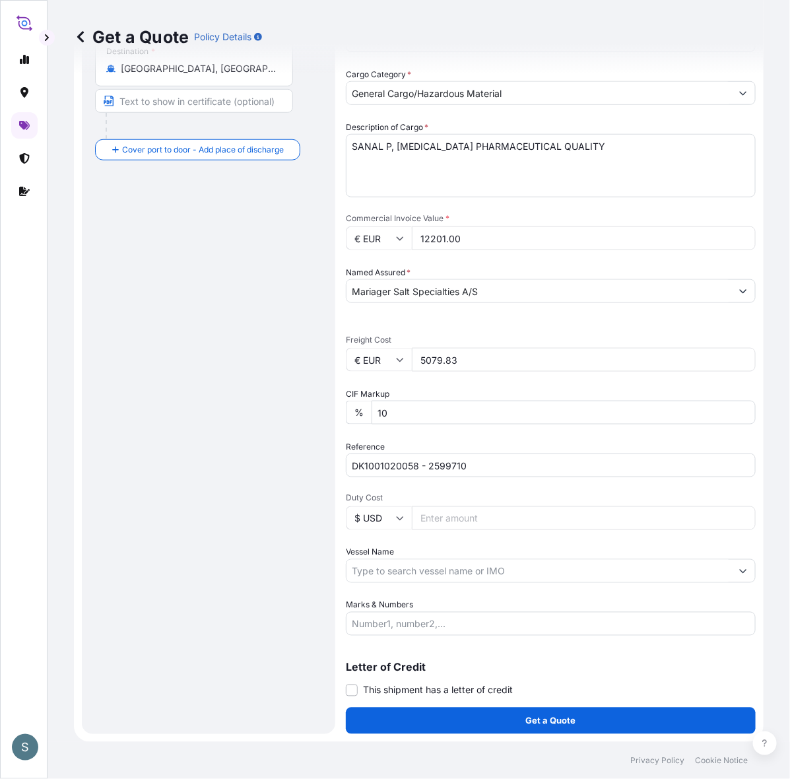
click at [335, 555] on div "Route Details Reset Route Details Cover door to port - Add loading place Place …" at bounding box center [209, 257] width 254 height 954
click at [449, 563] on input "Vessel Name" at bounding box center [539, 571] width 385 height 24
paste input "VALENCIA EXPRESS"
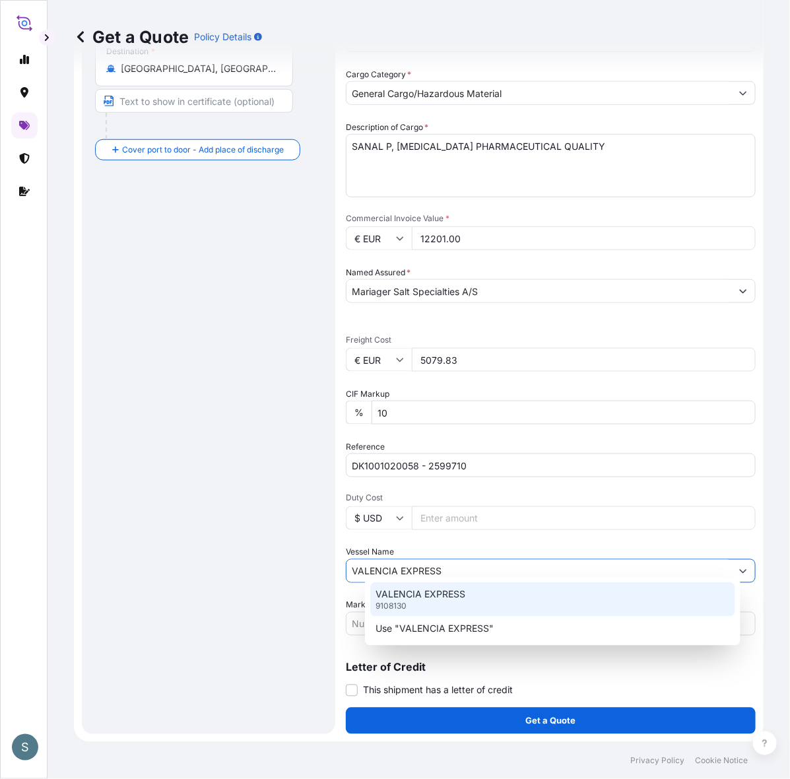
click at [438, 596] on p "VALENCIA EXPRESS" at bounding box center [421, 594] width 90 height 13
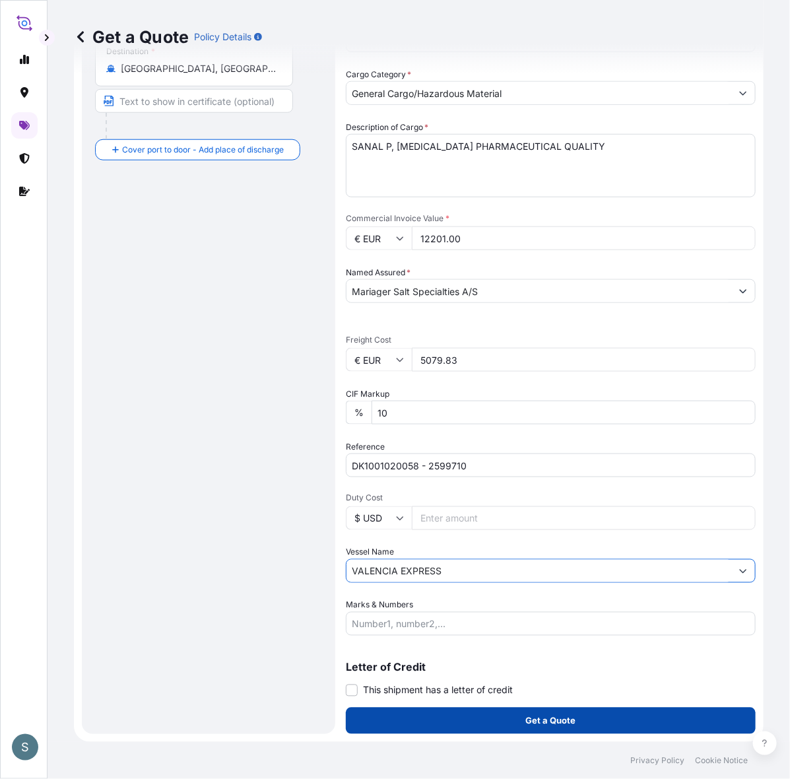
type input "VALENCIA EXPRESS"
click at [496, 711] on button "Get a Quote" at bounding box center [551, 721] width 410 height 26
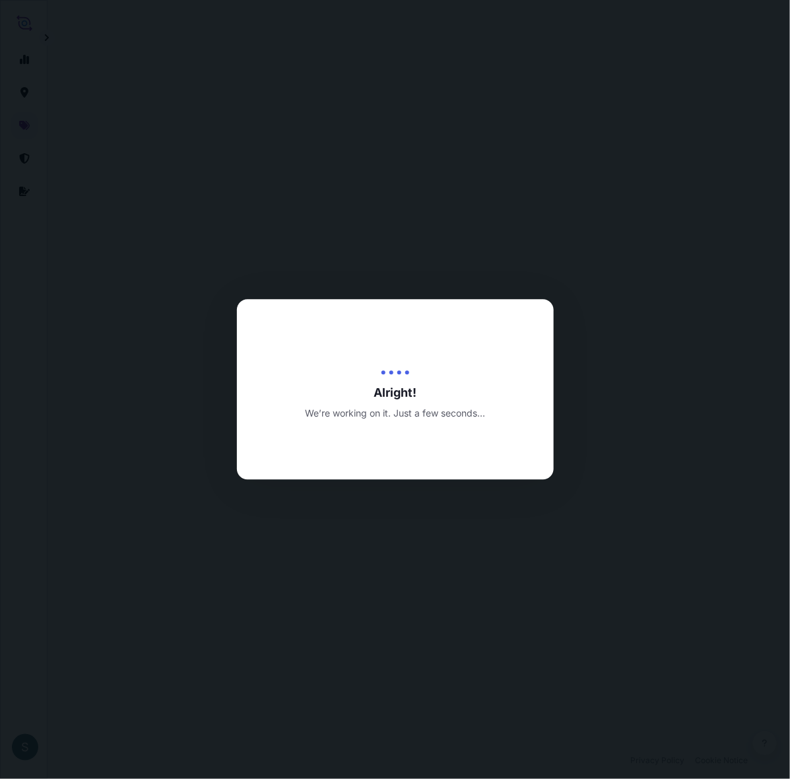
select select "Water"
select select "31589"
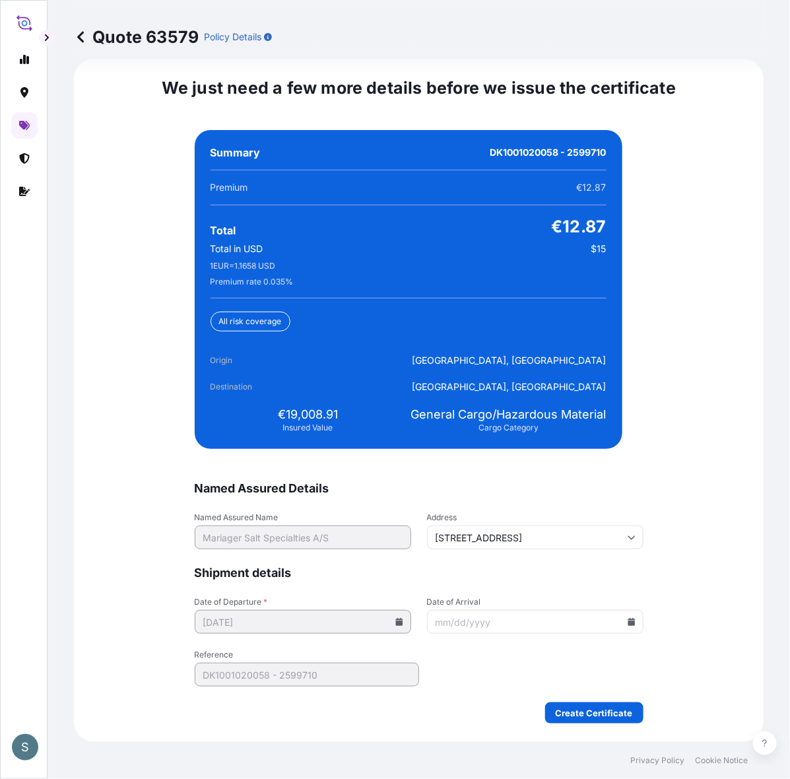
scroll to position [3196, 0]
click at [293, 423] on span "€19,008.91" at bounding box center [308, 415] width 60 height 16
drag, startPoint x: 279, startPoint y: 417, endPoint x: 337, endPoint y: 417, distance: 58.1
click at [337, 417] on div "€19,008.91 Insured Value" at bounding box center [308, 420] width 195 height 26
copy span "19,008.91"
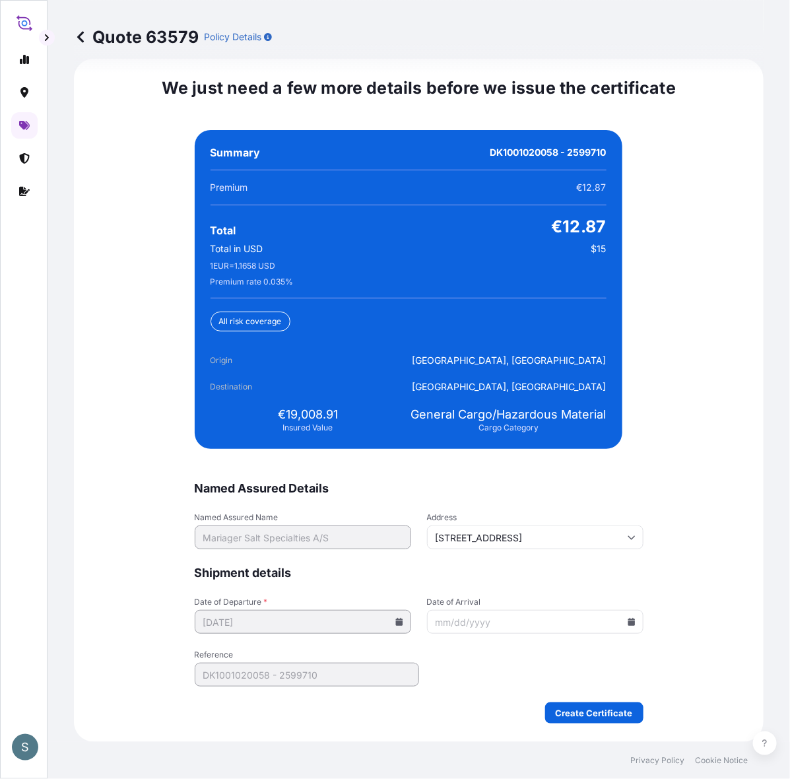
click at [361, 386] on div "Origin Aarhus, Denmark Destination Calgary, Canada" at bounding box center [409, 374] width 396 height 40
drag, startPoint x: 624, startPoint y: 632, endPoint x: 631, endPoint y: 635, distance: 7.1
click at [628, 626] on icon at bounding box center [631, 622] width 7 height 8
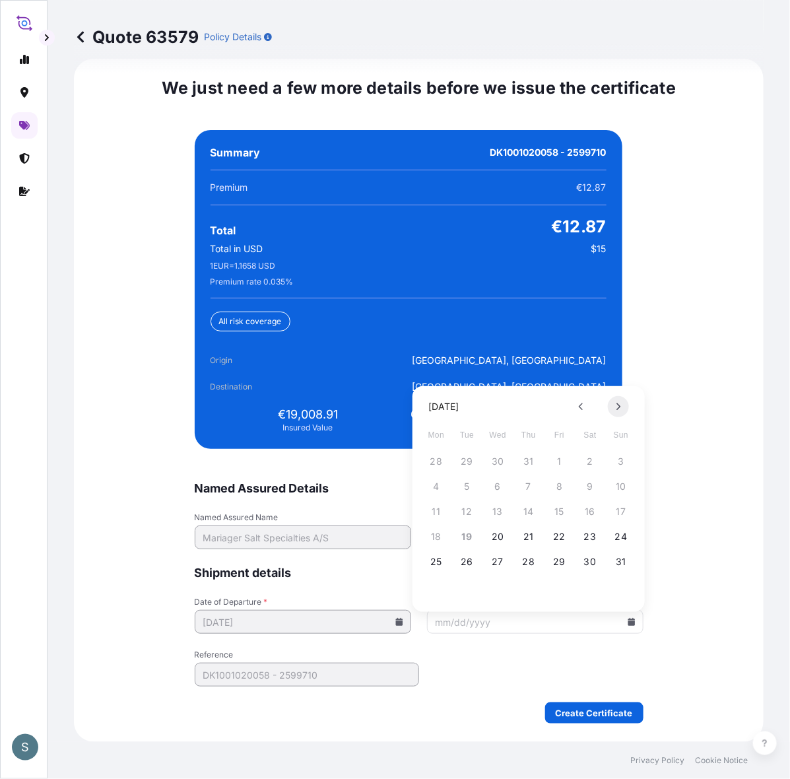
click at [617, 403] on icon at bounding box center [619, 406] width 4 height 7
click at [494, 541] on button "24" at bounding box center [497, 536] width 21 height 21
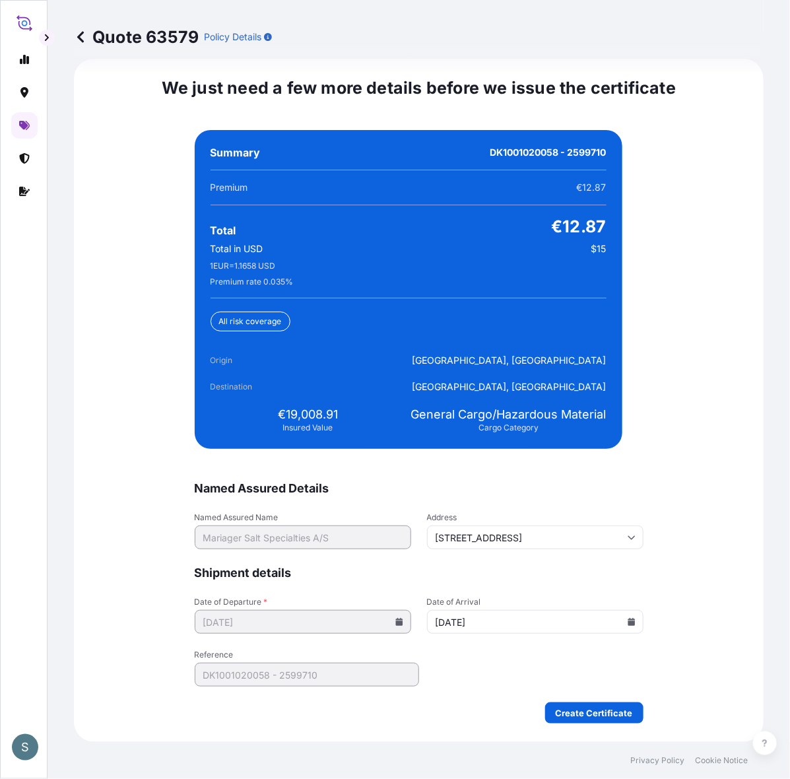
type input "09/24/2025"
click at [672, 615] on div "We just need a few more details before we issue the certificate Named Assured D…" at bounding box center [419, 400] width 690 height 683
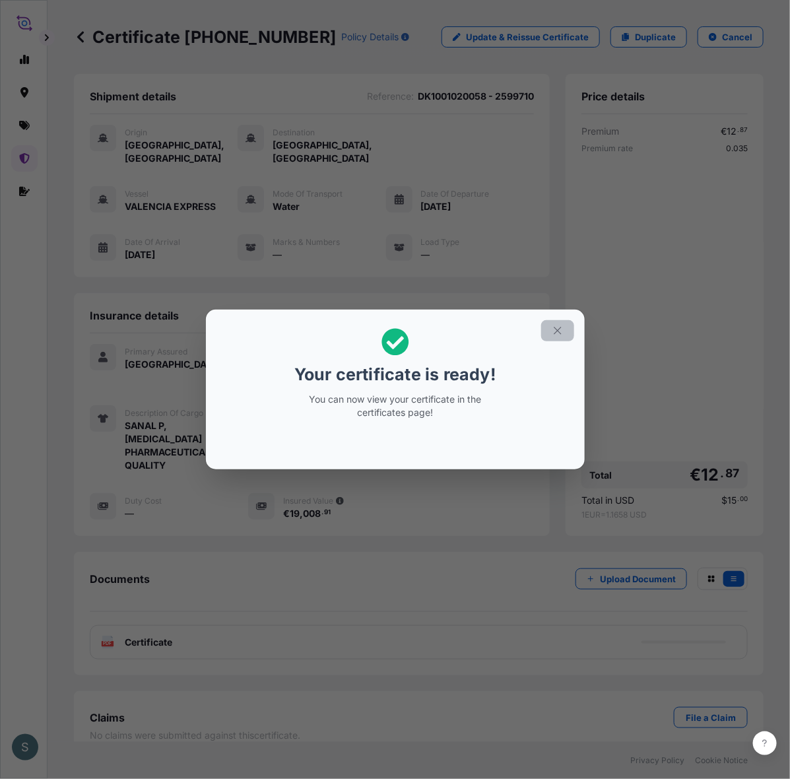
click at [569, 320] on button "button" at bounding box center [557, 330] width 33 height 21
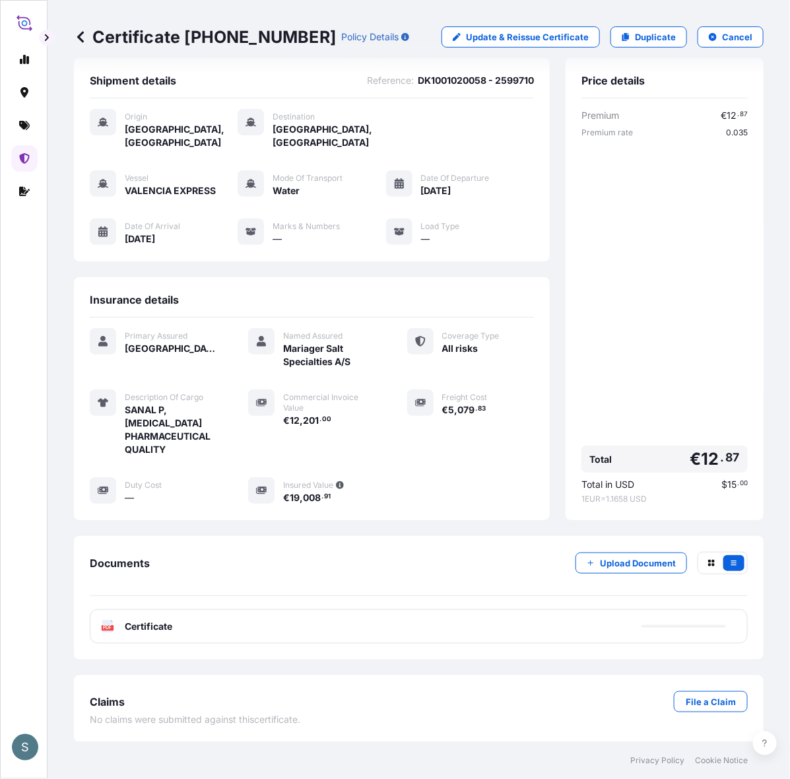
scroll to position [33, 0]
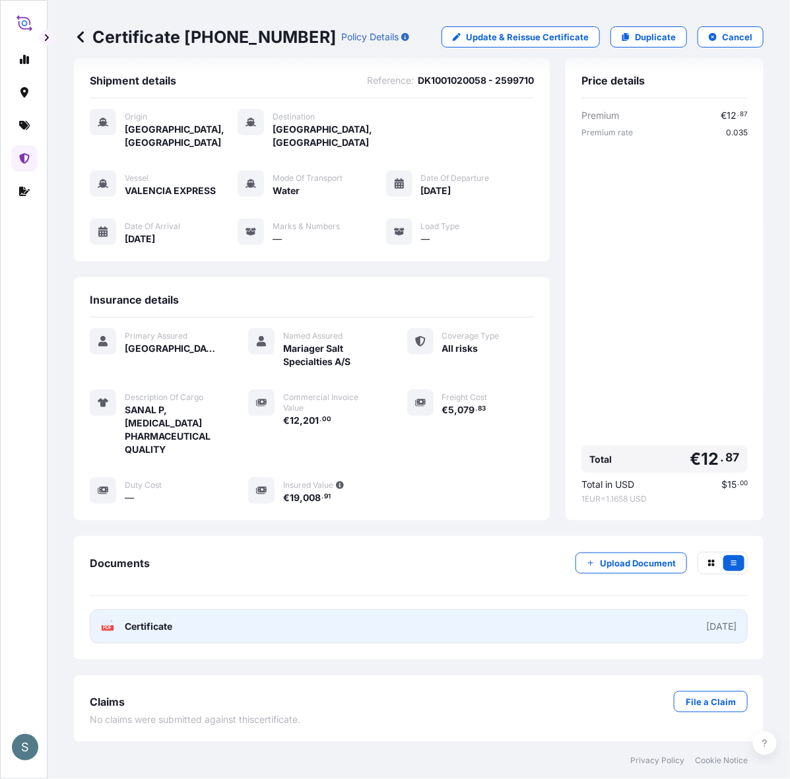
click at [245, 619] on link "PDF Certificate 2025-08-19" at bounding box center [419, 627] width 658 height 34
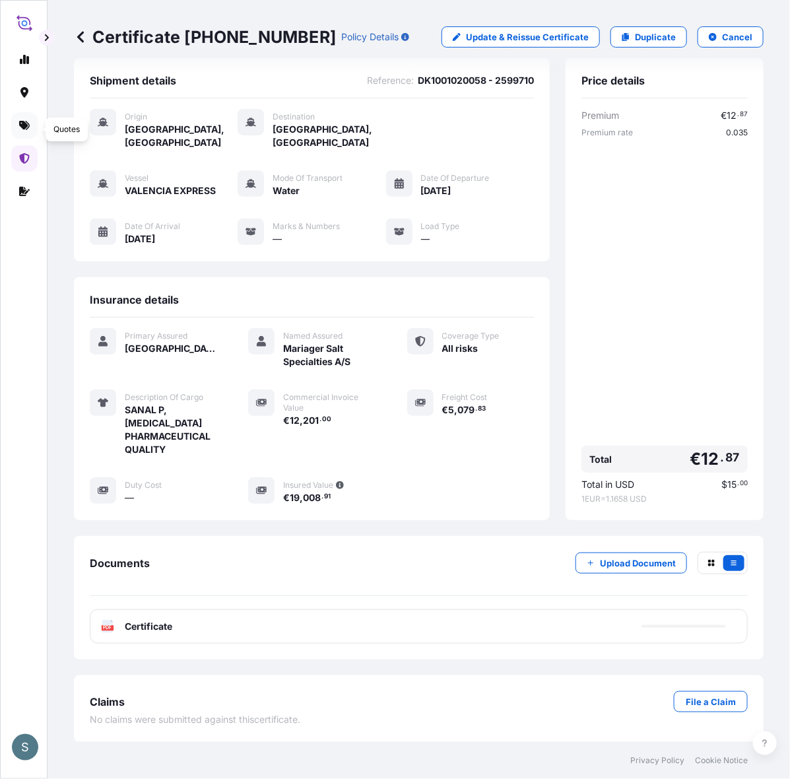
click at [22, 125] on icon at bounding box center [24, 125] width 11 height 9
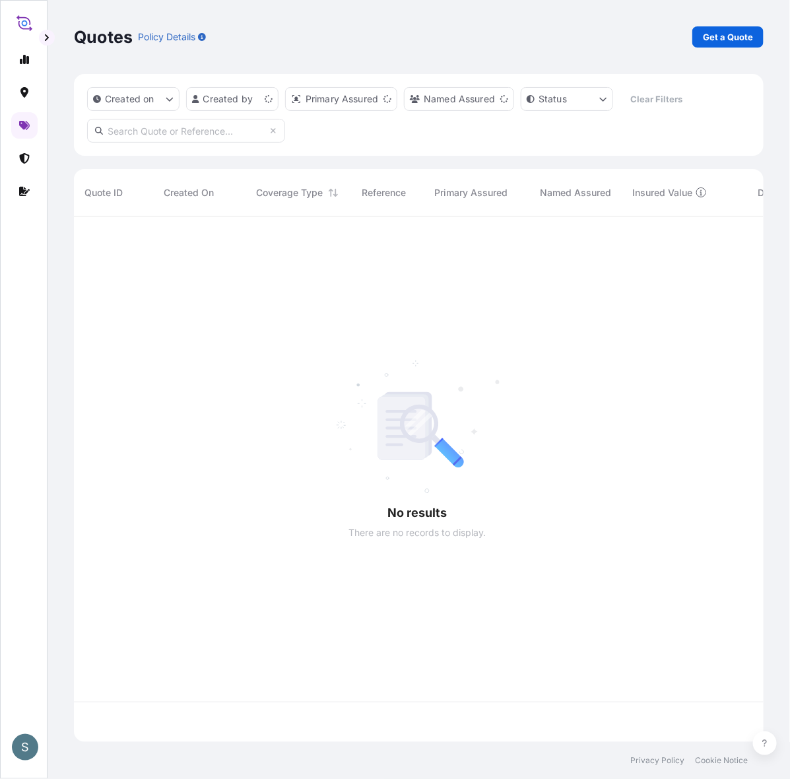
scroll to position [513, 675]
click at [707, 57] on div "Quotes Policy Details Get a Quote" at bounding box center [419, 37] width 690 height 74
click at [707, 43] on p "Get a Quote" at bounding box center [728, 36] width 50 height 13
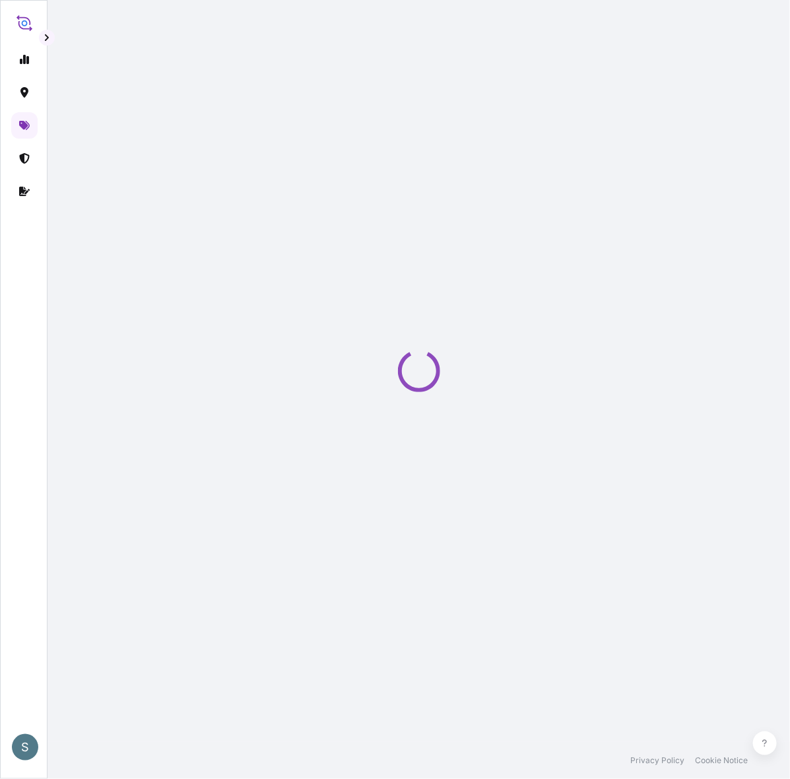
select select "Water"
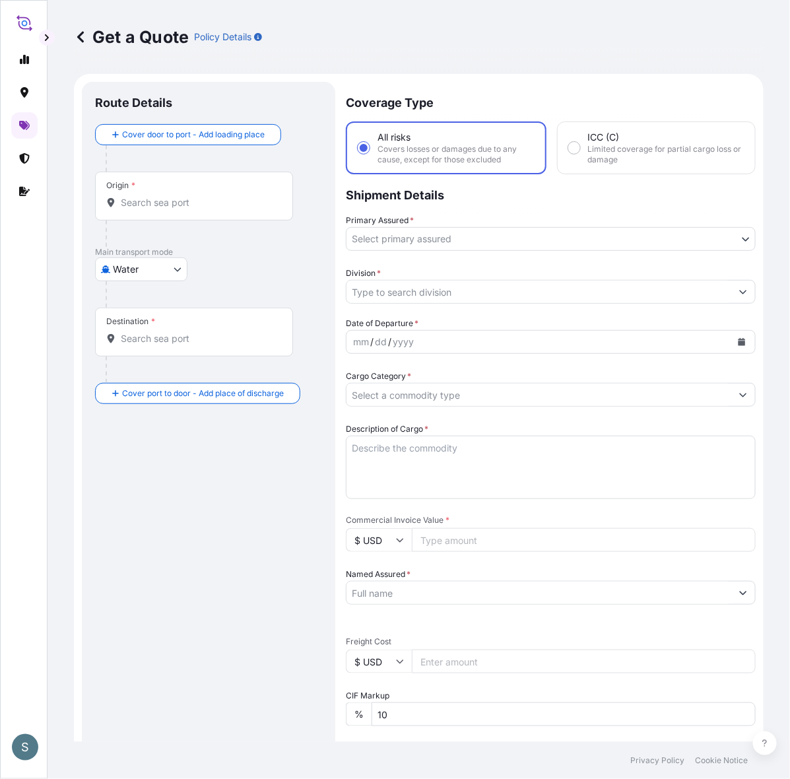
scroll to position [22, 0]
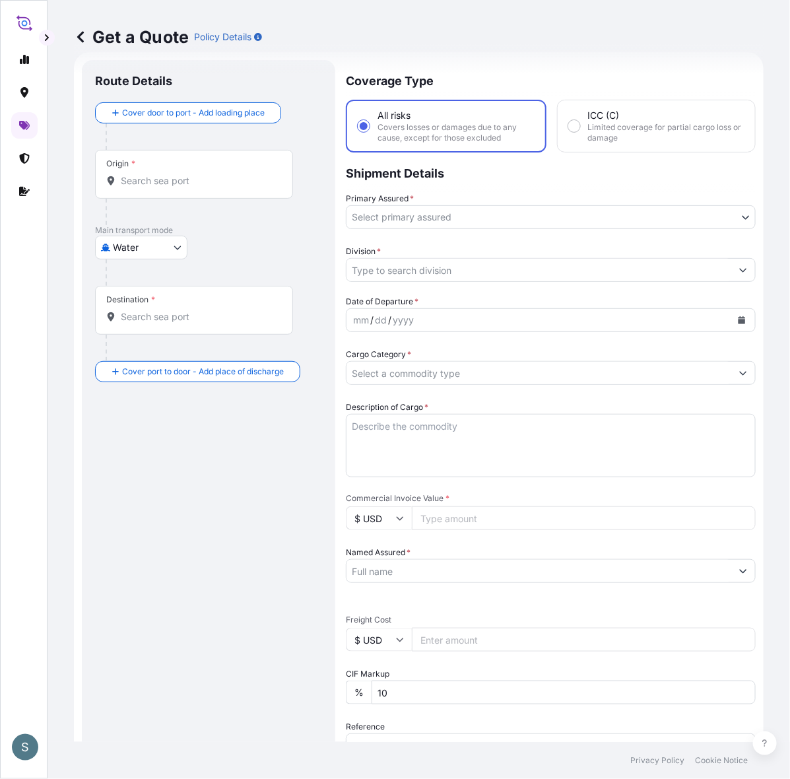
click at [195, 187] on input "Origin *" at bounding box center [199, 180] width 156 height 13
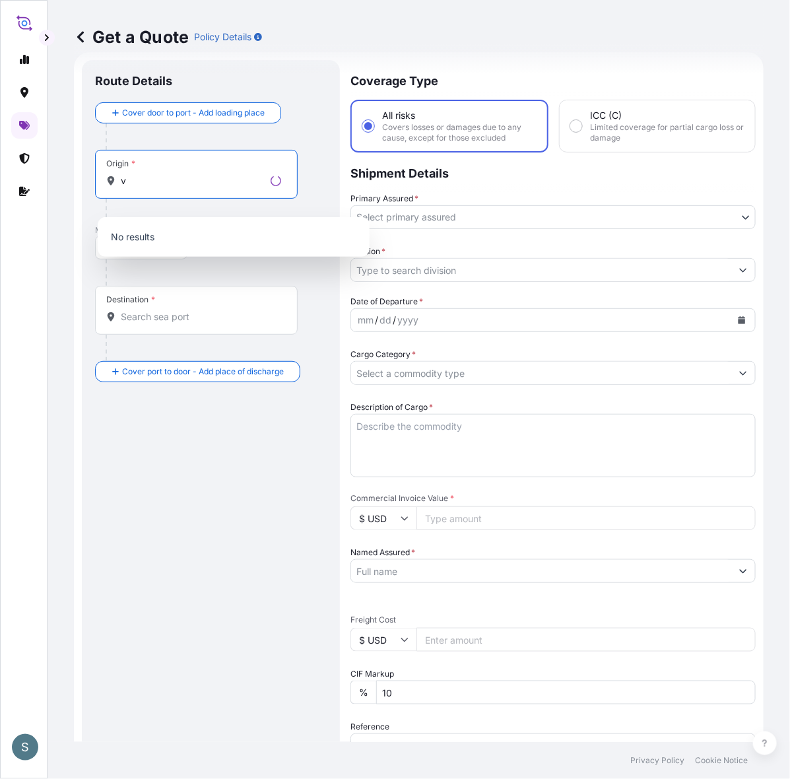
type input "v"
click at [164, 199] on div "Origin * v" at bounding box center [196, 174] width 203 height 49
click at [164, 188] on input "v" at bounding box center [193, 180] width 145 height 13
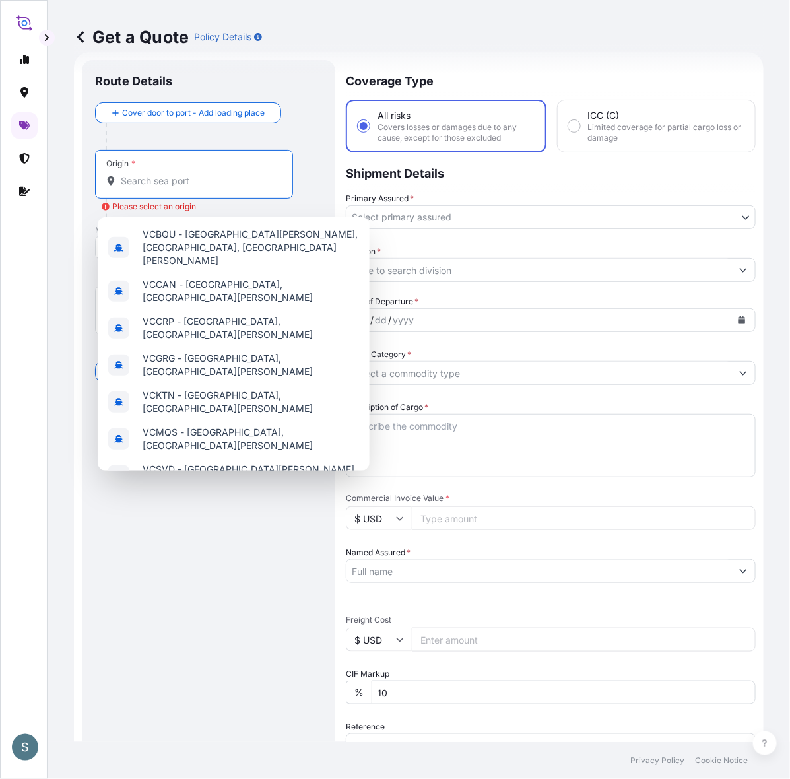
paste input "DK1001019710"
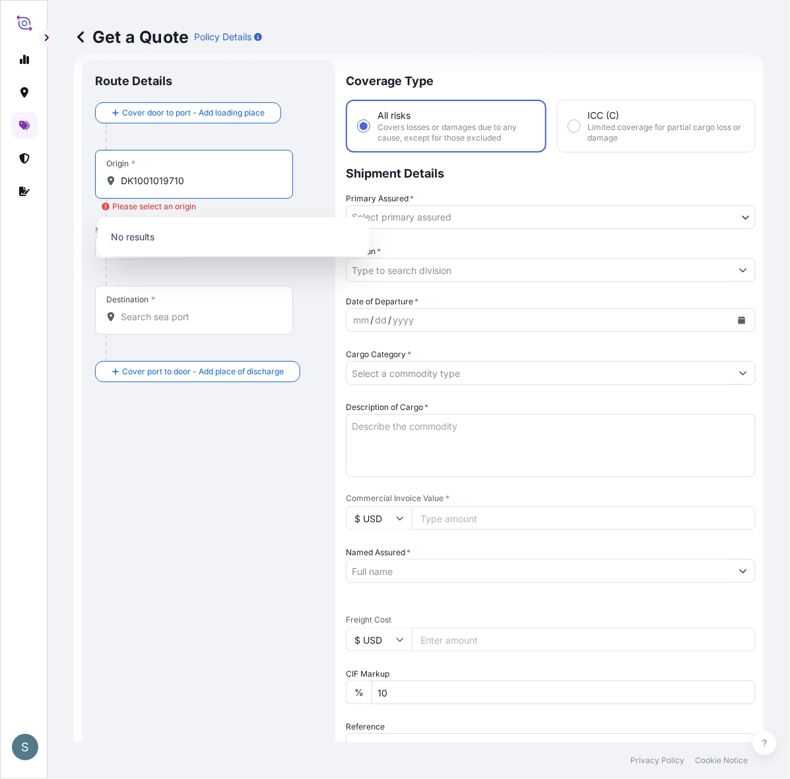
drag, startPoint x: 197, startPoint y: 188, endPoint x: 57, endPoint y: 193, distance: 140.1
click at [57, 193] on div "Get a Quote Policy Details Route Details Cover door to port - Add loading place…" at bounding box center [419, 371] width 743 height 742
paste input "AARHUS, DENMARK"
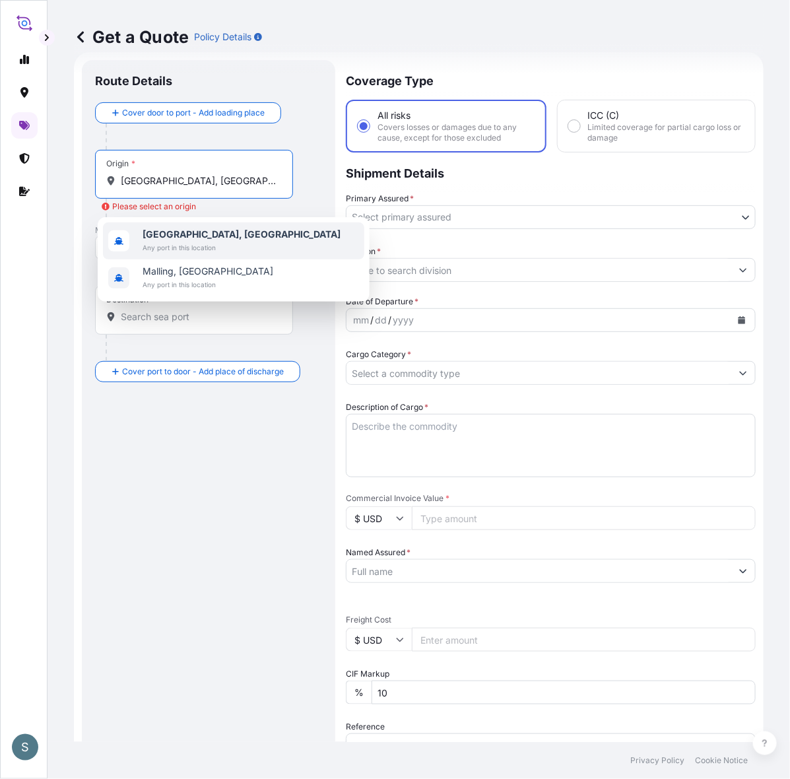
click at [165, 246] on span "Any port in this location" at bounding box center [242, 247] width 198 height 13
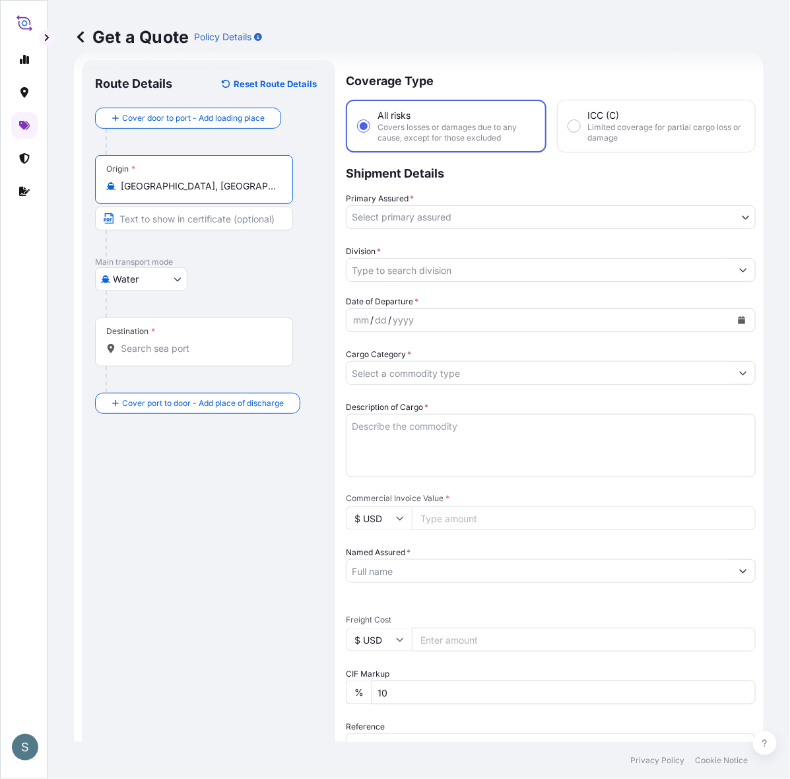
type input "Aarhus, Denmark"
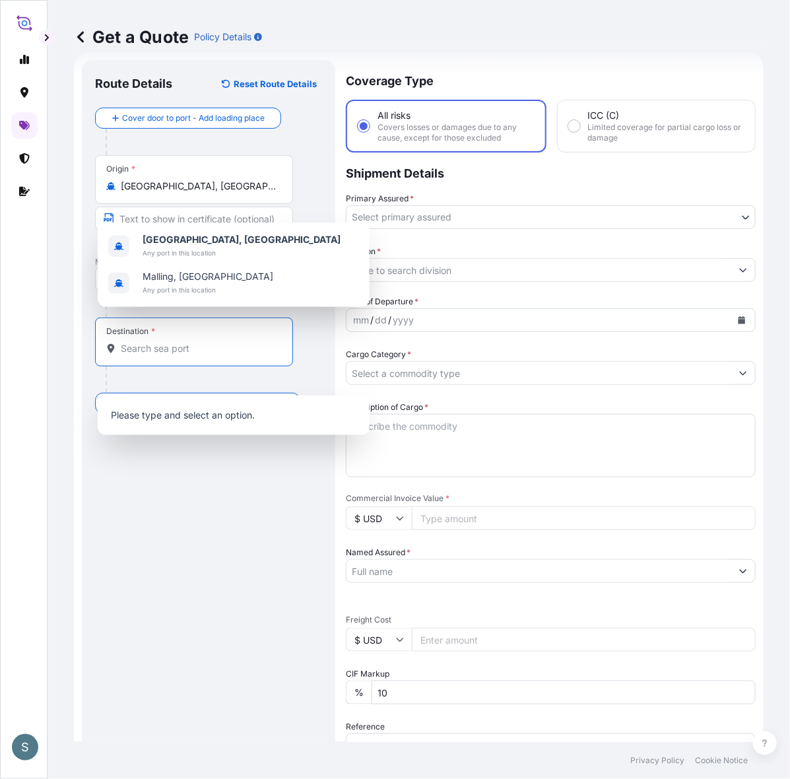
click at [154, 355] on input "Destination *" at bounding box center [199, 348] width 156 height 13
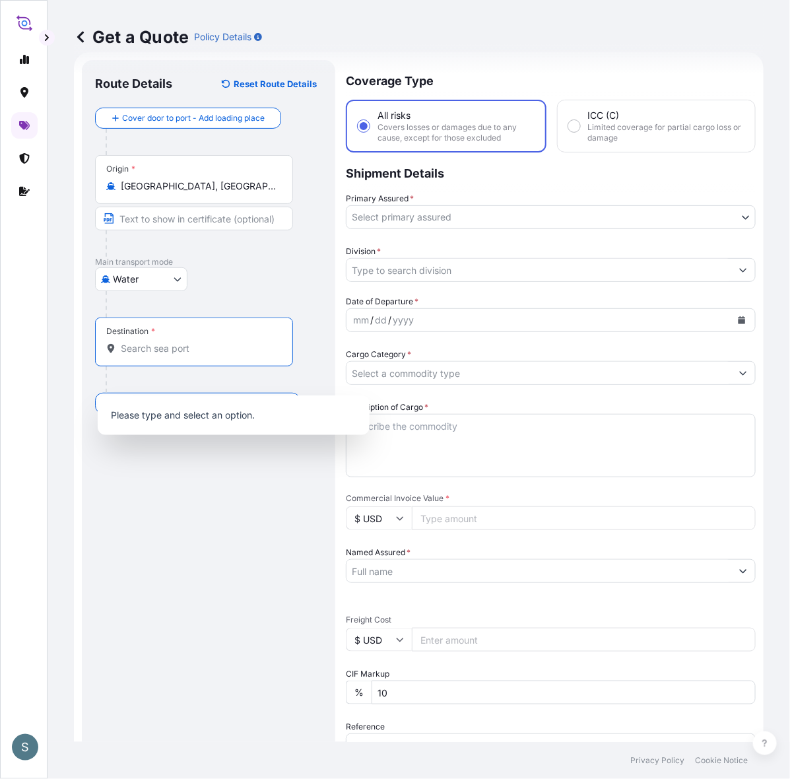
paste input "AARHUS, DENMARK"
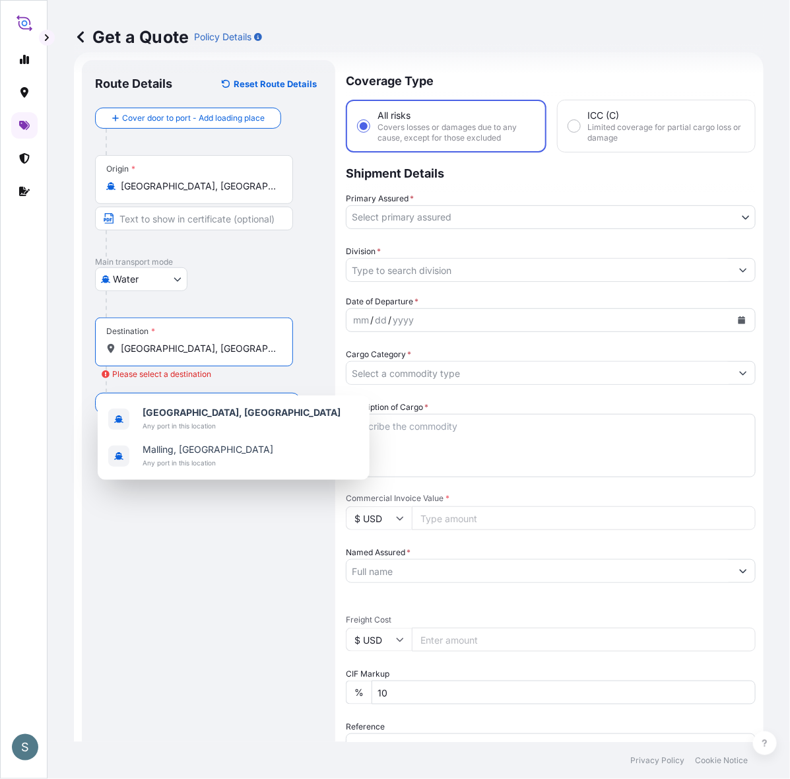
drag, startPoint x: 219, startPoint y: 373, endPoint x: 33, endPoint y: 378, distance: 186.3
click at [33, 378] on div "S Get a Quote Policy Details Route Details Reset Route Details Cover door to po…" at bounding box center [395, 389] width 790 height 779
paste input "QUI NHON, VIET NAM"
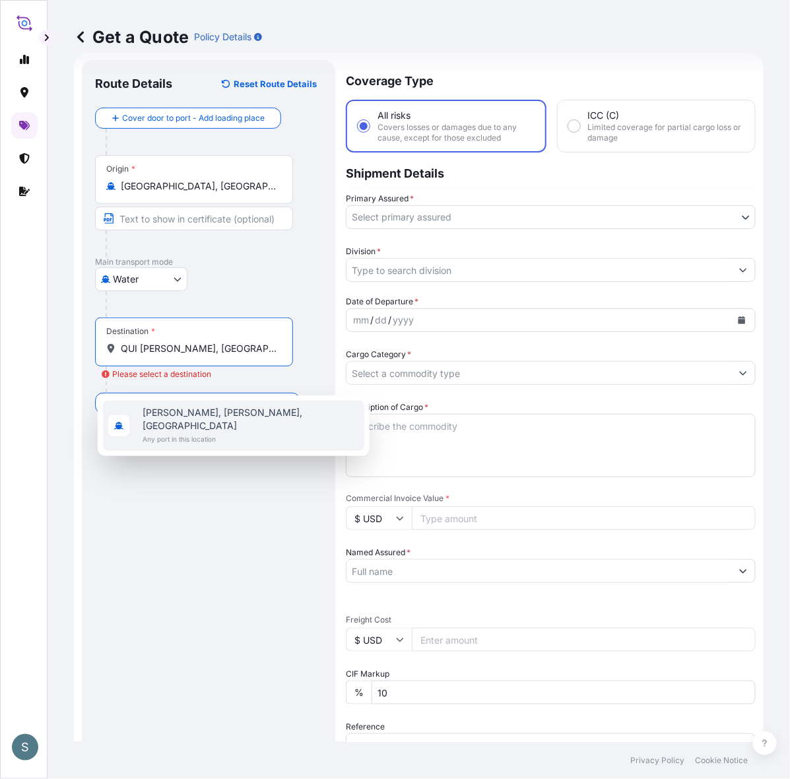
click at [174, 433] on span "Any port in this location" at bounding box center [251, 439] width 217 height 13
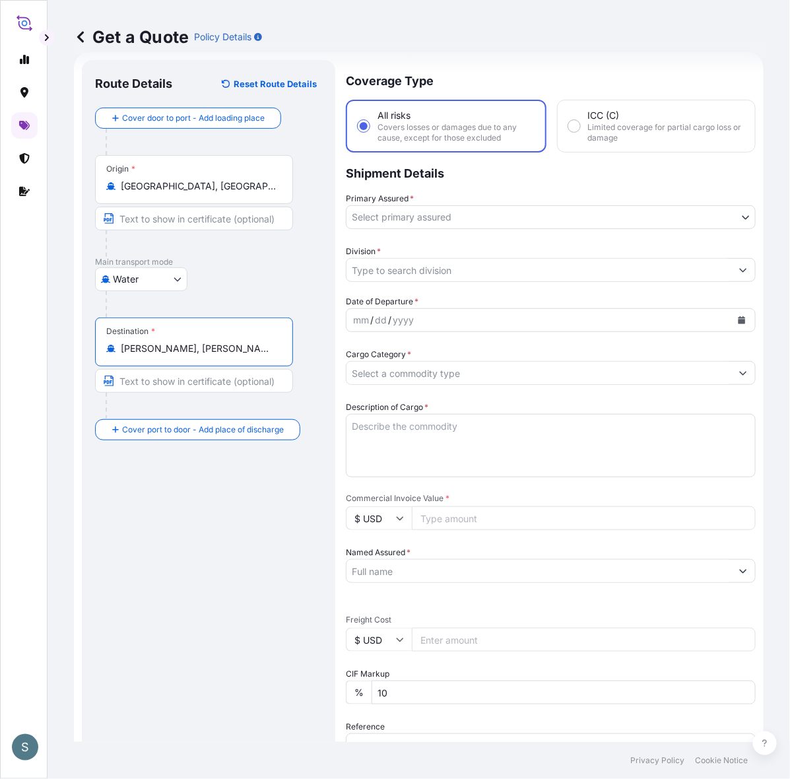
type input "Quy Nhon, Binh Dinh, Viet Nam"
click at [205, 542] on div "Route Details Reset Route Details Cover door to port - Add loading place Place …" at bounding box center [208, 537] width 227 height 928
click at [450, 213] on body "2 options available. 0 options available. 1 option available. S Get a Quote Pol…" at bounding box center [395, 389] width 790 height 779
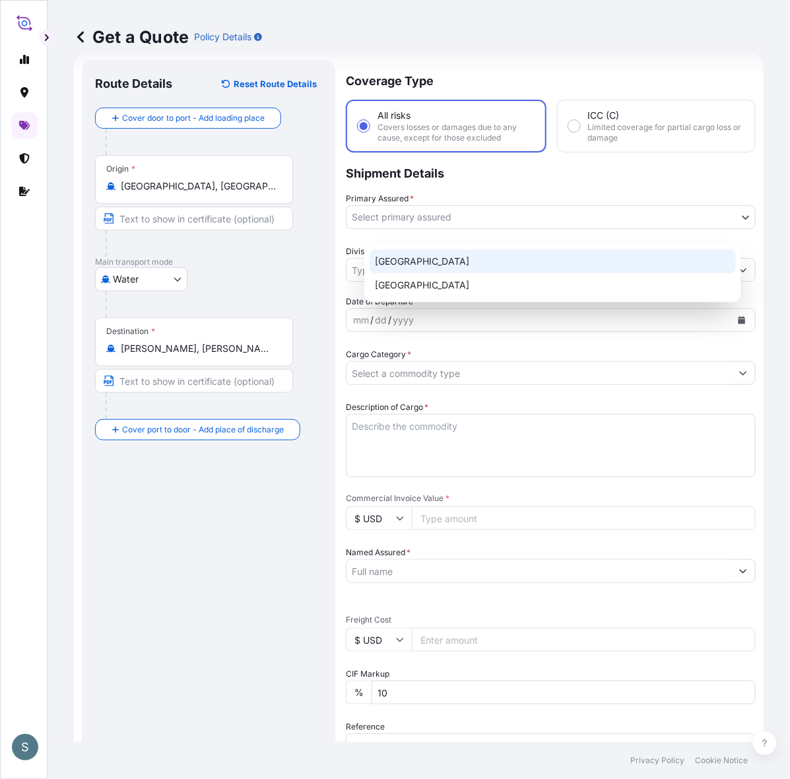
click at [409, 269] on div "Denmark" at bounding box center [553, 262] width 367 height 24
select select "31589"
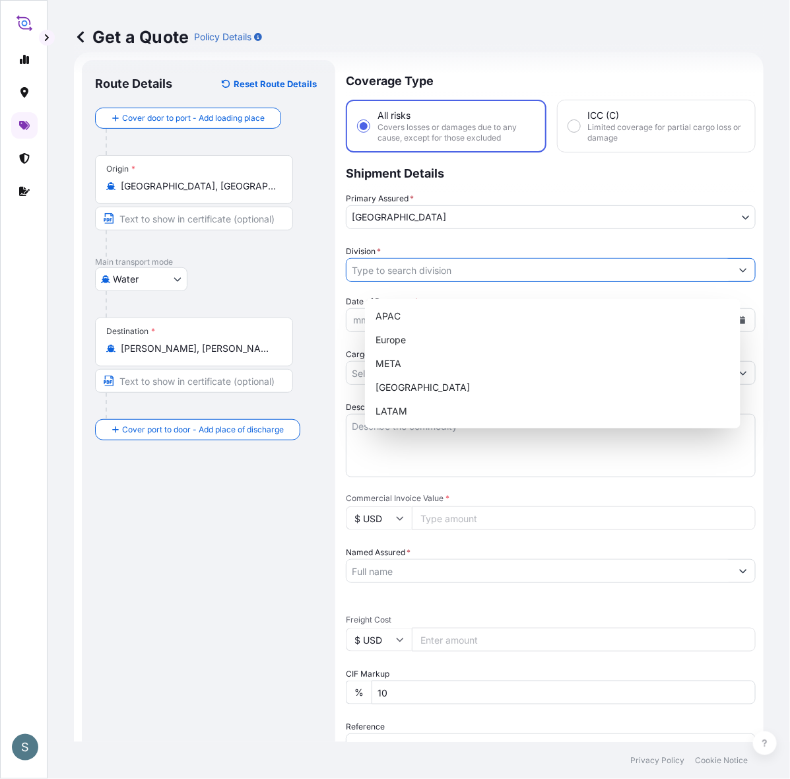
click at [409, 282] on input "Division *" at bounding box center [539, 270] width 385 height 24
click at [405, 337] on div "Europe" at bounding box center [552, 340] width 365 height 24
type input "Europe"
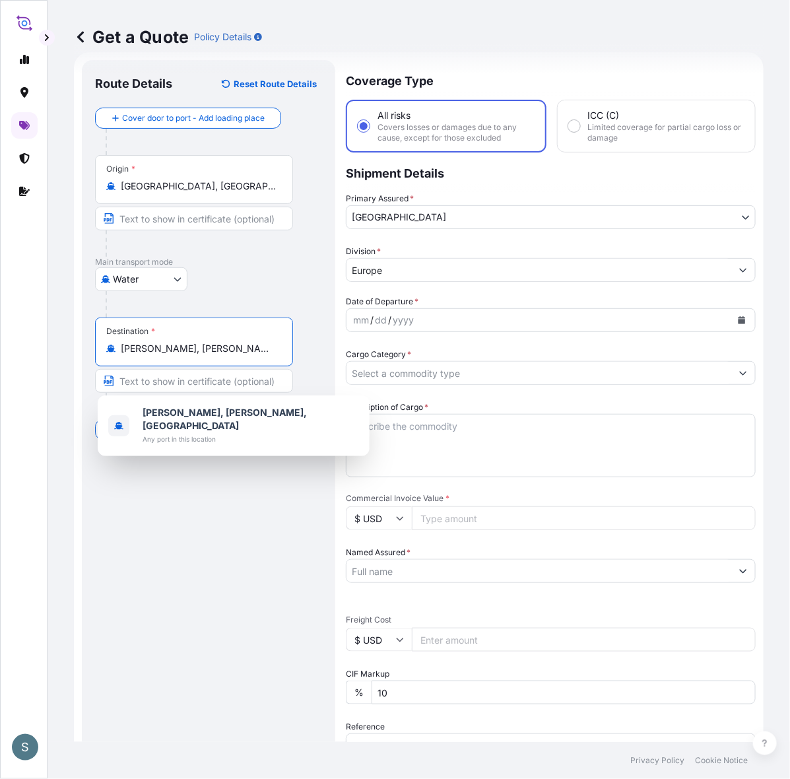
drag, startPoint x: 272, startPoint y: 376, endPoint x: 172, endPoint y: 375, distance: 100.4
click at [172, 355] on input "Quy Nhon, Binh Dinh, Viet Nam" at bounding box center [199, 348] width 156 height 13
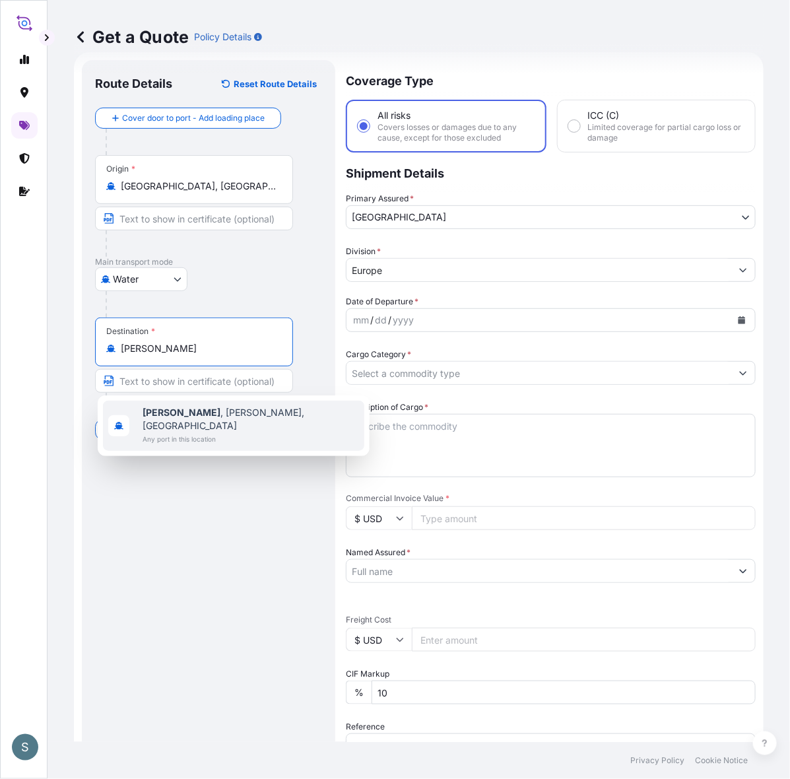
click at [197, 433] on span "Any port in this location" at bounding box center [251, 439] width 217 height 13
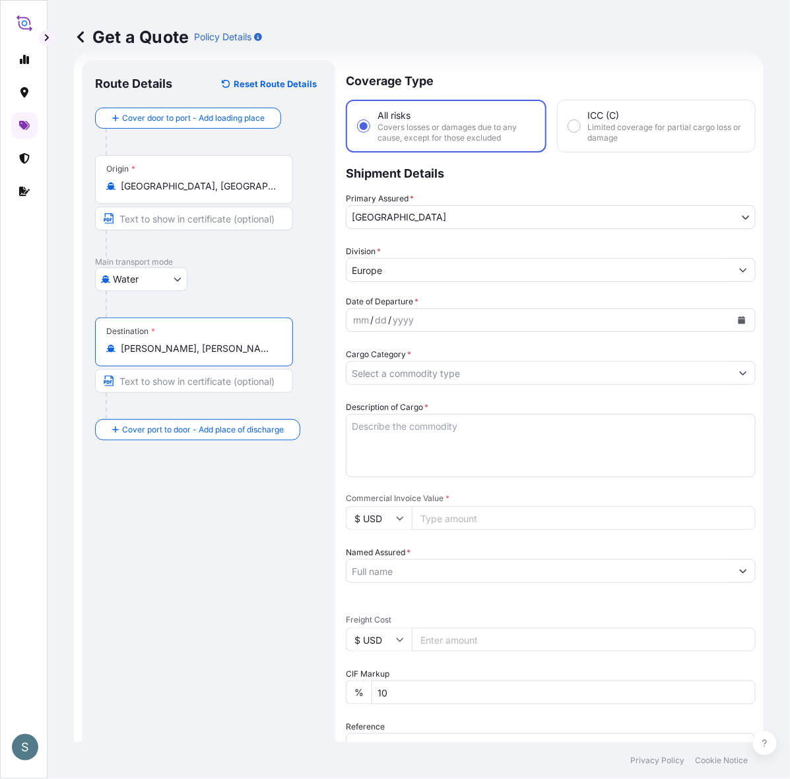
type input "Quy Nhon, Binh Dinh, Vietnam"
click at [732, 331] on button "Calendar" at bounding box center [742, 320] width 21 height 21
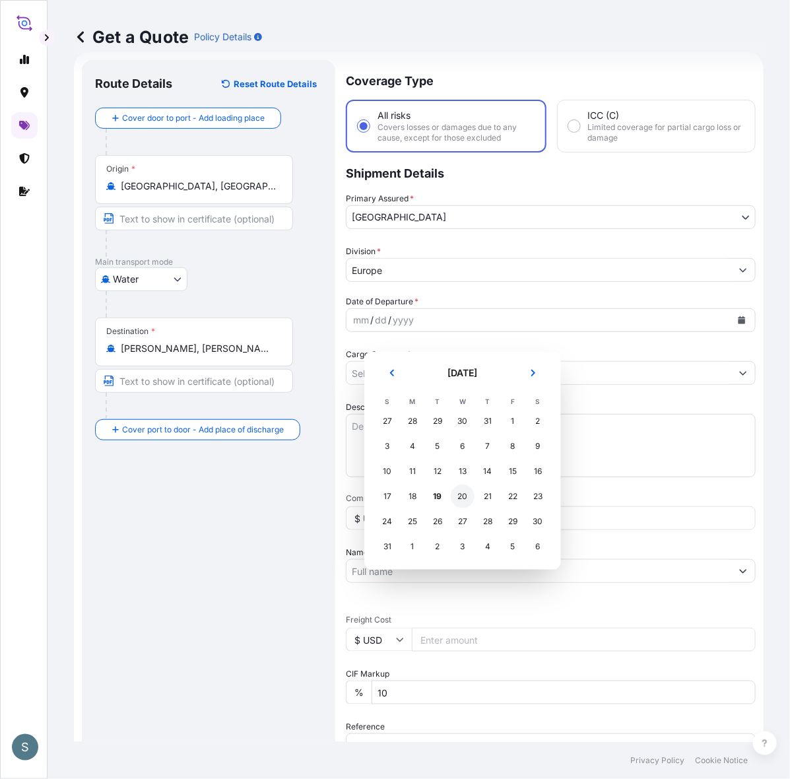
click at [472, 504] on div "20" at bounding box center [463, 497] width 24 height 24
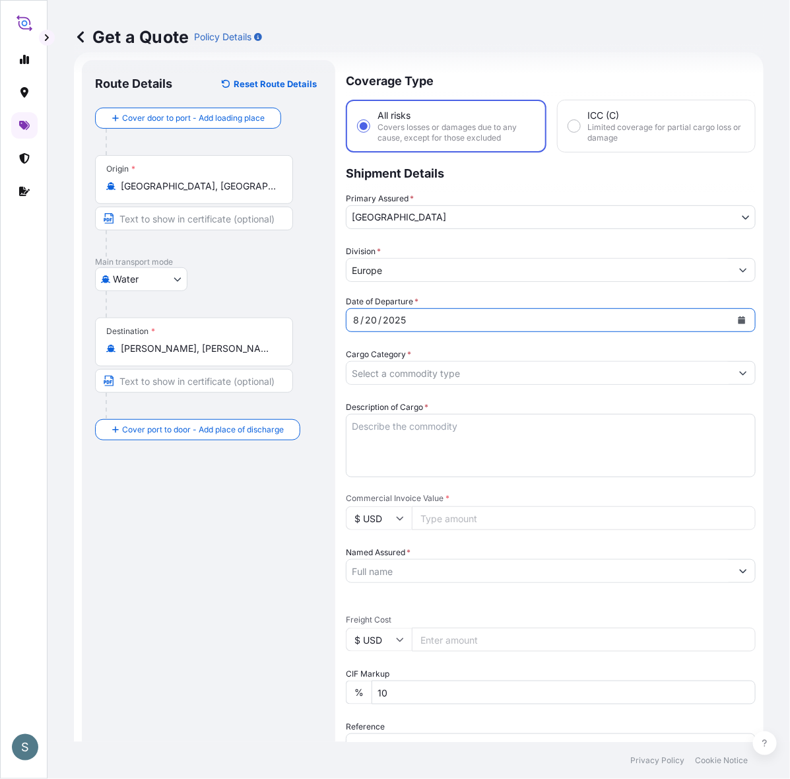
click at [286, 517] on div "Route Details Reset Route Details Cover door to port - Add loading place Place …" at bounding box center [208, 537] width 227 height 928
click at [411, 385] on input "Cargo Category *" at bounding box center [539, 373] width 385 height 24
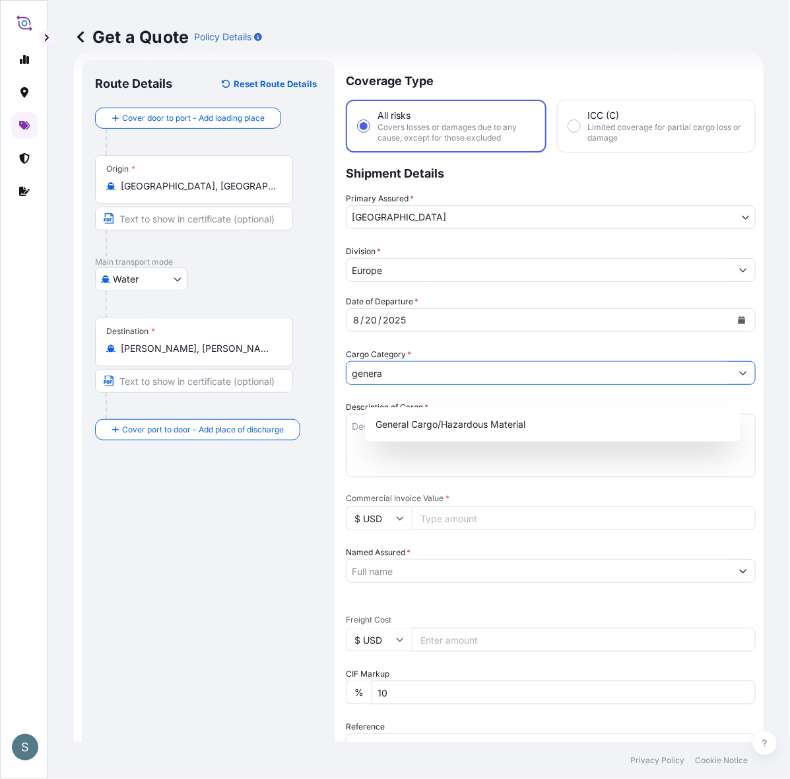
click at [409, 407] on div "General Cargo/Hazardous Material" at bounding box center [553, 424] width 376 height 34
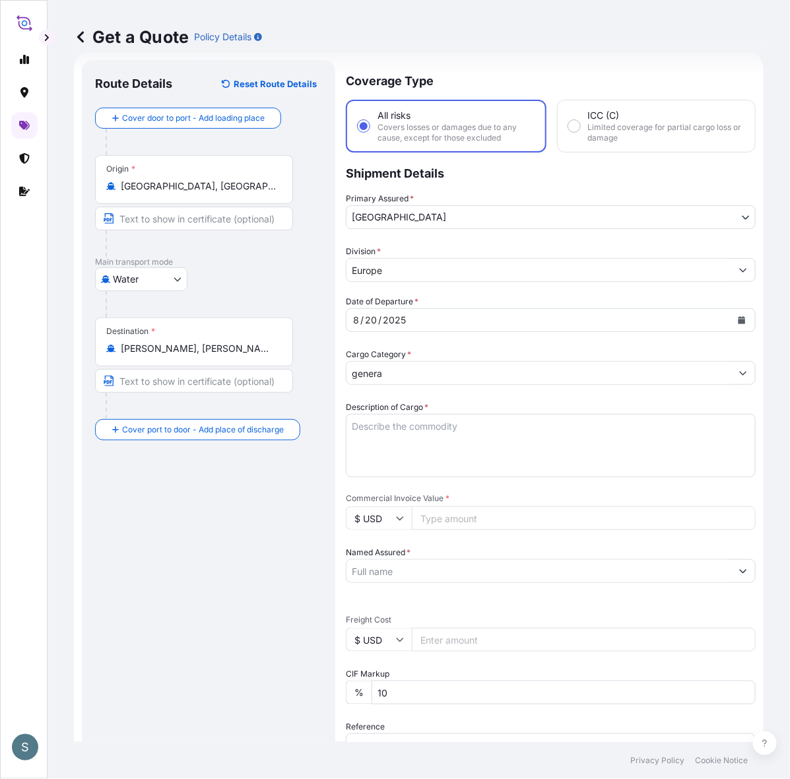
click at [409, 414] on label "Description of Cargo *" at bounding box center [387, 407] width 83 height 13
click at [409, 429] on textarea "Description of Cargo *" at bounding box center [551, 445] width 410 height 63
click at [417, 385] on input "genera" at bounding box center [539, 373] width 385 height 24
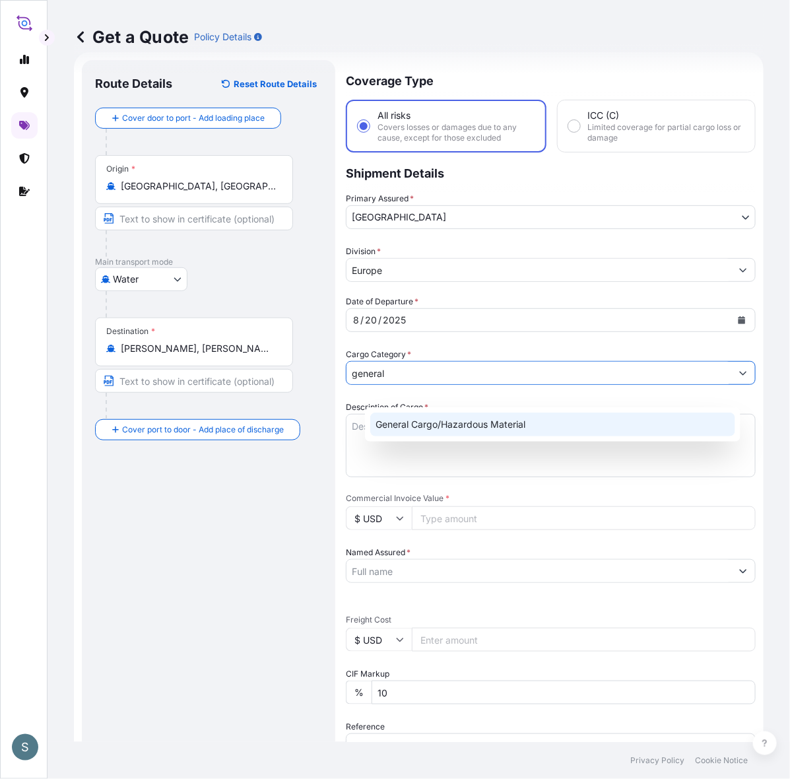
click at [408, 426] on div "General Cargo/Hazardous Material" at bounding box center [552, 425] width 365 height 24
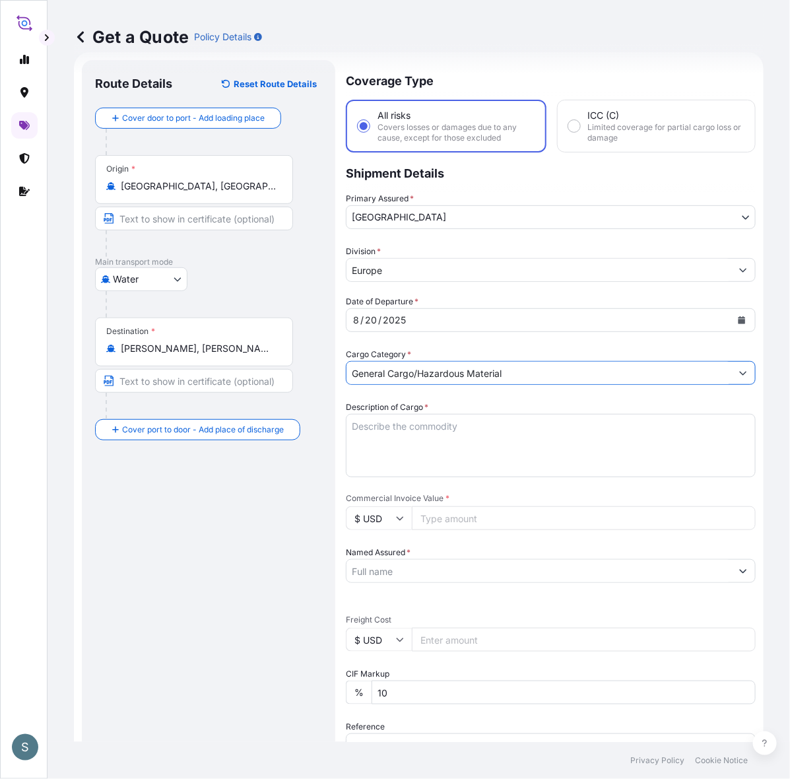
type input "General Cargo/Hazardous Material"
click at [180, 591] on div "Route Details Reset Route Details Cover door to port - Add loading place Place …" at bounding box center [208, 537] width 227 height 928
drag, startPoint x: 190, startPoint y: 562, endPoint x: 252, endPoint y: 546, distance: 64.7
click at [192, 562] on div "Route Details Reset Route Details Cover door to port - Add loading place Place …" at bounding box center [208, 537] width 227 height 928
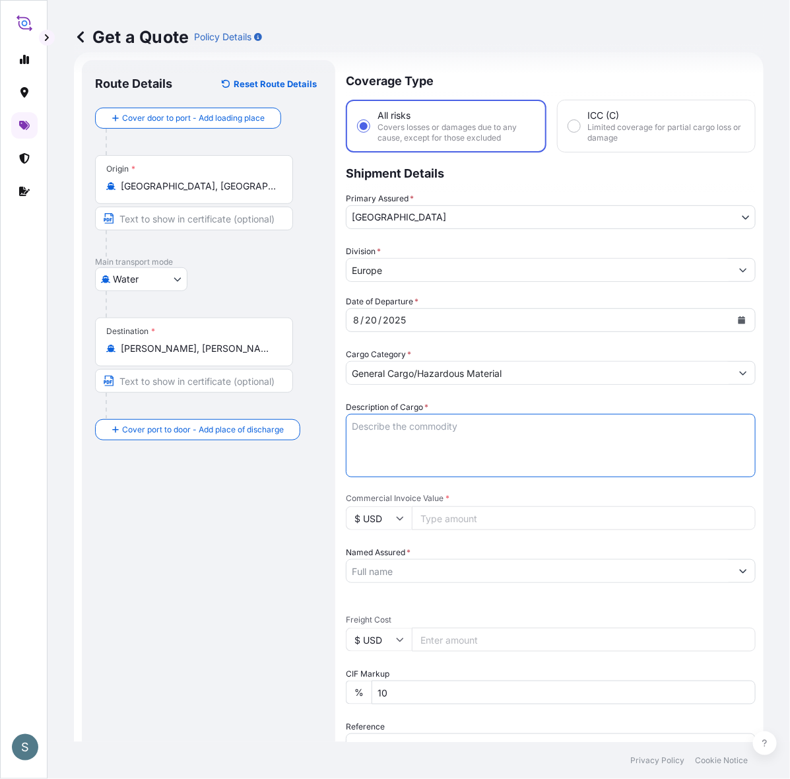
click at [439, 454] on textarea "Description of Cargo *" at bounding box center [551, 445] width 410 height 63
paste textarea "SANAL P, SODIUM CHLORIDE, PHARMACEUTICAL QUALITY"
click at [368, 457] on textarea "SANAL P, SODIUM CHLORIDE, PHARMACEUTICAL QUALITY" at bounding box center [551, 445] width 410 height 63
type textarea "SANAL P, SODIUM CHLORIDE, PHARMACEUTICAL QUALITY"
click at [287, 558] on div "Route Details Reset Route Details Cover door to port - Add loading place Place …" at bounding box center [208, 537] width 227 height 928
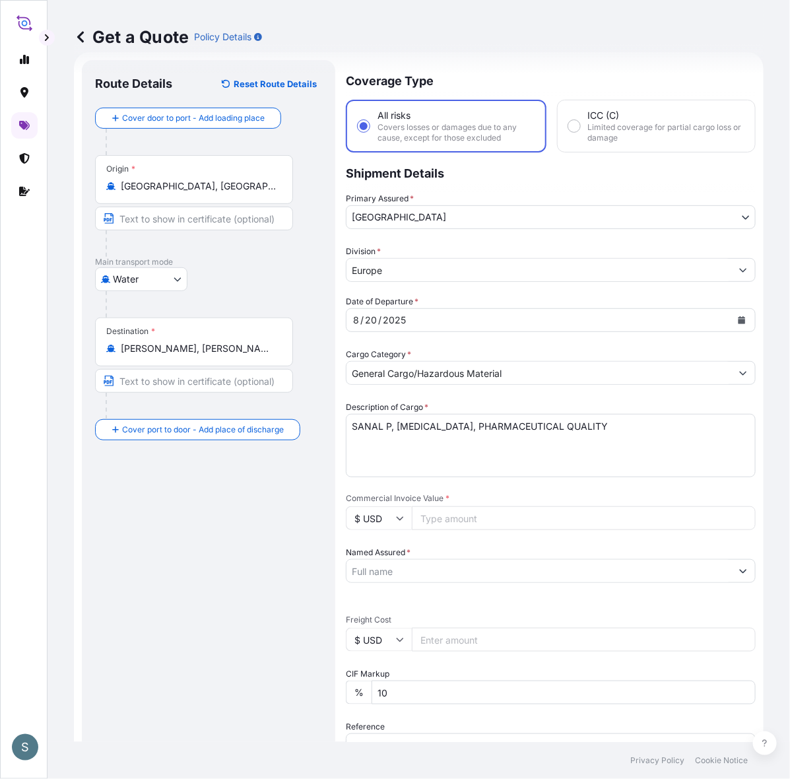
scroll to position [297, 0]
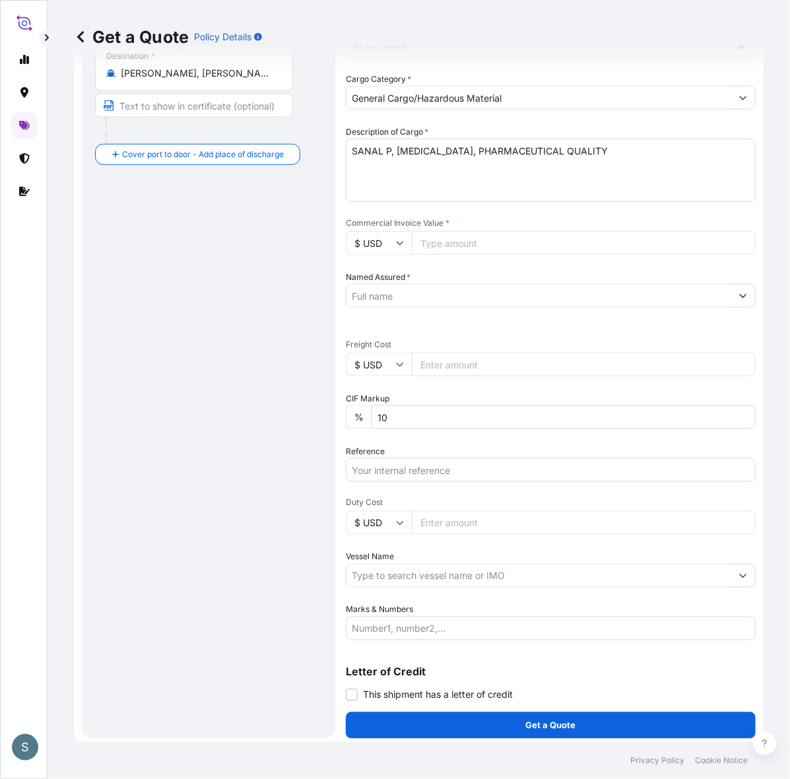
click at [390, 255] on input "$ USD" at bounding box center [379, 243] width 66 height 24
click at [395, 297] on div "€ EUR" at bounding box center [397, 303] width 55 height 25
type input "€ EUR"
click at [401, 376] on input "$ USD" at bounding box center [379, 365] width 66 height 24
click at [383, 431] on div "€ EUR" at bounding box center [397, 429] width 55 height 25
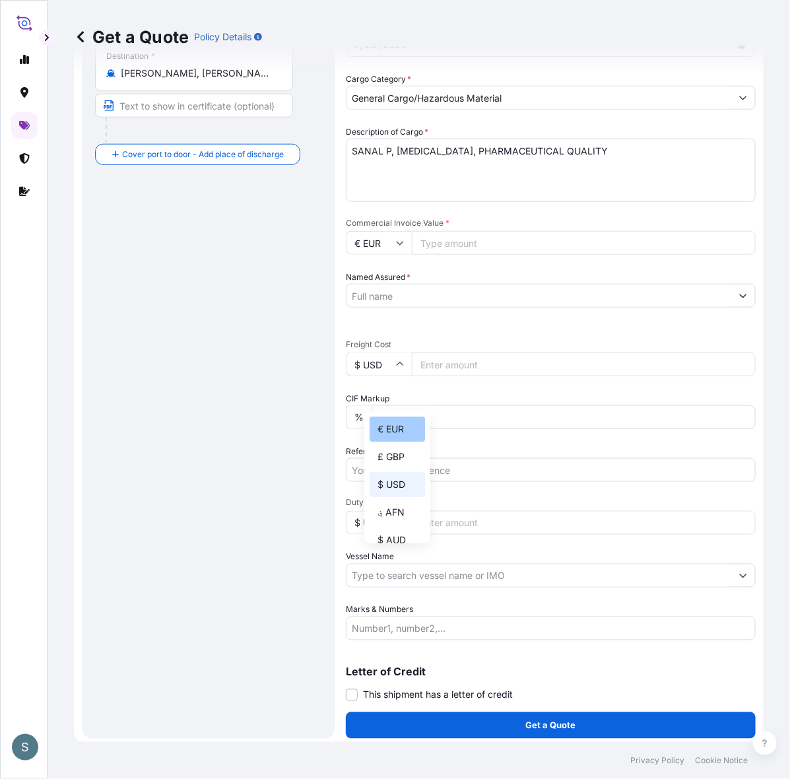
type input "€ EUR"
click at [249, 424] on div "Route Details Reset Route Details Cover door to port - Add loading place Place …" at bounding box center [208, 262] width 227 height 928
click at [487, 255] on input "Commercial Invoice Value *" at bounding box center [584, 243] width 344 height 24
paste input "7031.50"
type input "7031.50"
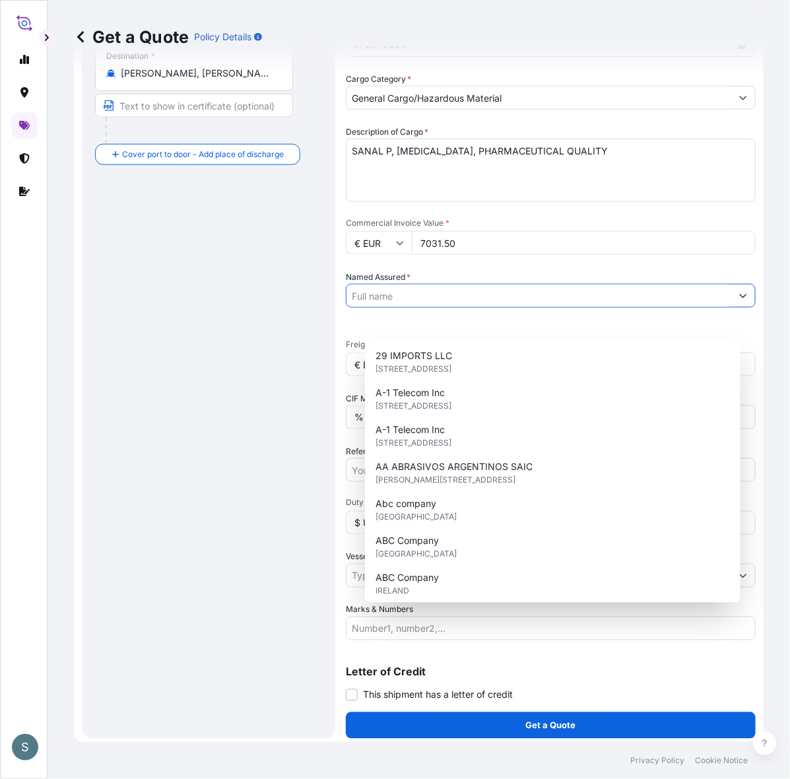
click at [428, 308] on input "Named Assured *" at bounding box center [539, 296] width 385 height 24
paste input "Mariager Salt Specialties A/S"
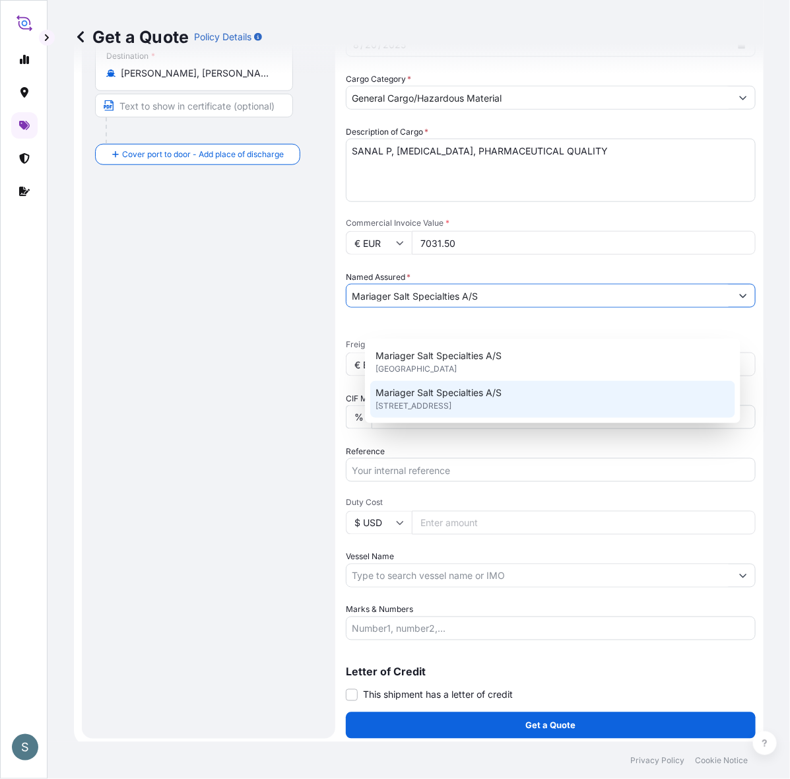
click at [452, 406] on span "Hadsundvej 17, 9550, Mariager, DENMARK" at bounding box center [414, 406] width 76 height 13
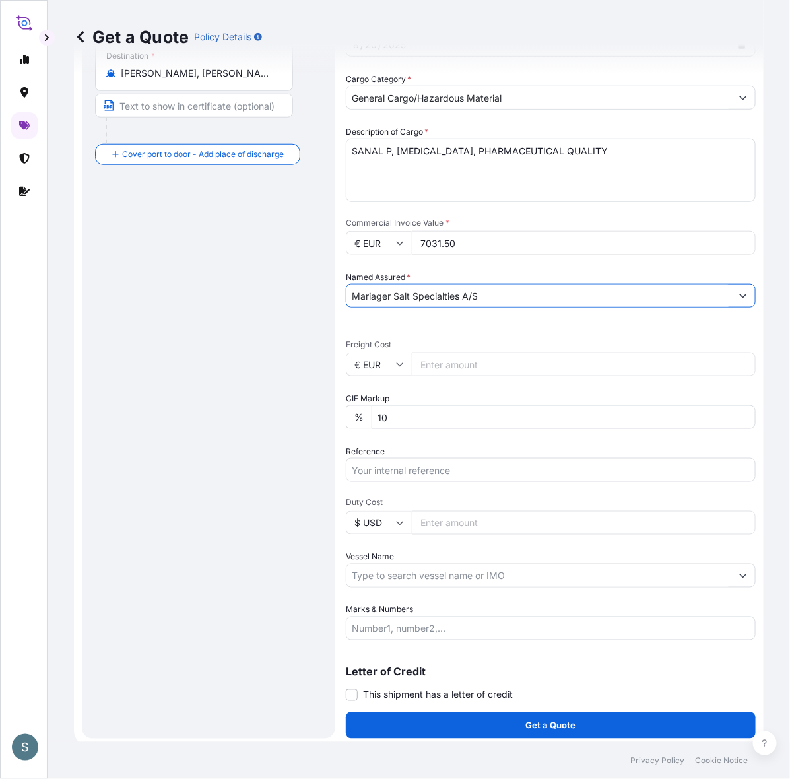
type input "Mariager Salt Specialties A/S"
click at [210, 434] on div "Route Details Reset Route Details Cover door to port - Add loading place Place …" at bounding box center [208, 262] width 227 height 928
click at [448, 376] on input "Freight Cost" at bounding box center [584, 365] width 344 height 24
paste input "1280.44"
type input "1280.44"
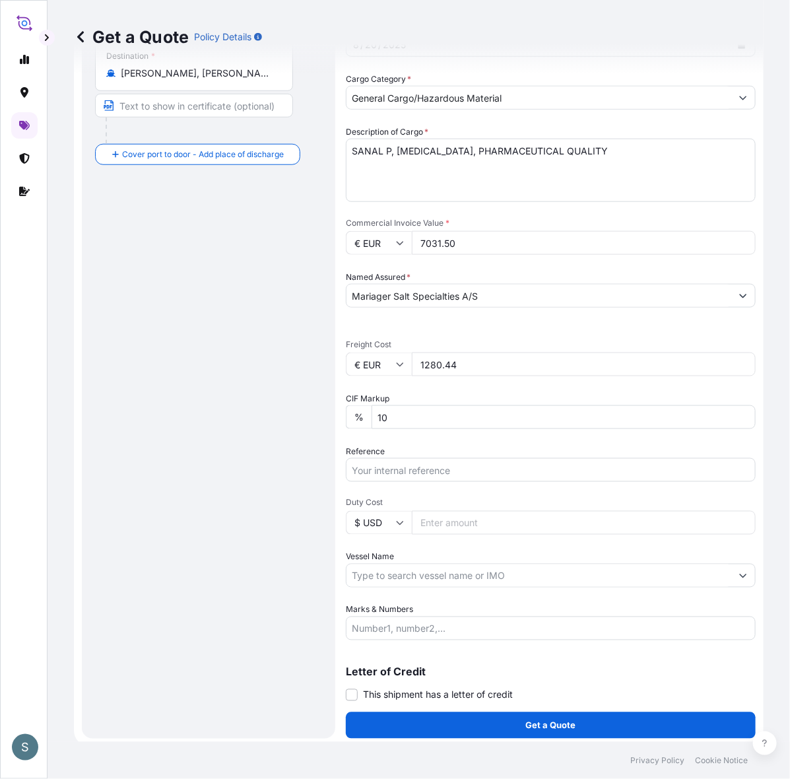
click at [310, 450] on div "Route Details Reset Route Details Cover door to port - Add loading place Place …" at bounding box center [208, 262] width 227 height 928
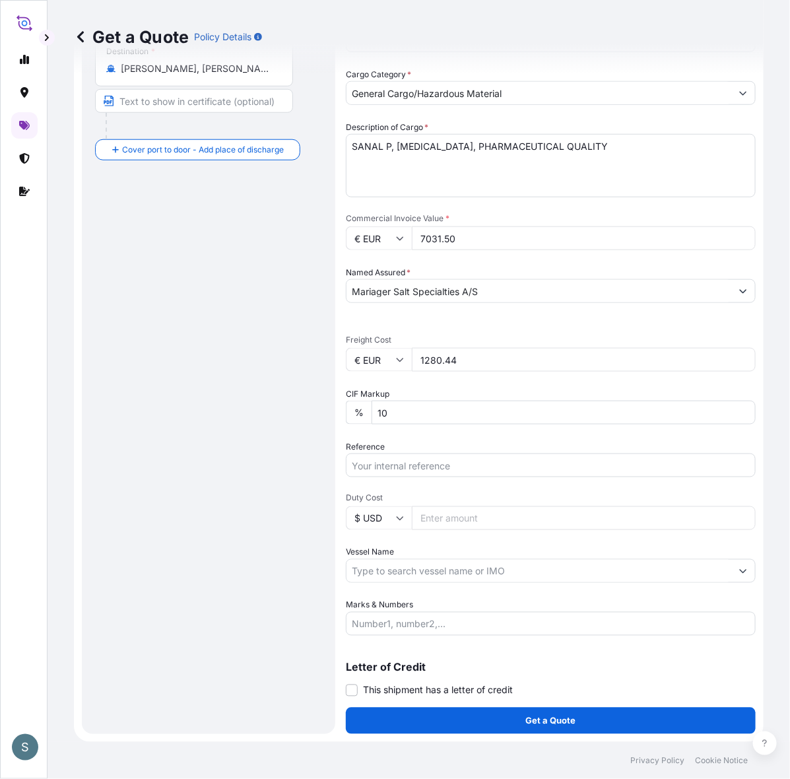
scroll to position [349, 0]
click at [454, 457] on input "Reference" at bounding box center [551, 466] width 410 height 24
paste input "DK1001019710 2574760"
click at [444, 456] on input "DK1001019710 2574760" at bounding box center [551, 466] width 410 height 24
type input "DK1001019710 - 2574760"
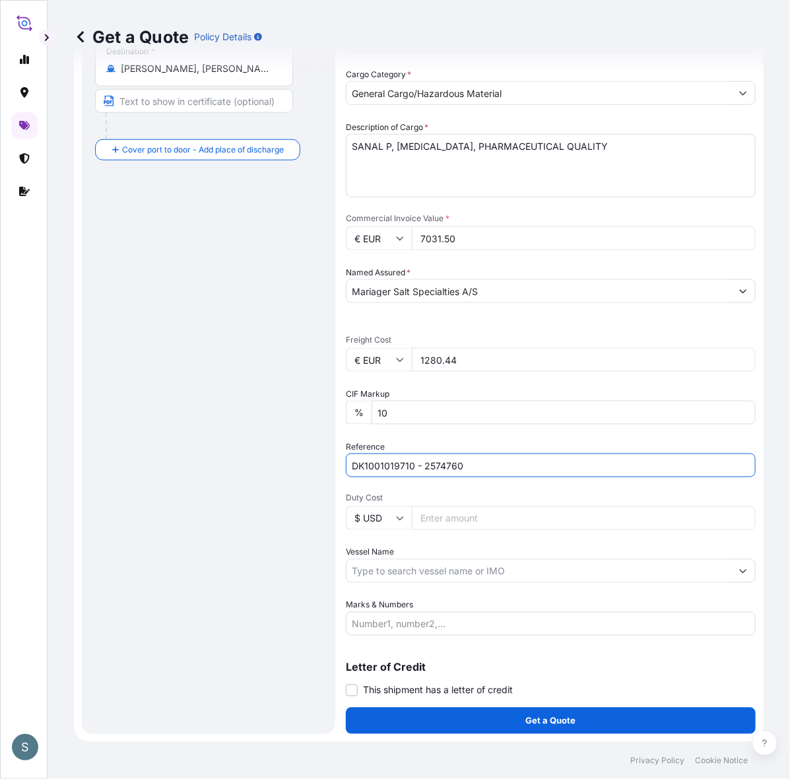
click at [165, 555] on div "Route Details Reset Route Details Cover door to port - Add loading place Place …" at bounding box center [208, 257] width 227 height 928
click at [431, 559] on input "Vessel Name" at bounding box center [539, 571] width 385 height 24
click at [456, 559] on div at bounding box center [551, 571] width 410 height 24
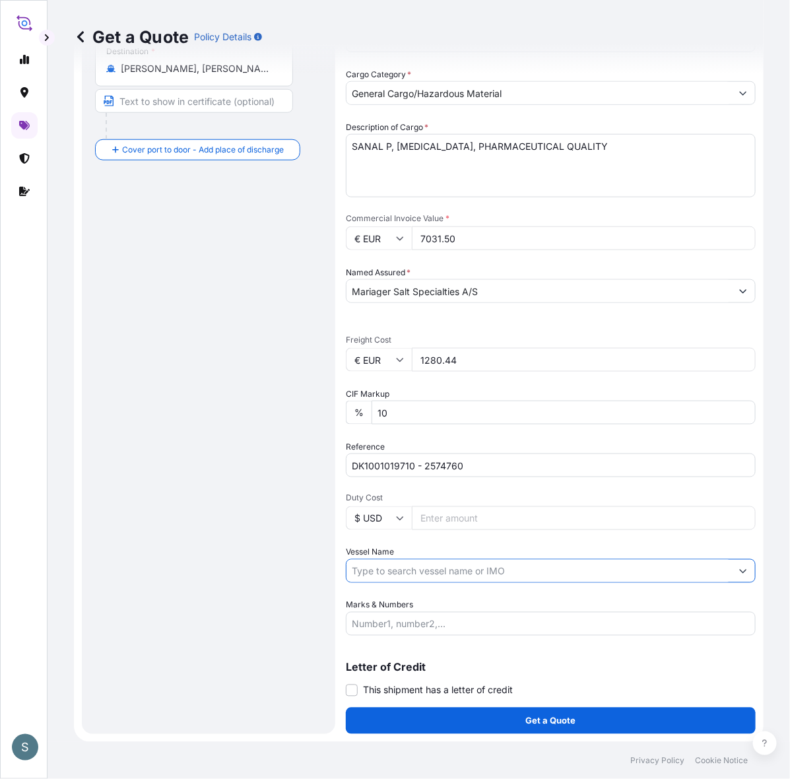
click at [449, 563] on input "Vessel Name" at bounding box center [539, 571] width 385 height 24
paste input "VALENCIA EXPRESS"
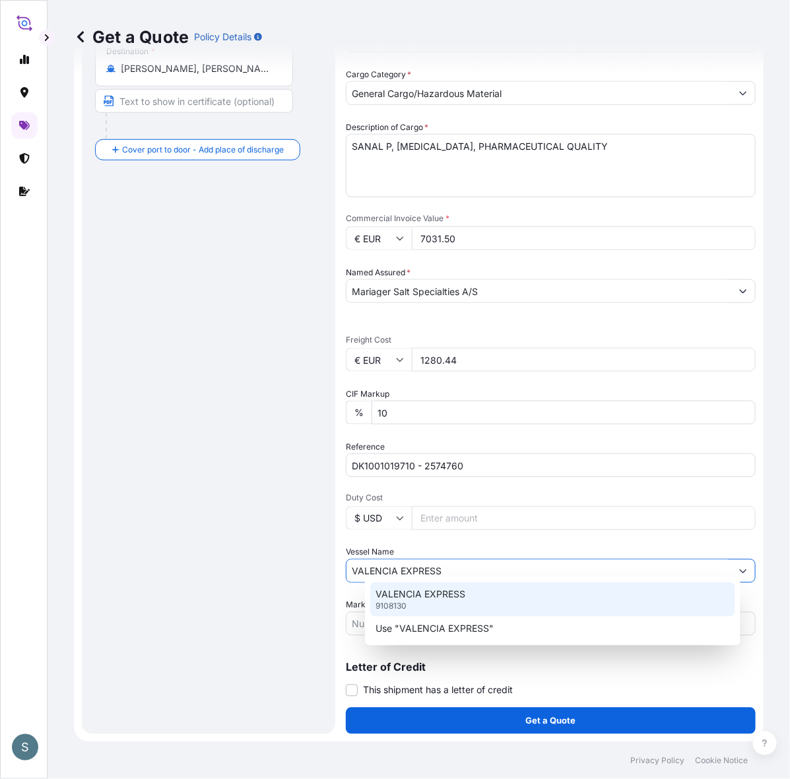
click at [447, 601] on p "VALENCIA EXPRESS" at bounding box center [421, 594] width 90 height 13
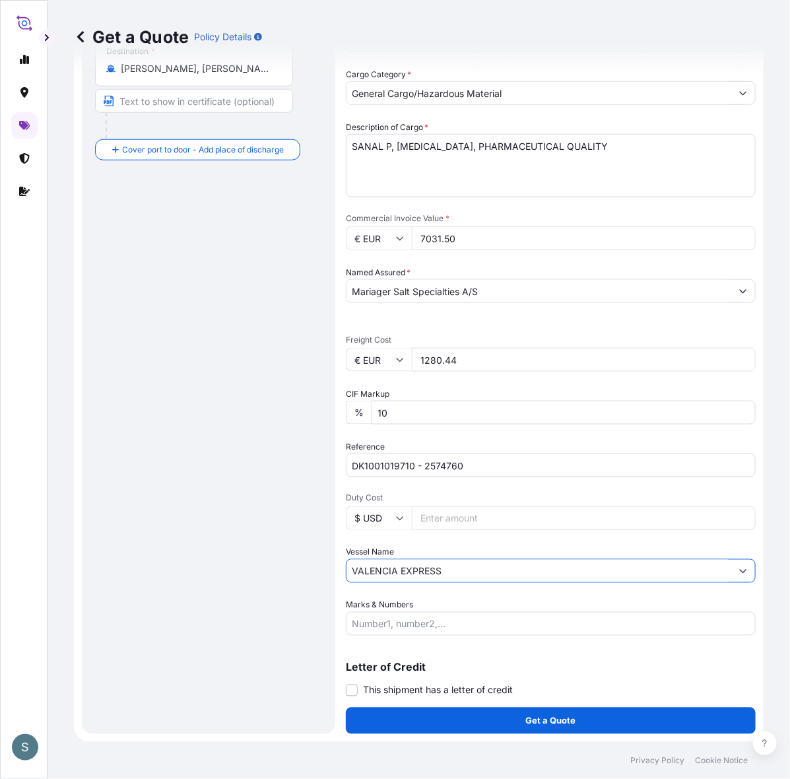
type input "VALENCIA EXPRESS"
click at [271, 609] on div "Route Details Reset Route Details Cover door to port - Add loading place Place …" at bounding box center [208, 257] width 227 height 928
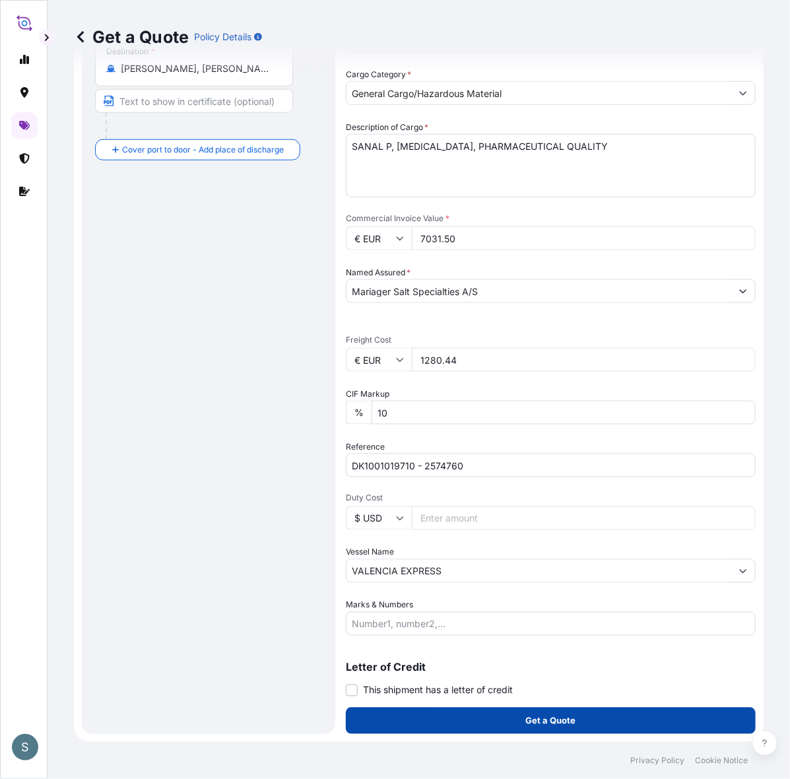
click at [473, 715] on button "Get a Quote" at bounding box center [551, 721] width 410 height 26
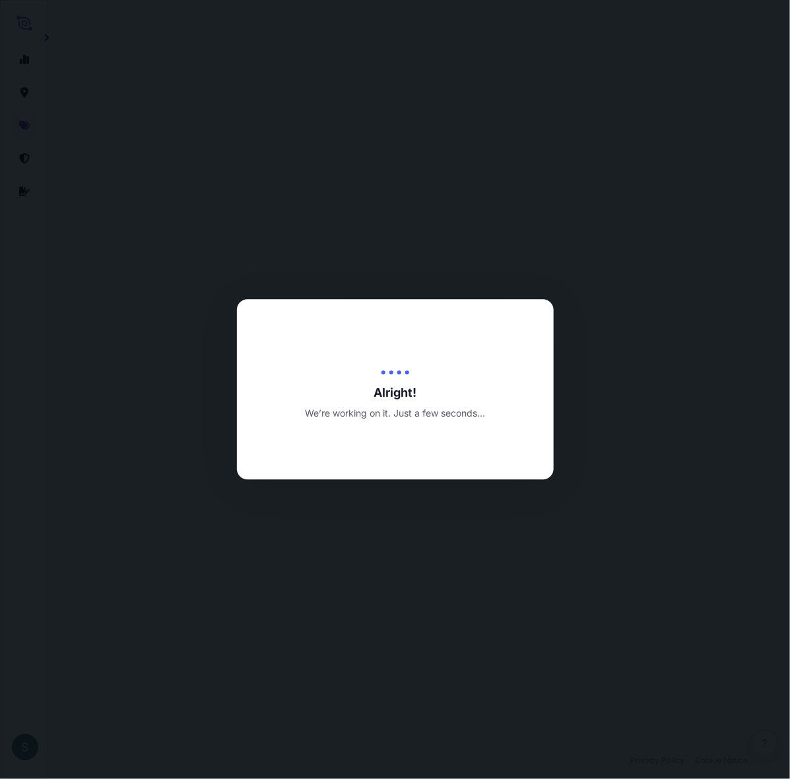
select select "Water"
select select "31589"
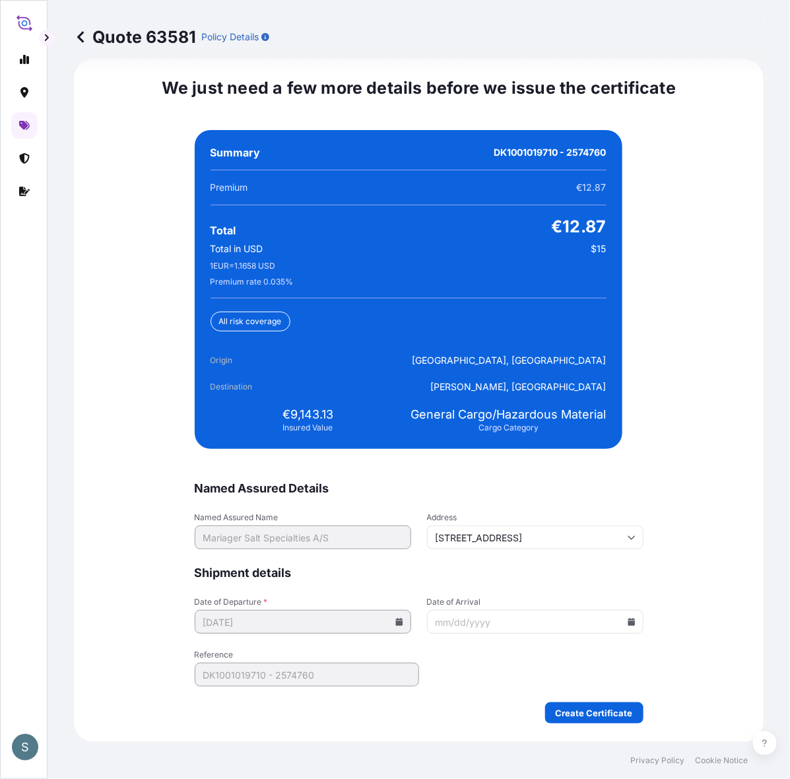
scroll to position [3176, 0]
drag, startPoint x: 284, startPoint y: 421, endPoint x: 331, endPoint y: 417, distance: 47.1
click at [331, 417] on div "€9,143.13 Insured Value" at bounding box center [308, 420] width 195 height 26
copy span "9,143.13"
click at [643, 631] on div "We just need a few more details before we issue the certificate Named Assured D…" at bounding box center [419, 400] width 690 height 683
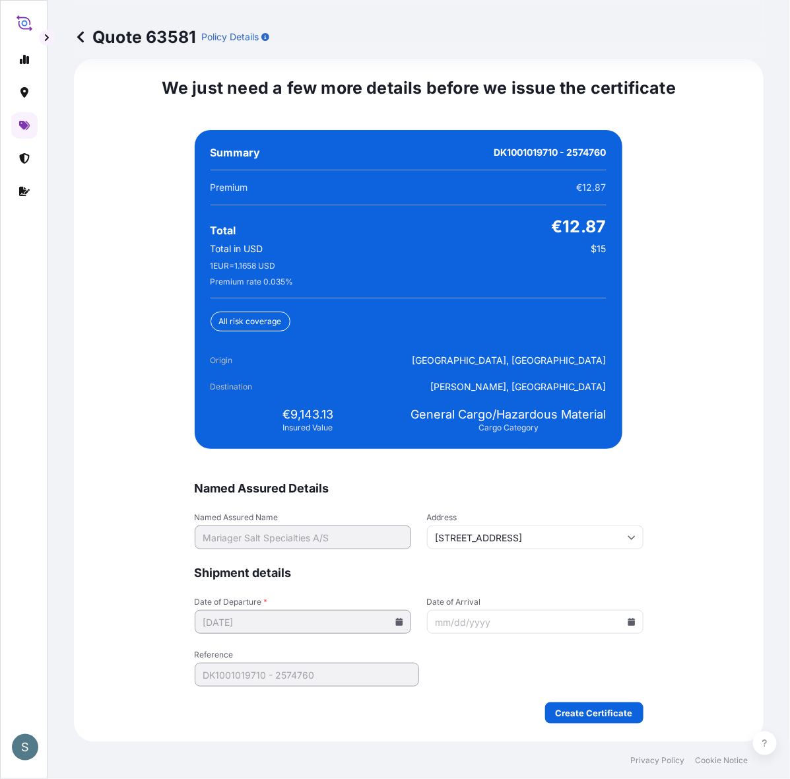
click at [628, 626] on icon at bounding box center [631, 622] width 7 height 8
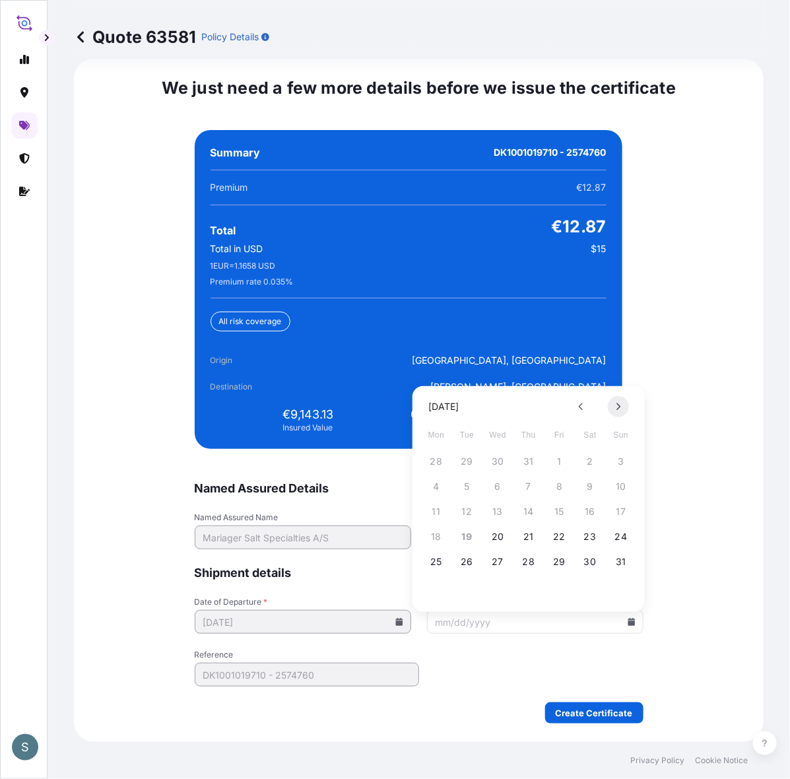
click at [613, 403] on button at bounding box center [618, 406] width 21 height 21
click at [622, 537] on button "26" at bounding box center [621, 536] width 21 height 21
type input "10/26/2025"
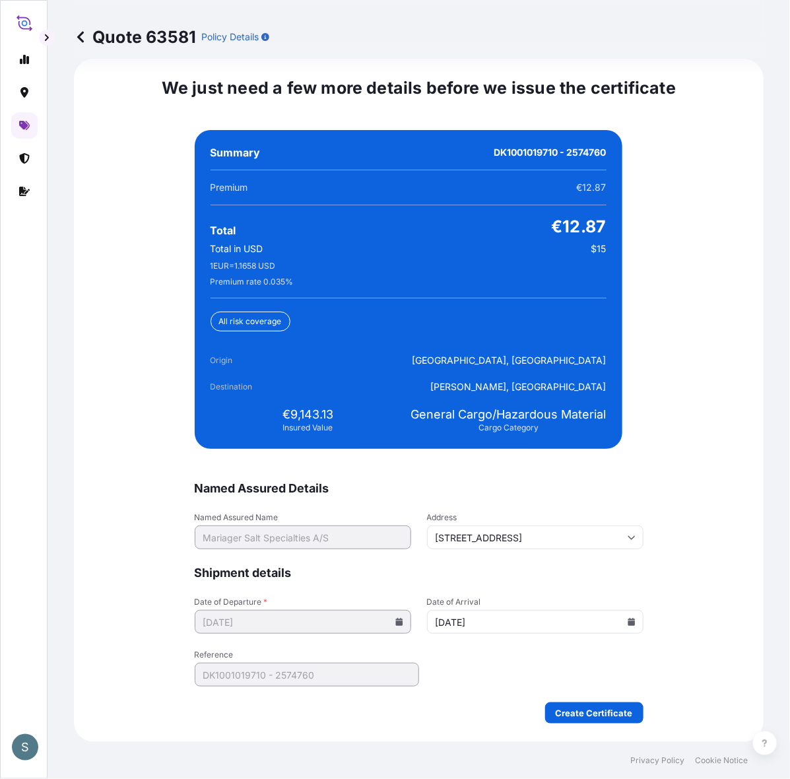
click at [654, 591] on div "We just need a few more details before we issue the certificate Named Assured D…" at bounding box center [419, 400] width 690 height 683
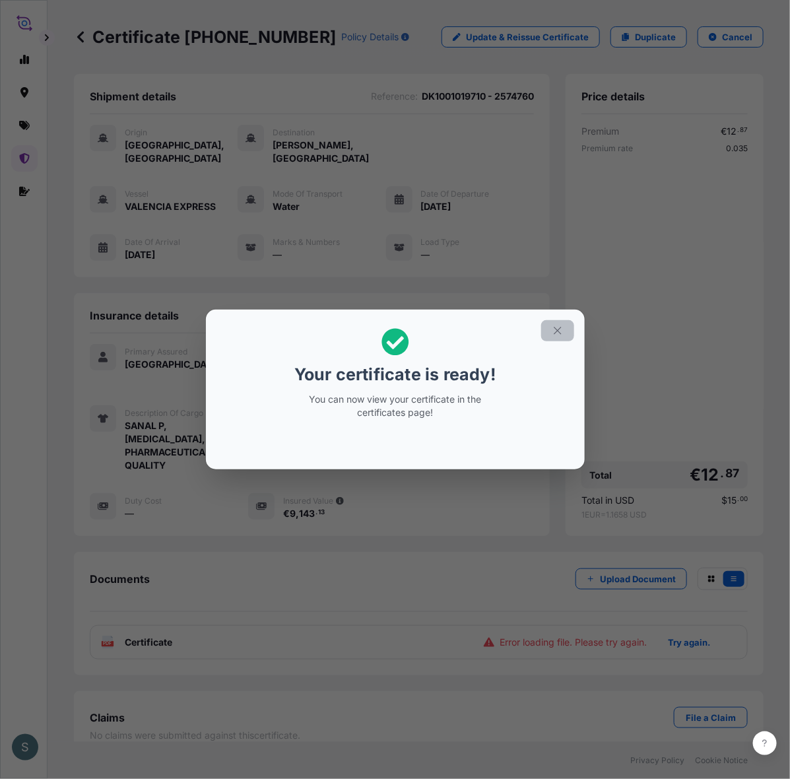
click at [563, 327] on icon "button" at bounding box center [558, 331] width 12 height 12
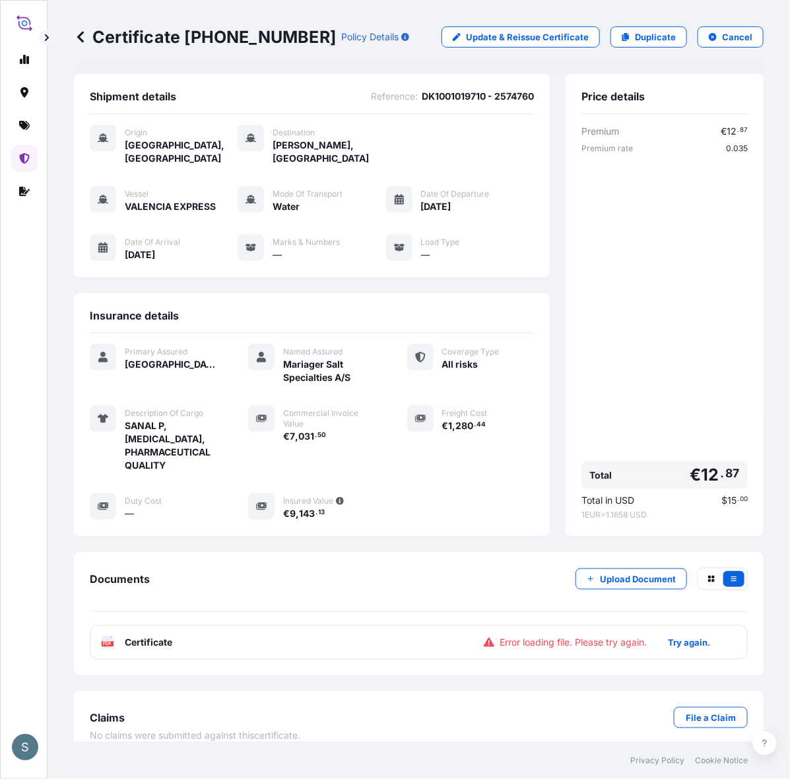
click at [652, 653] on button "Try again." at bounding box center [689, 642] width 74 height 21
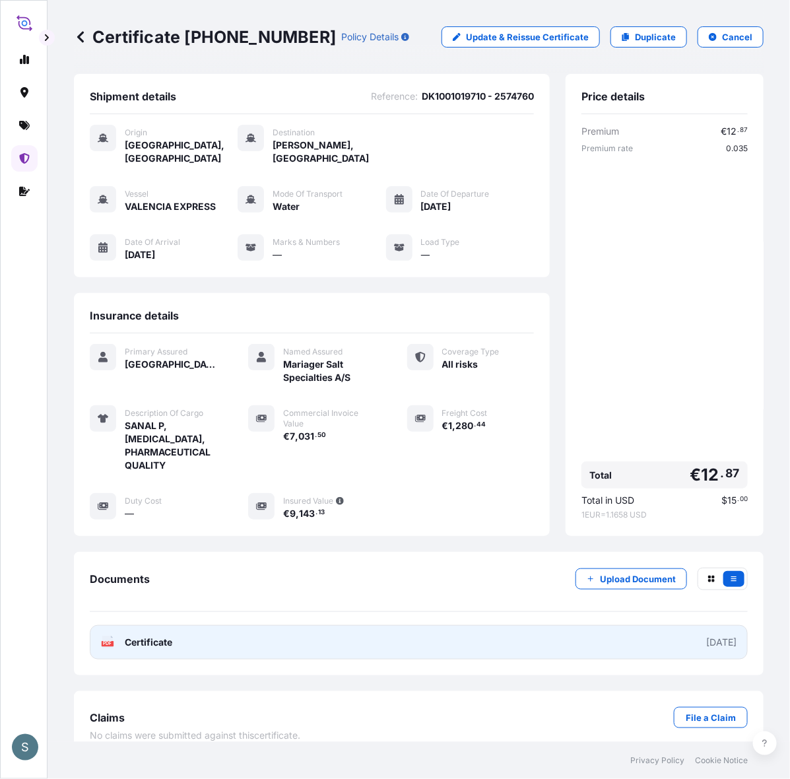
click at [351, 652] on link "PDF Certificate 2025-08-19" at bounding box center [419, 642] width 658 height 34
